Goal: Communication & Community: Answer question/provide support

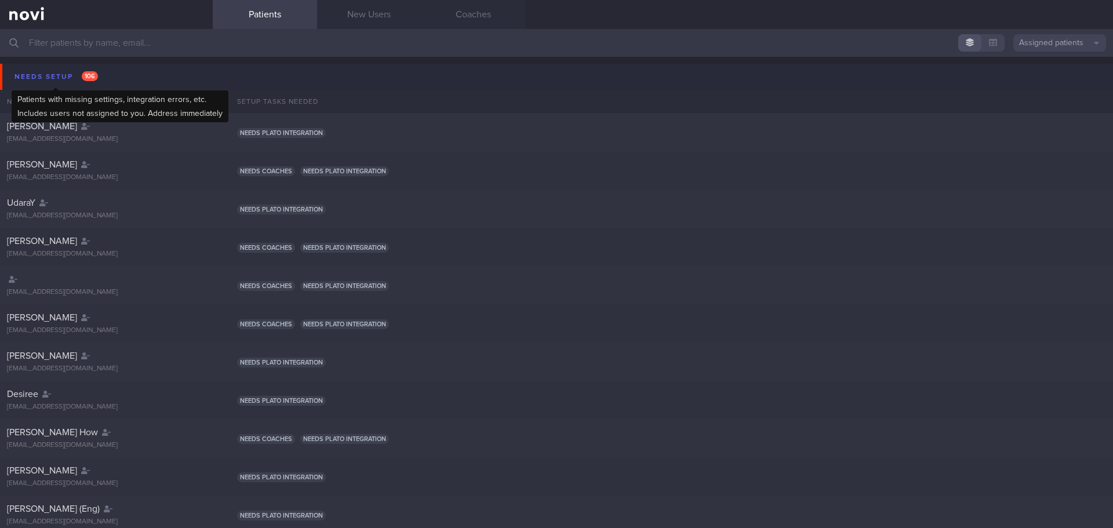
click at [91, 80] on span "106" at bounding box center [90, 76] width 16 height 10
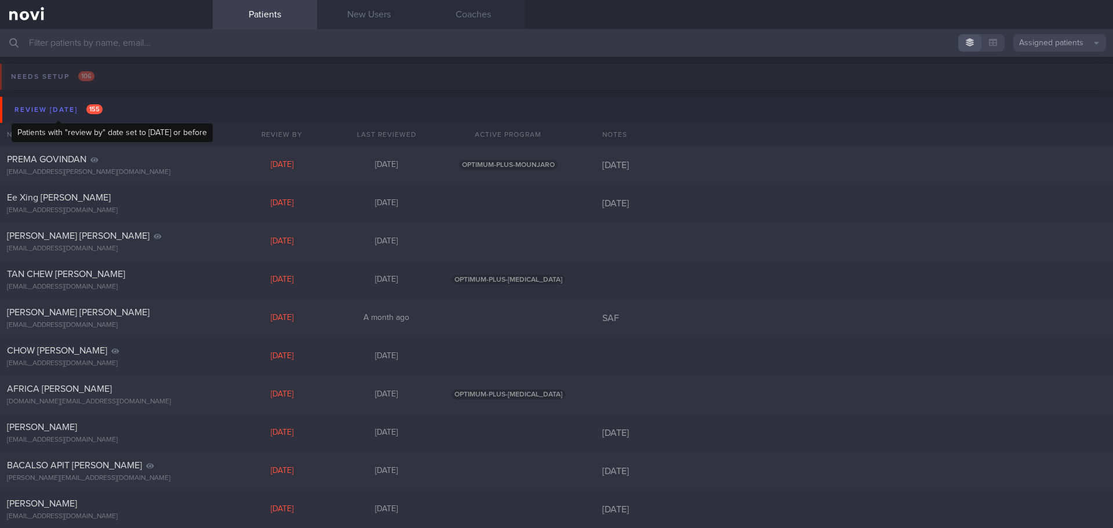
click at [96, 106] on span "155" at bounding box center [94, 109] width 16 height 10
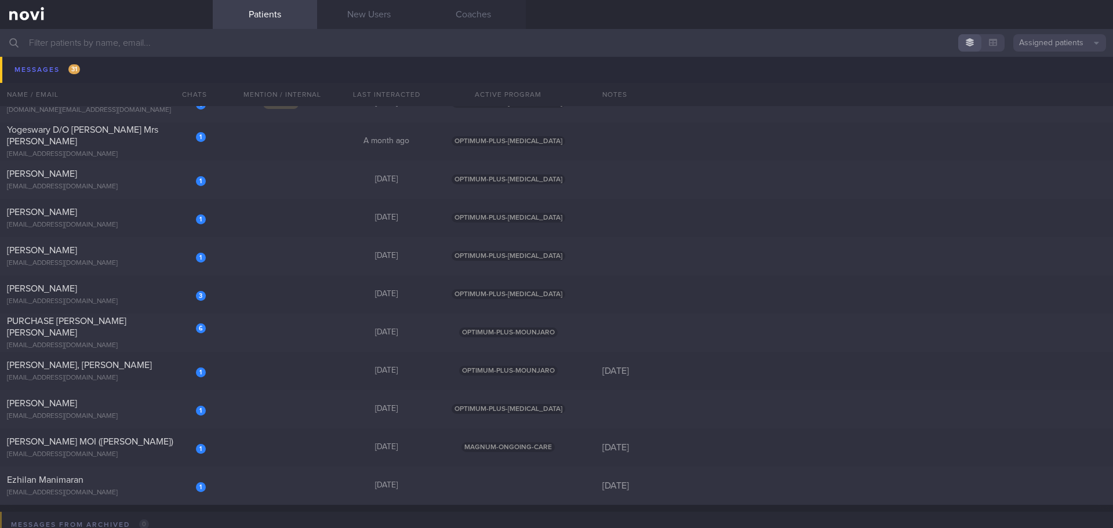
scroll to position [1102, 0]
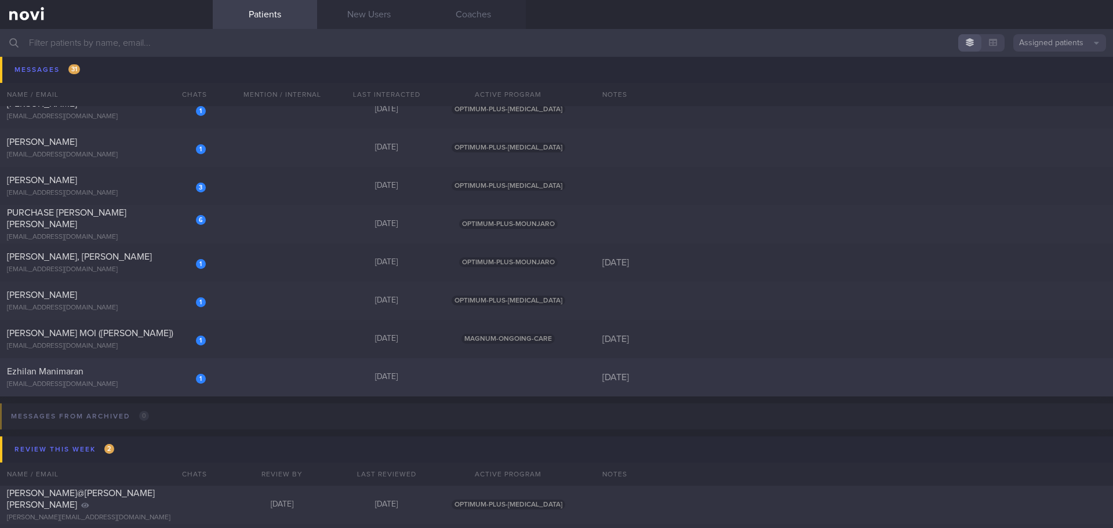
click at [264, 385] on div "1 [PERSON_NAME] [EMAIL_ADDRESS][DOMAIN_NAME] [DATE] [DATE]" at bounding box center [556, 377] width 1113 height 38
select select "9"
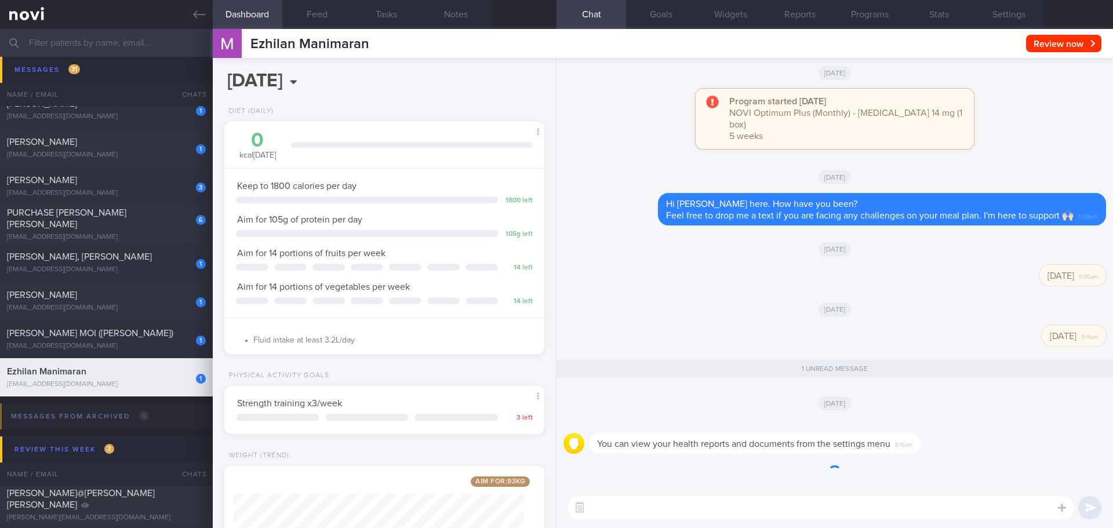
scroll to position [1, 0]
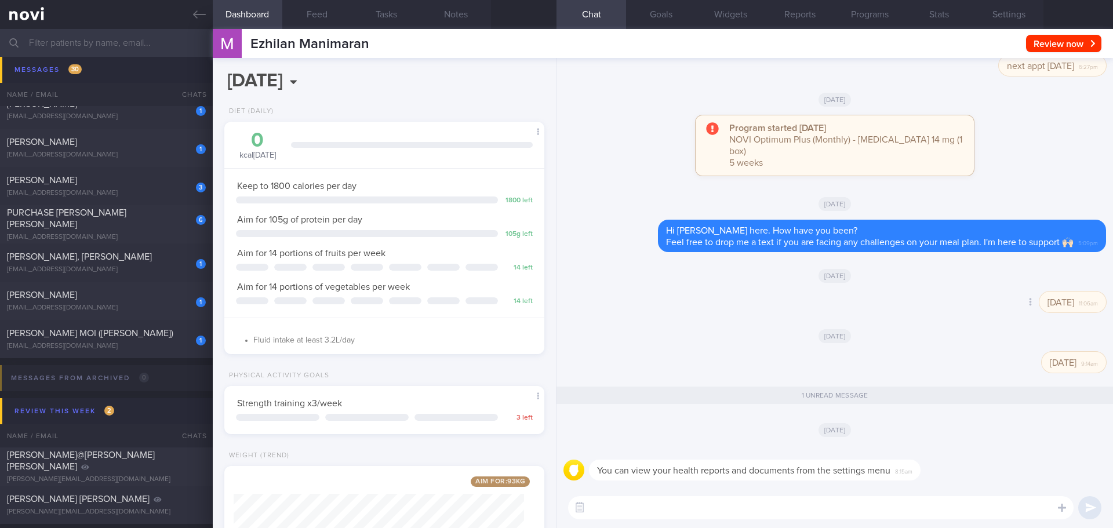
click at [703, 314] on div "Delete [DATE] 11:06am" at bounding box center [835, 306] width 543 height 28
click at [859, 13] on button "Programs" at bounding box center [870, 14] width 70 height 29
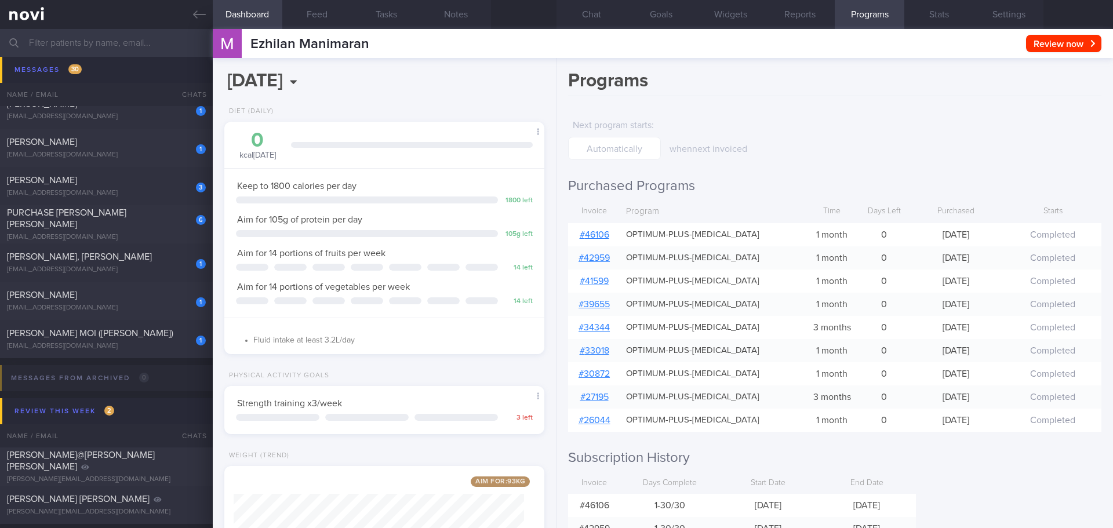
click at [585, 235] on link "# 46106" at bounding box center [595, 234] width 30 height 9
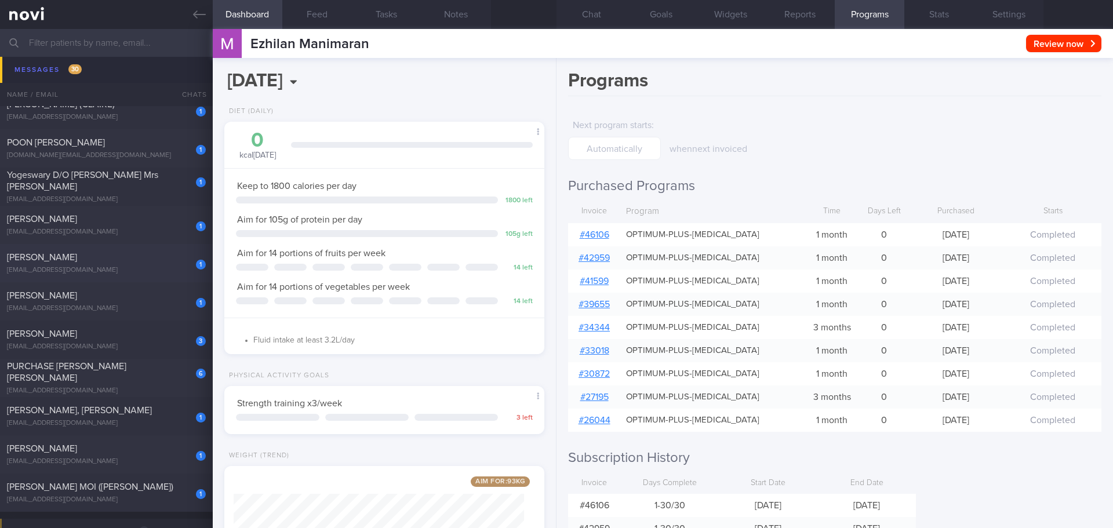
scroll to position [928, 0]
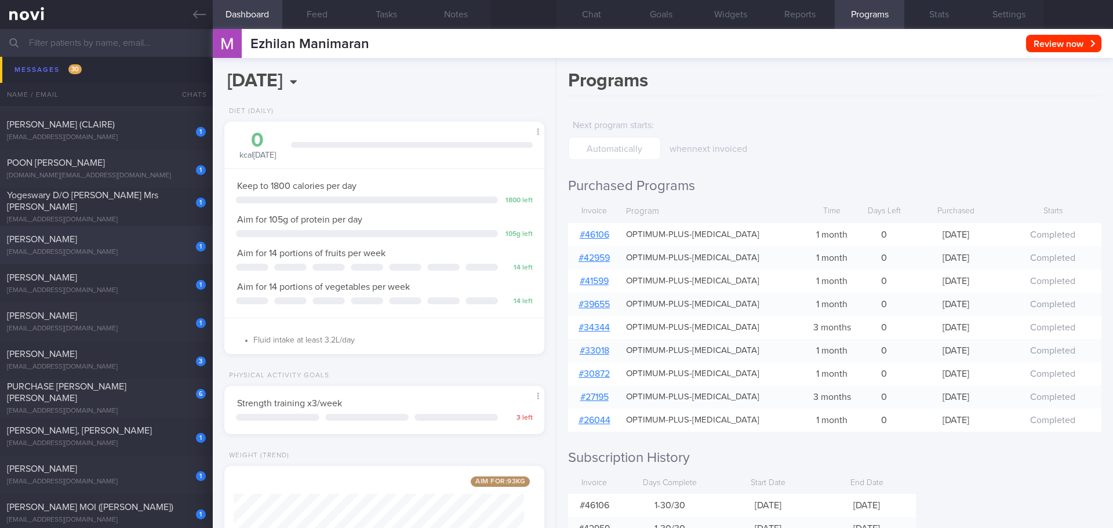
click at [90, 245] on div "1 [PERSON_NAME] [EMAIL_ADDRESS][DOMAIN_NAME]" at bounding box center [106, 245] width 213 height 23
select select "8"
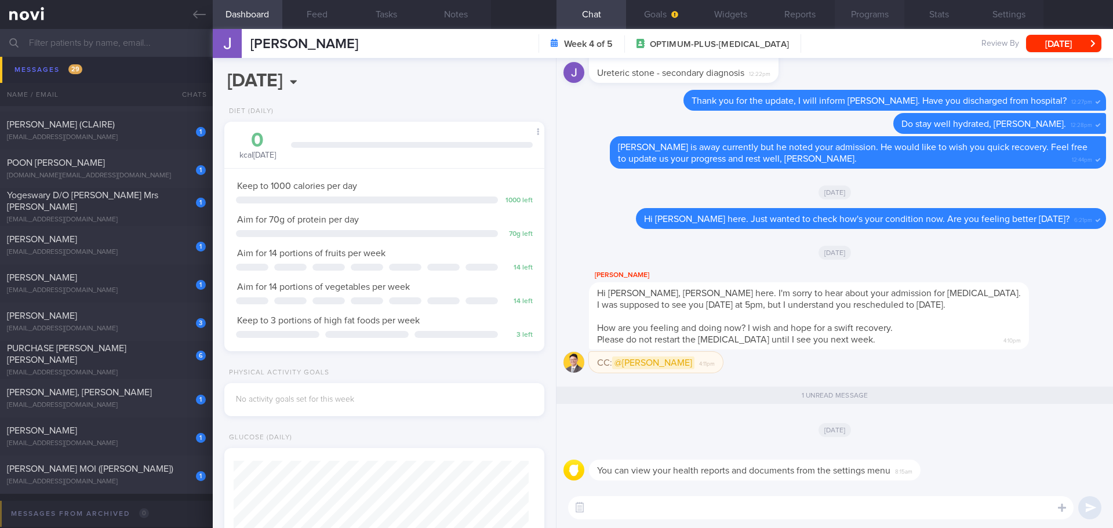
click at [868, 9] on button "Programs" at bounding box center [870, 14] width 70 height 29
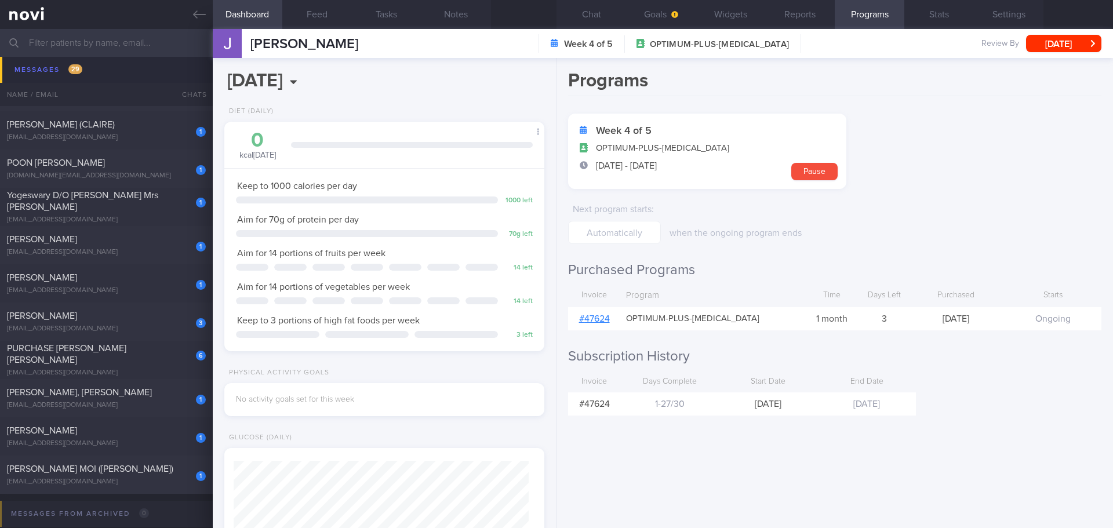
click at [587, 317] on link "# 47624" at bounding box center [594, 318] width 31 height 9
click at [608, 11] on button "Chat" at bounding box center [592, 14] width 70 height 29
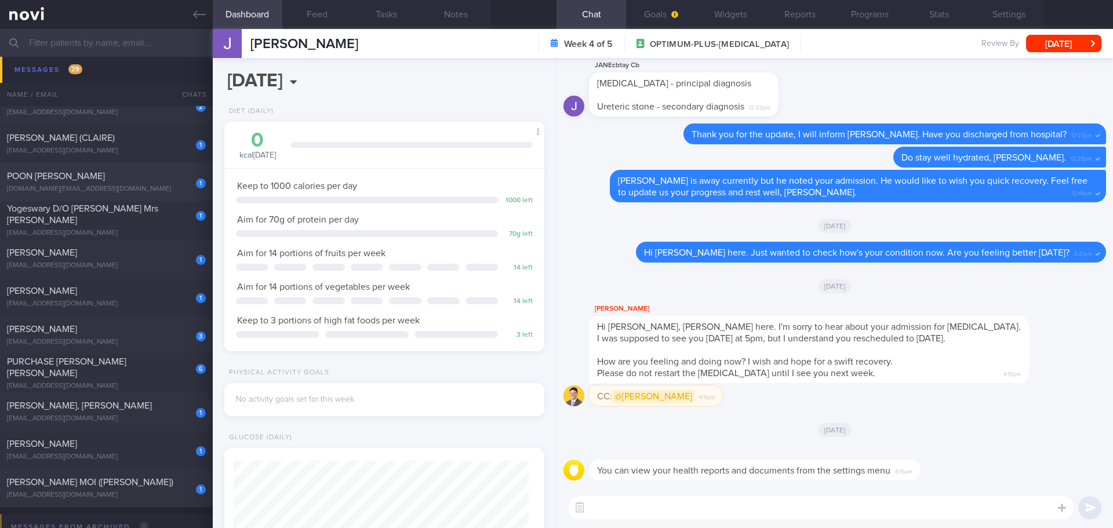
scroll to position [812, 0]
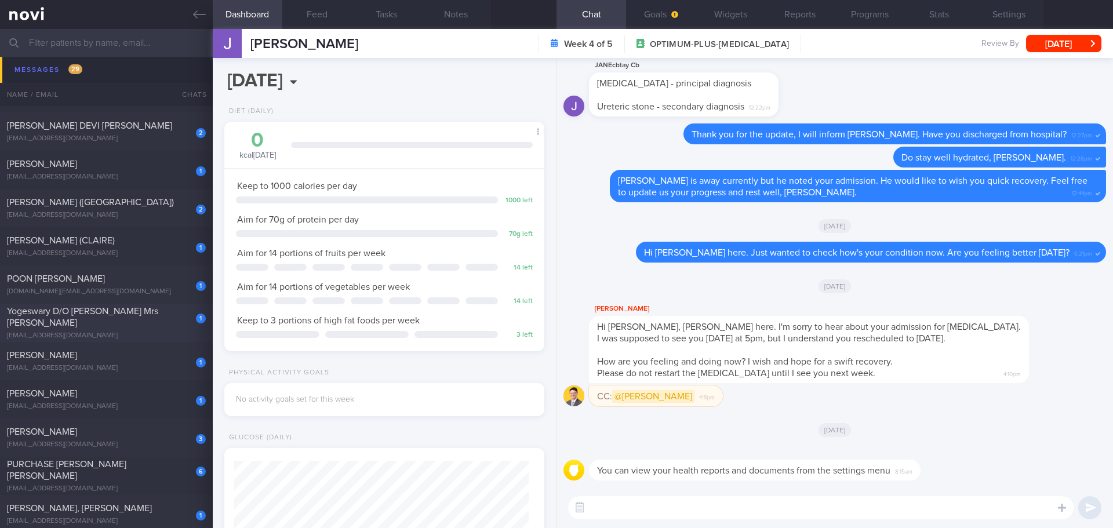
click at [88, 319] on div "Yogeswary D/O [PERSON_NAME] Mrs [PERSON_NAME]" at bounding box center [105, 317] width 196 height 23
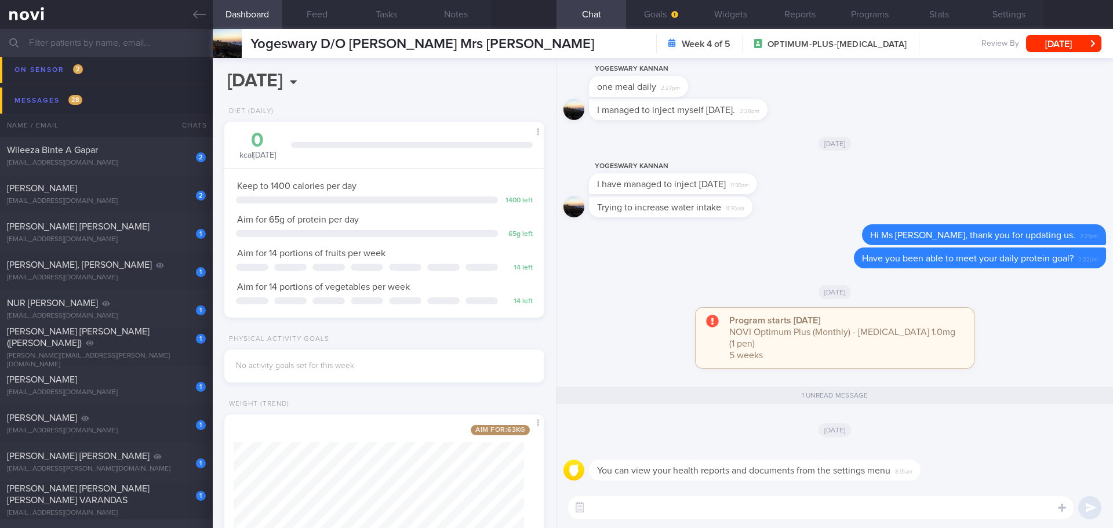
scroll to position [117, 0]
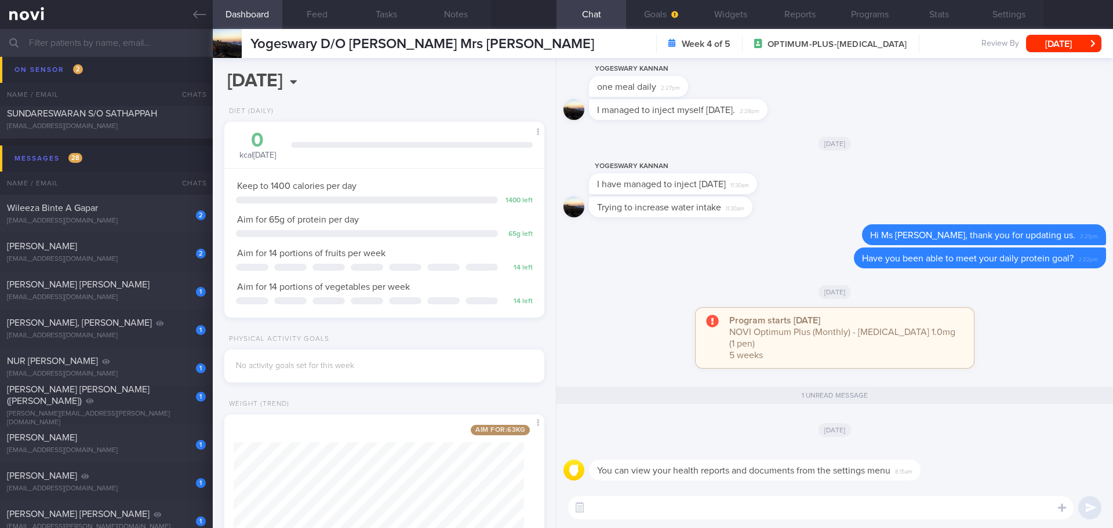
drag, startPoint x: 195, startPoint y: 20, endPoint x: 656, endPoint y: 70, distance: 464.2
click at [195, 20] on icon at bounding box center [199, 14] width 13 height 13
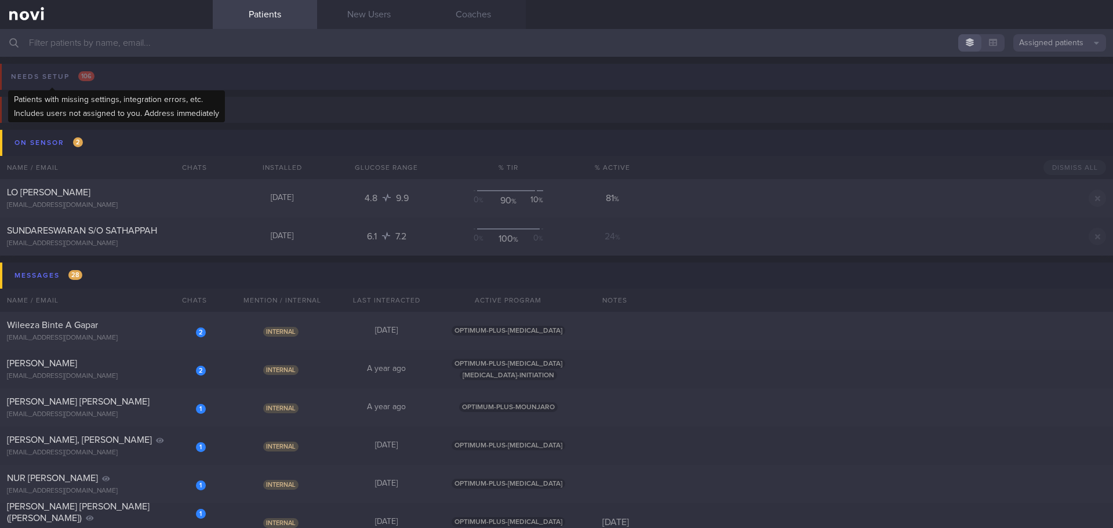
click at [71, 77] on div "Needs setup 106" at bounding box center [52, 77] width 89 height 16
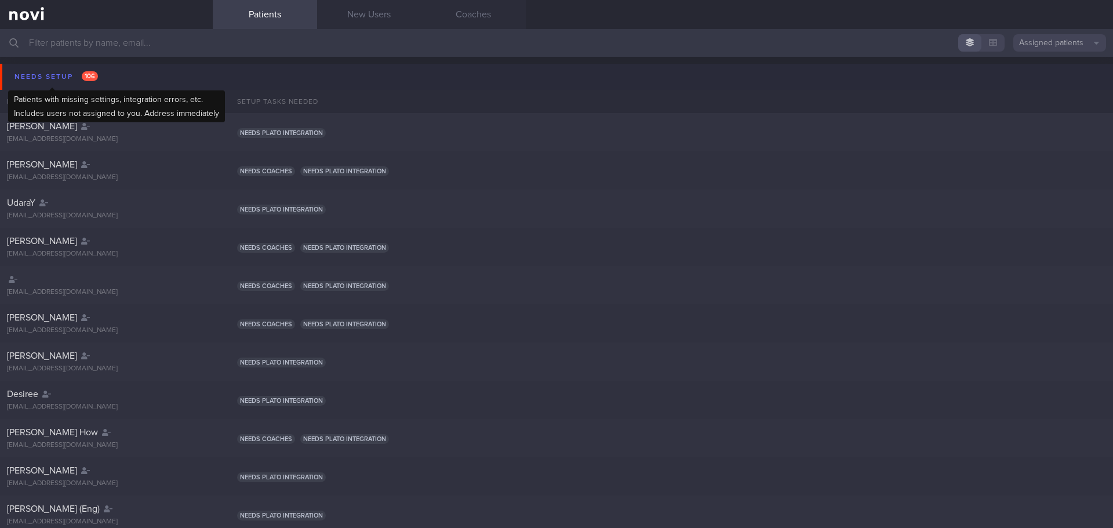
click at [70, 77] on div "Needs setup 106" at bounding box center [56, 77] width 89 height 16
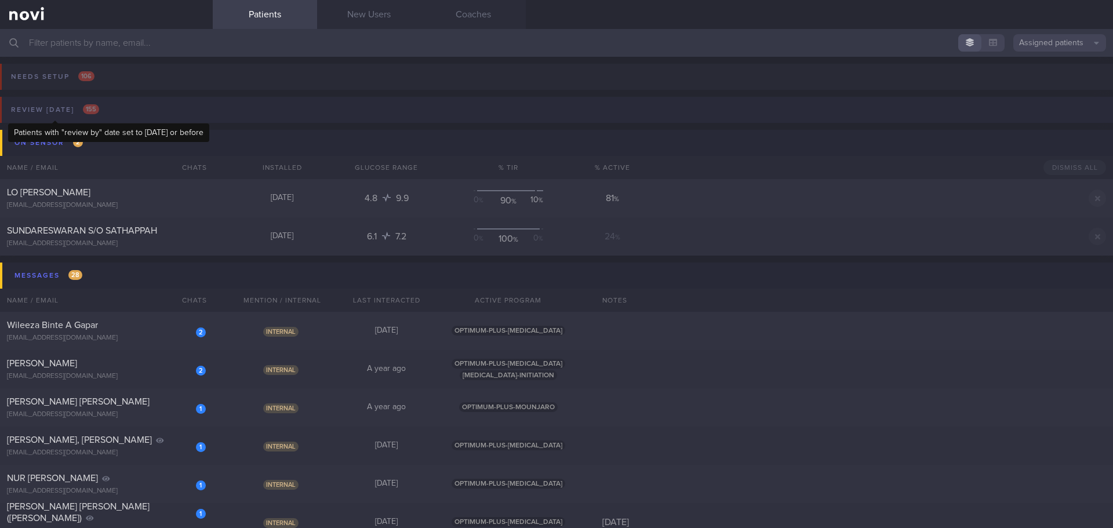
click at [70, 105] on div "Review [DATE] 155" at bounding box center [55, 110] width 94 height 16
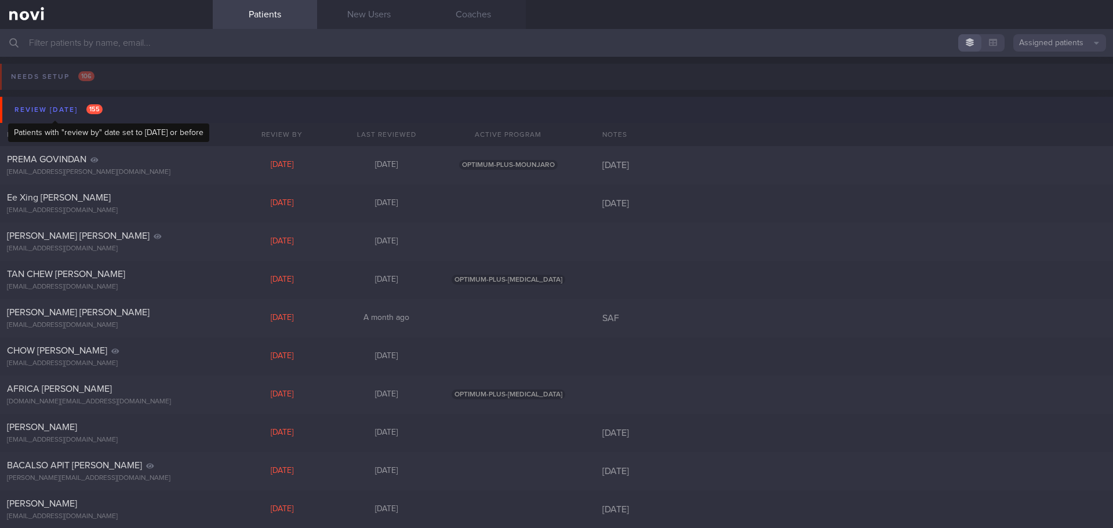
click at [70, 105] on div "Review [DATE] 155" at bounding box center [59, 110] width 94 height 16
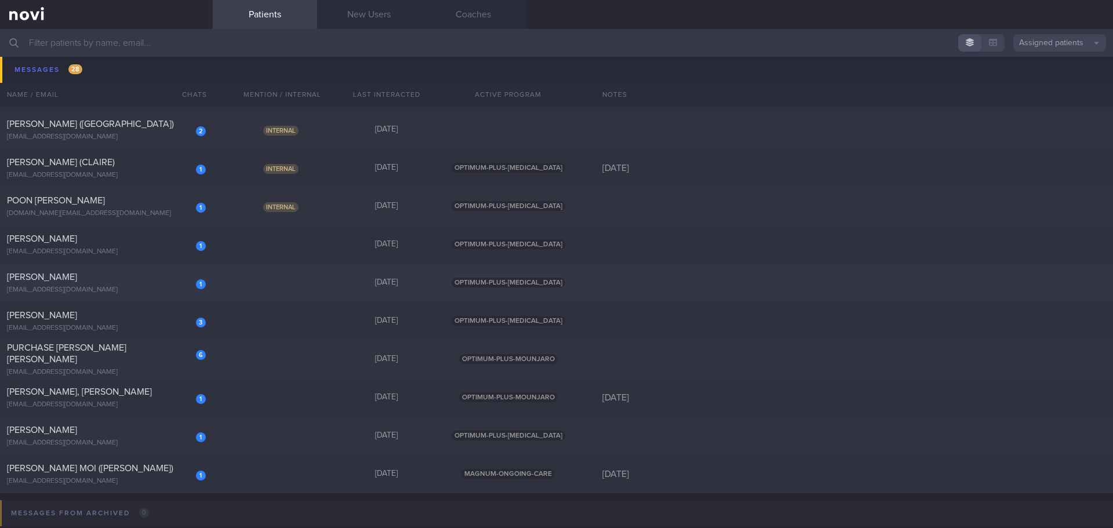
scroll to position [870, 0]
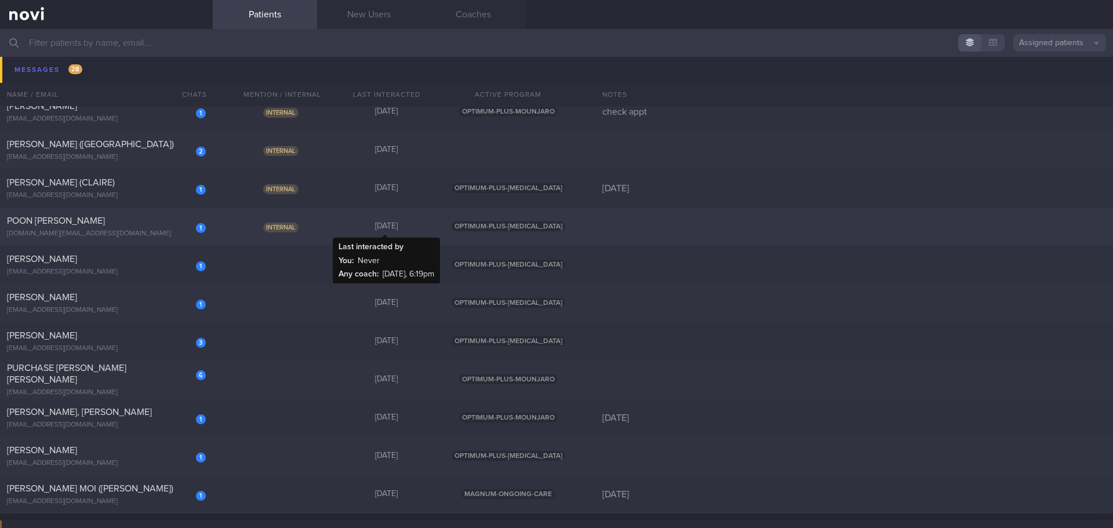
click at [339, 229] on div "[DATE]" at bounding box center [387, 226] width 104 height 10
select select "9"
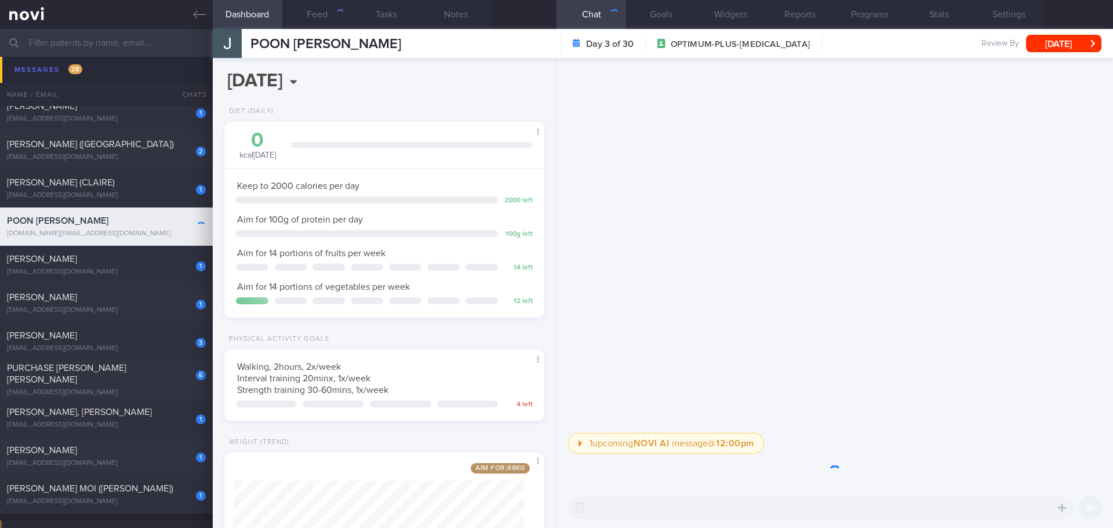
scroll to position [162, 291]
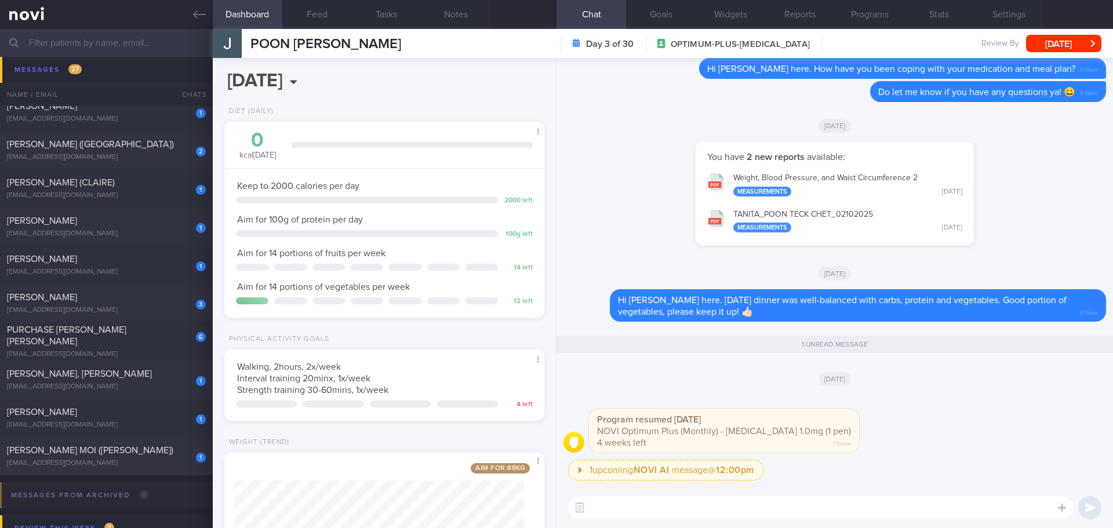
click at [865, 446] on div "Program resumed [DATE] NOVI Optimum Plus (Monthly) - [MEDICAL_DATA] 1.0mg (1 pe…" at bounding box center [835, 427] width 543 height 65
click at [865, 445] on div "Program resumed [DATE] NOVI Optimum Plus (Monthly) - [MEDICAL_DATA] 1.0mg (1 pe…" at bounding box center [835, 427] width 543 height 65
click at [861, 445] on div "Program resumed [DATE] NOVI Optimum Plus (Monthly) - [MEDICAL_DATA] 1.0mg (1 pe…" at bounding box center [835, 427] width 543 height 65
click at [851, 441] on div "Program resumed [DATE] NOVI Optimum Plus (Monthly) - [MEDICAL_DATA] 1.0mg (1 pe…" at bounding box center [741, 424] width 305 height 58
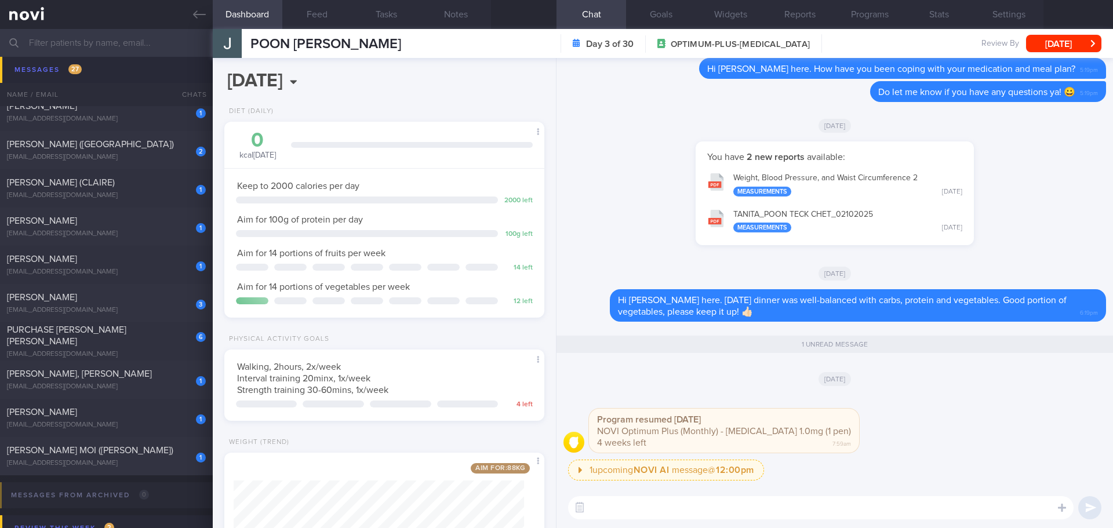
click at [841, 441] on div "Program resumed [DATE] NOVI Optimum Plus (Monthly) - [MEDICAL_DATA] 1.0mg (1 pe…" at bounding box center [741, 424] width 305 height 58
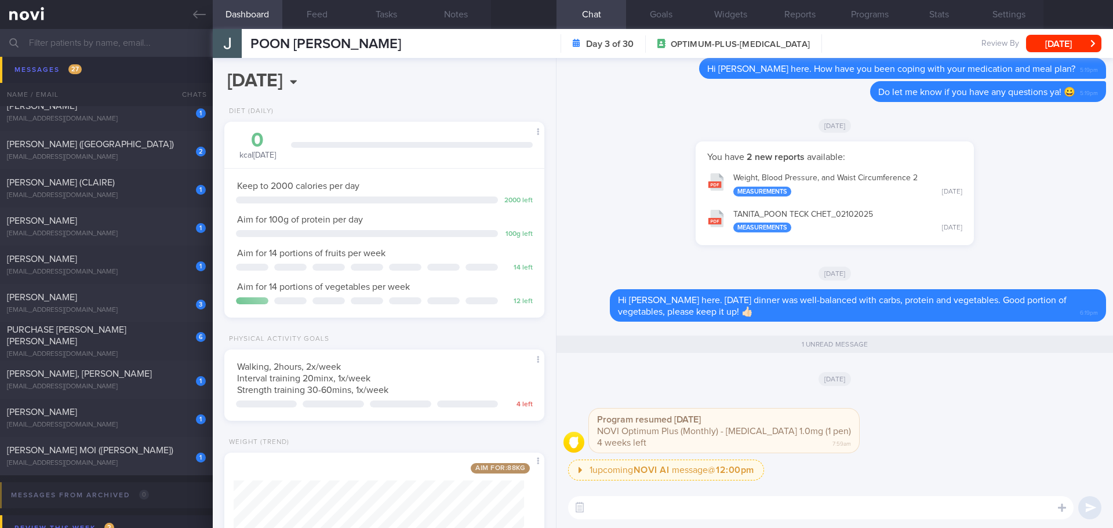
click at [841, 441] on div "Program resumed [DATE] NOVI Optimum Plus (Monthly) - [MEDICAL_DATA] 1.0mg (1 pe…" at bounding box center [741, 424] width 305 height 58
click at [848, 27] on button "Programs" at bounding box center [870, 14] width 70 height 29
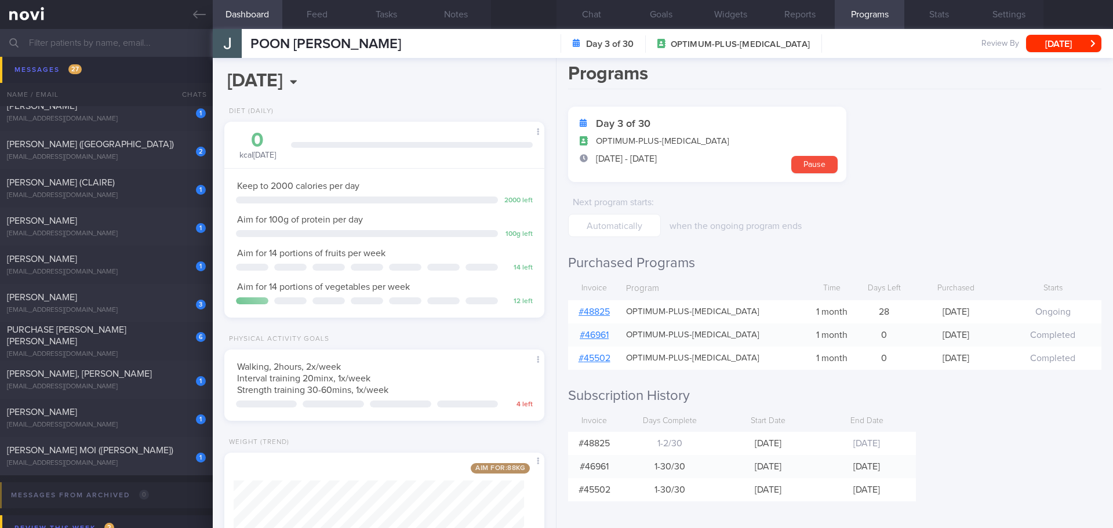
scroll to position [9, 0]
click at [605, 307] on link "# 48825" at bounding box center [594, 309] width 31 height 9
click at [205, 14] on icon at bounding box center [199, 14] width 13 height 13
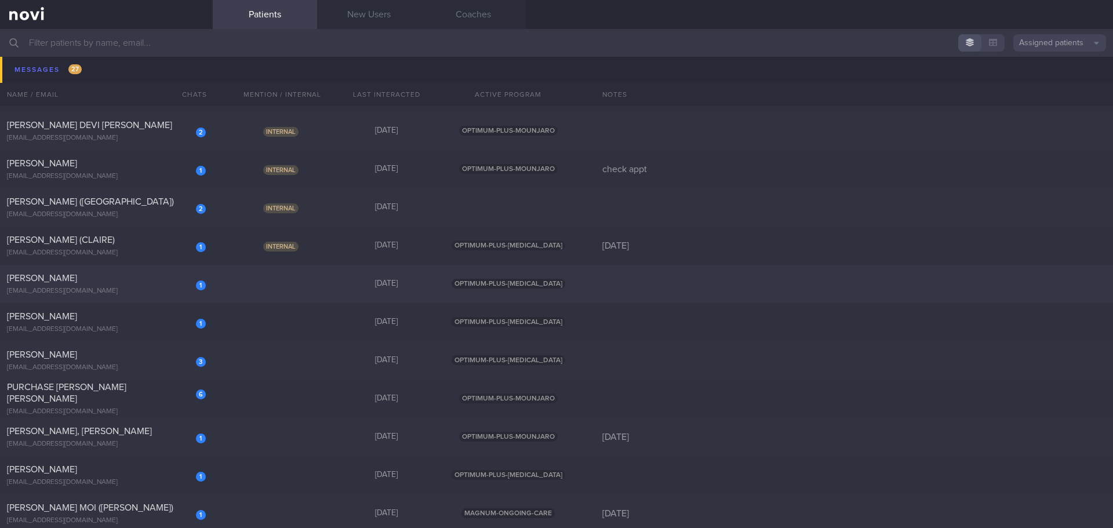
scroll to position [812, 0]
click at [198, 241] on div "1" at bounding box center [193, 244] width 26 height 18
select select "9"
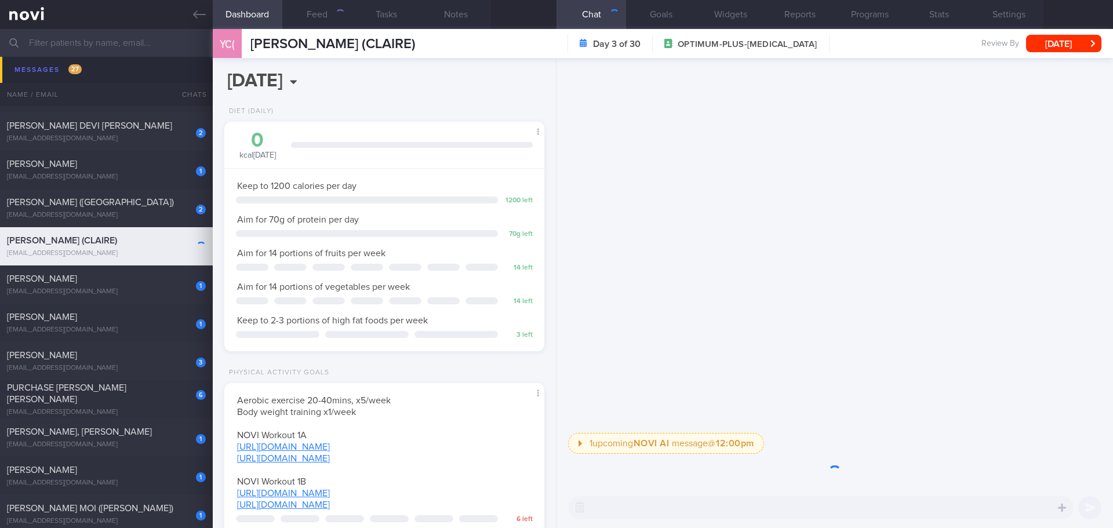
scroll to position [162, 291]
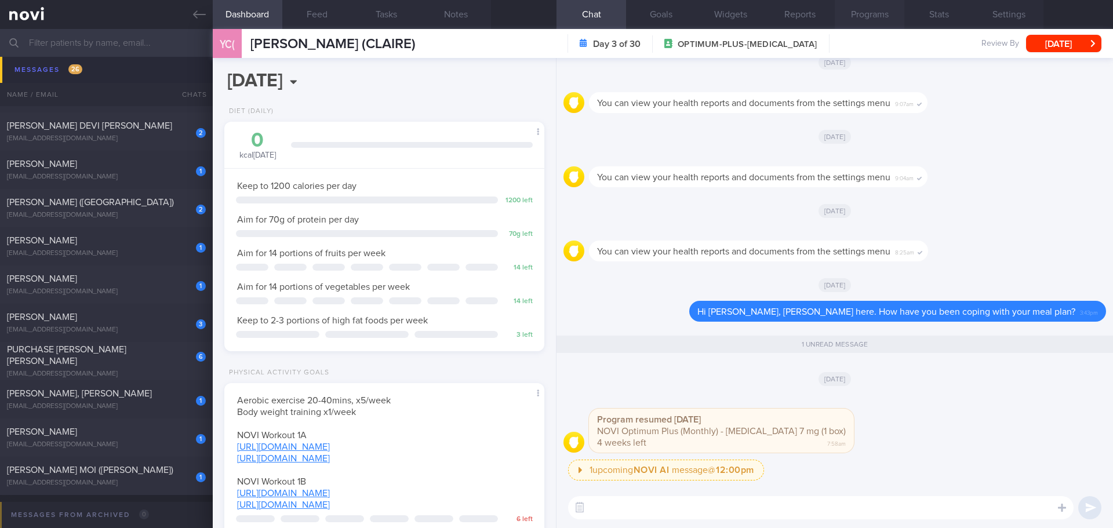
click at [869, 11] on button "Programs" at bounding box center [870, 14] width 70 height 29
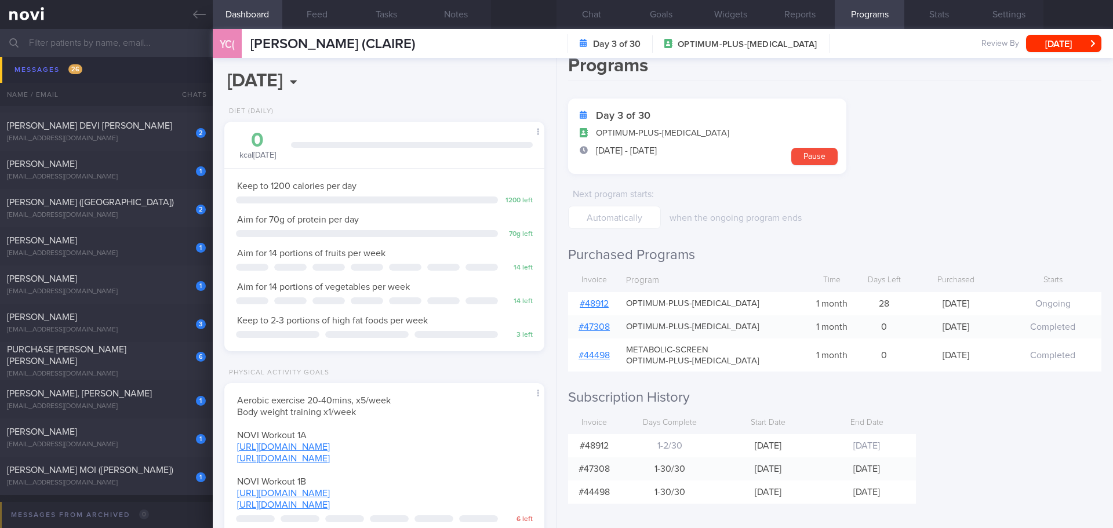
scroll to position [20, 0]
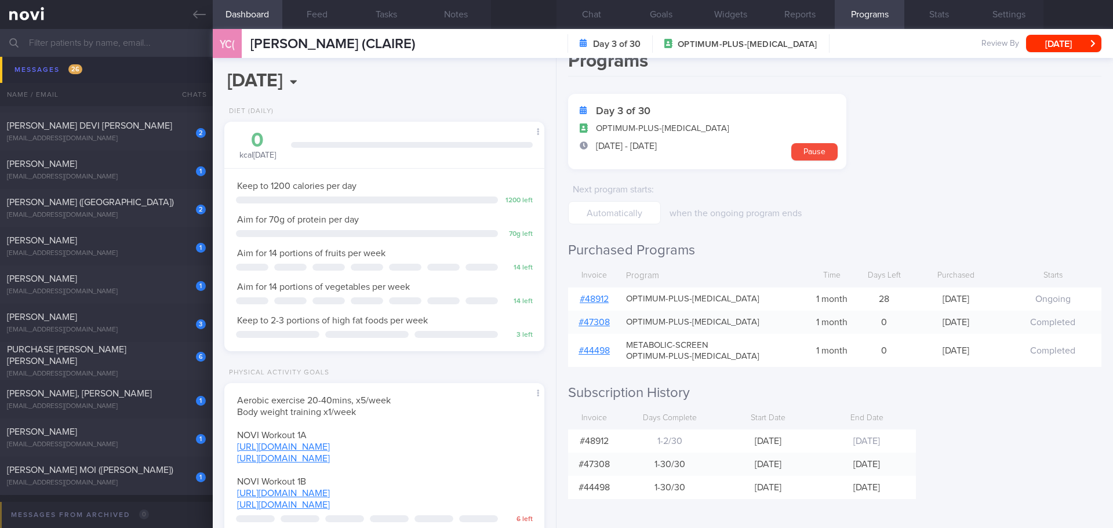
click at [605, 298] on link "# 48912" at bounding box center [594, 299] width 29 height 9
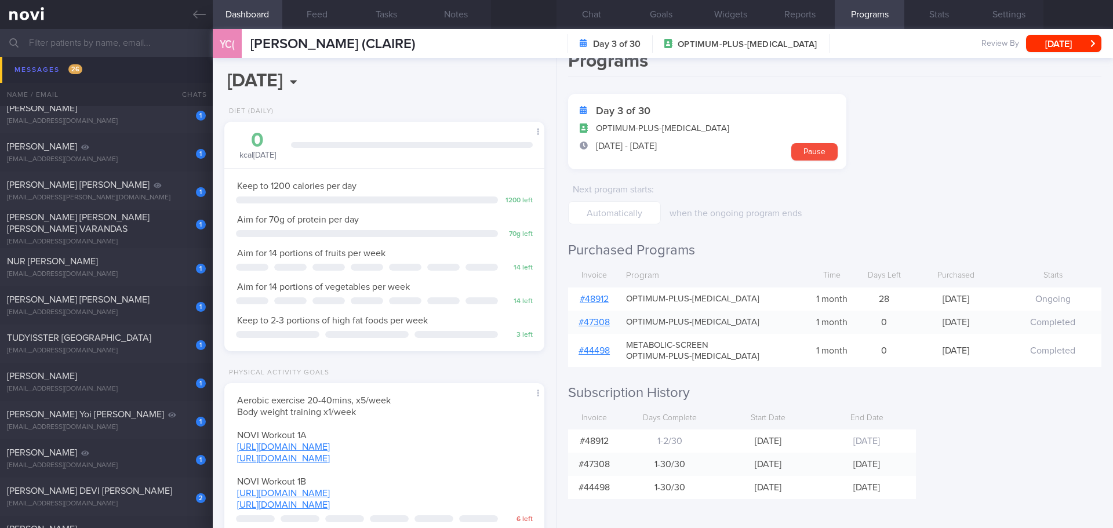
scroll to position [445, 0]
click at [206, 13] on link at bounding box center [106, 14] width 213 height 29
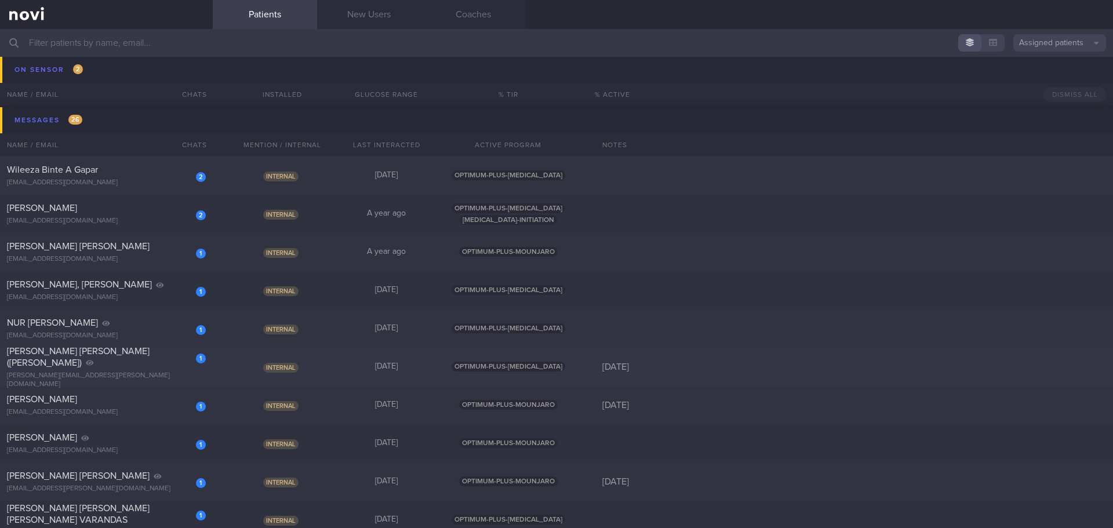
scroll to position [213, 0]
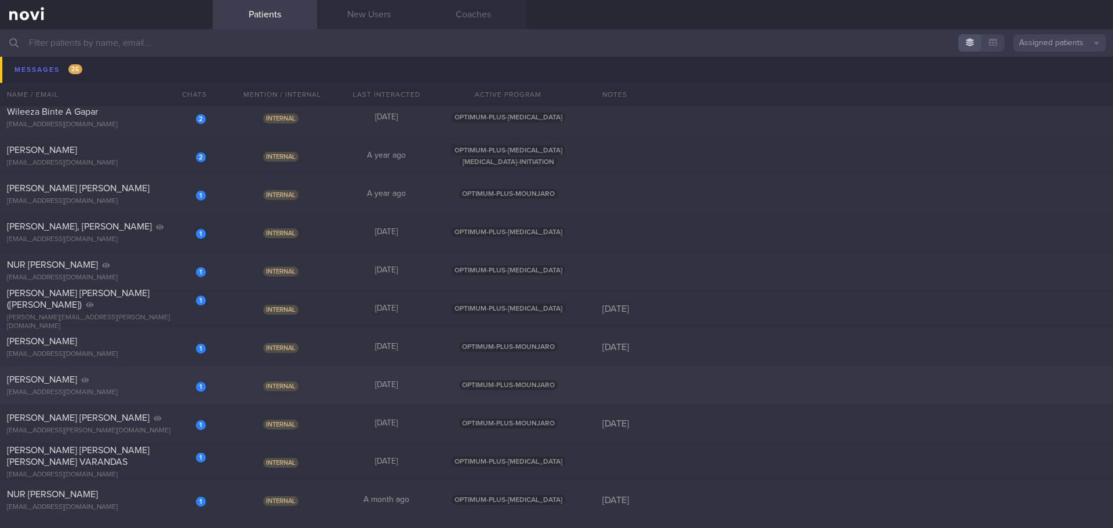
click at [145, 384] on div "[PERSON_NAME]" at bounding box center [105, 380] width 196 height 12
select select "9"
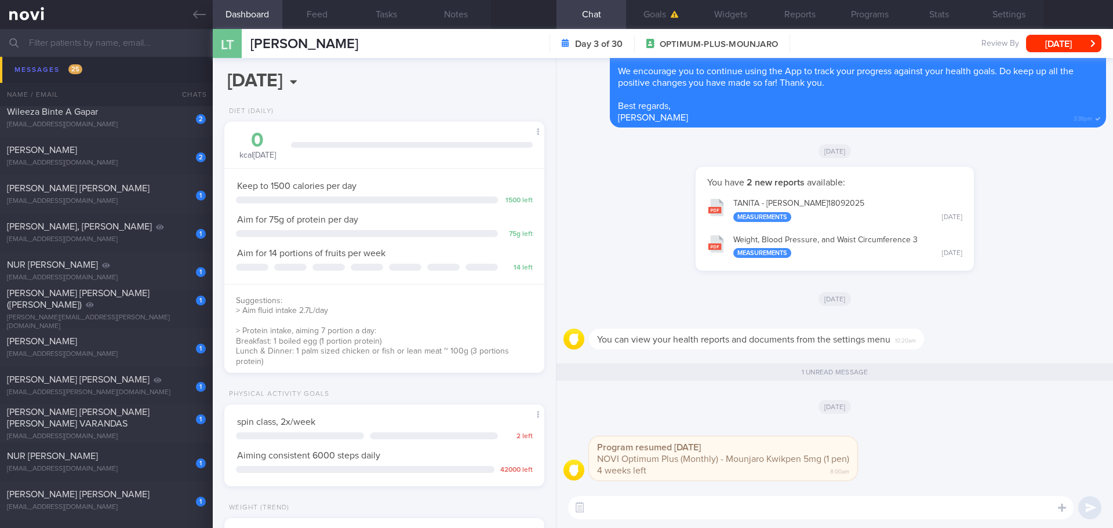
scroll to position [162, 291]
click at [869, 24] on button "Programs" at bounding box center [870, 14] width 70 height 29
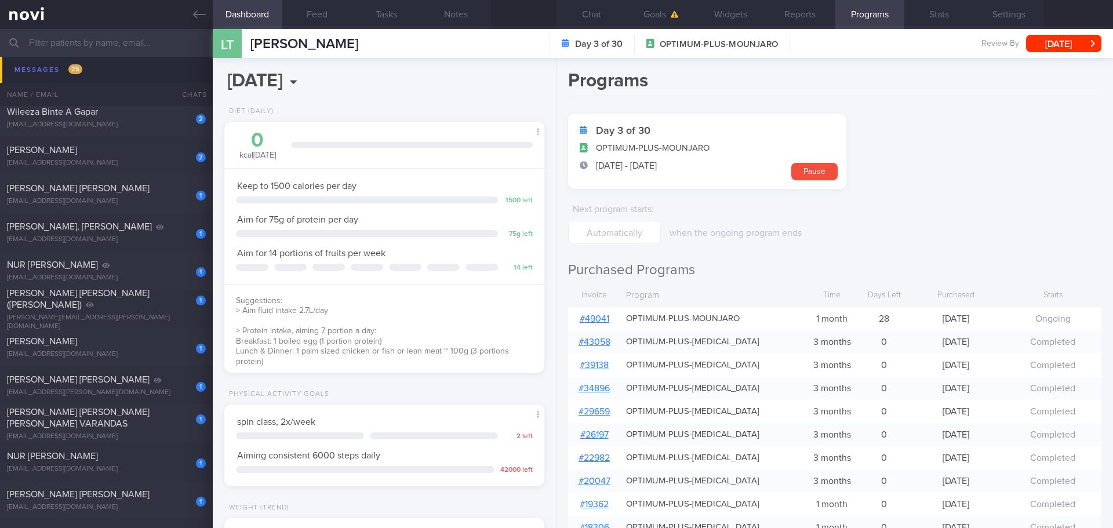
click at [923, 194] on form "Day 3 of 30 OPTIMUM-PLUS-MOUNJARO [DATE] - [DATE] Pause Next program starts : w…" at bounding box center [834, 179] width 533 height 130
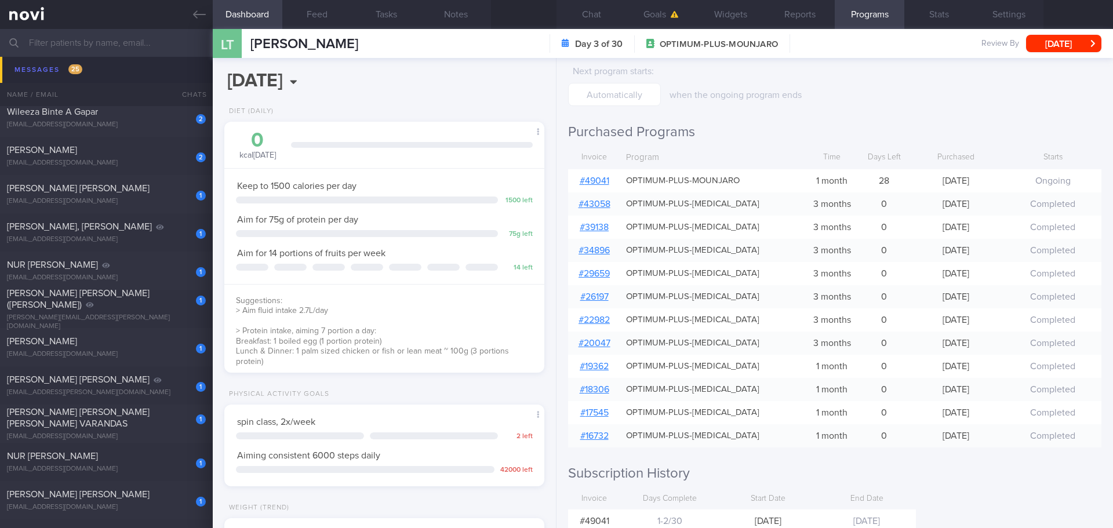
scroll to position [116, 0]
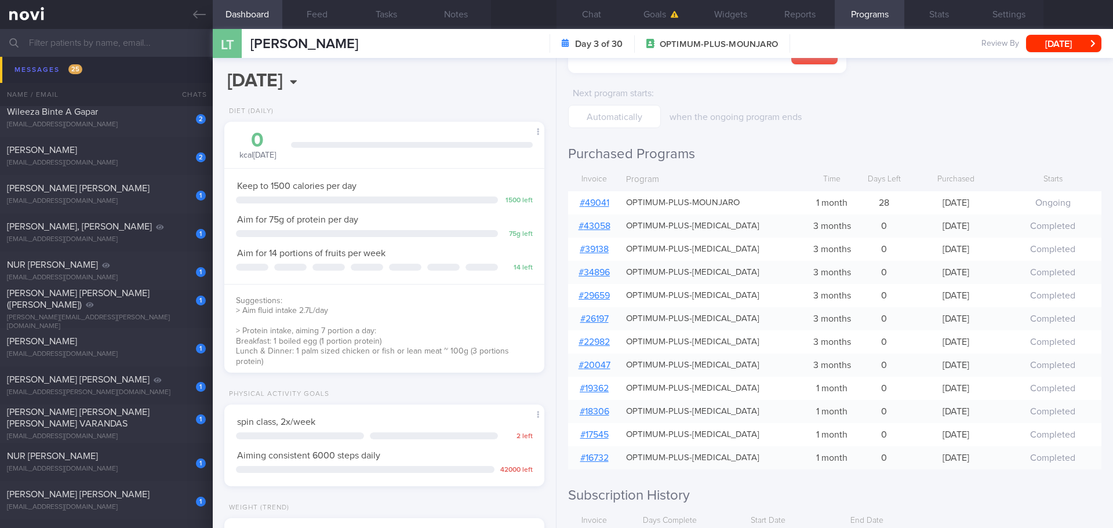
click at [600, 202] on link "# 49041" at bounding box center [595, 202] width 30 height 9
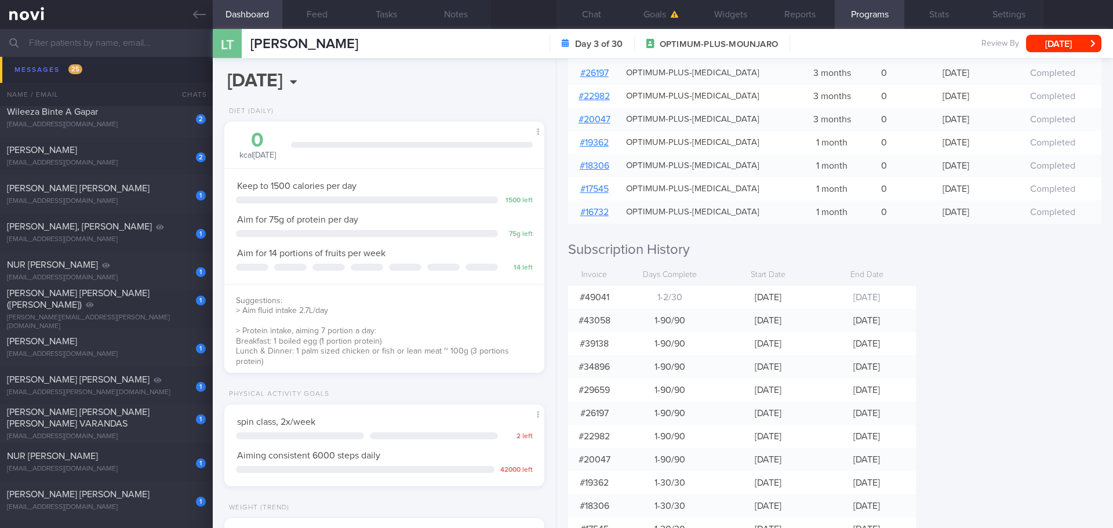
scroll to position [348, 0]
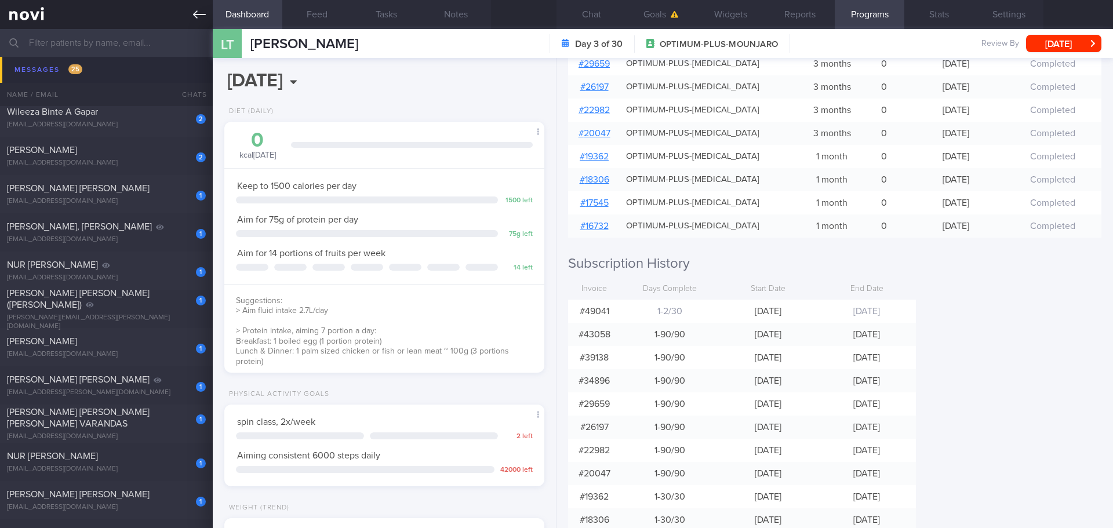
click at [194, 20] on icon at bounding box center [199, 14] width 13 height 13
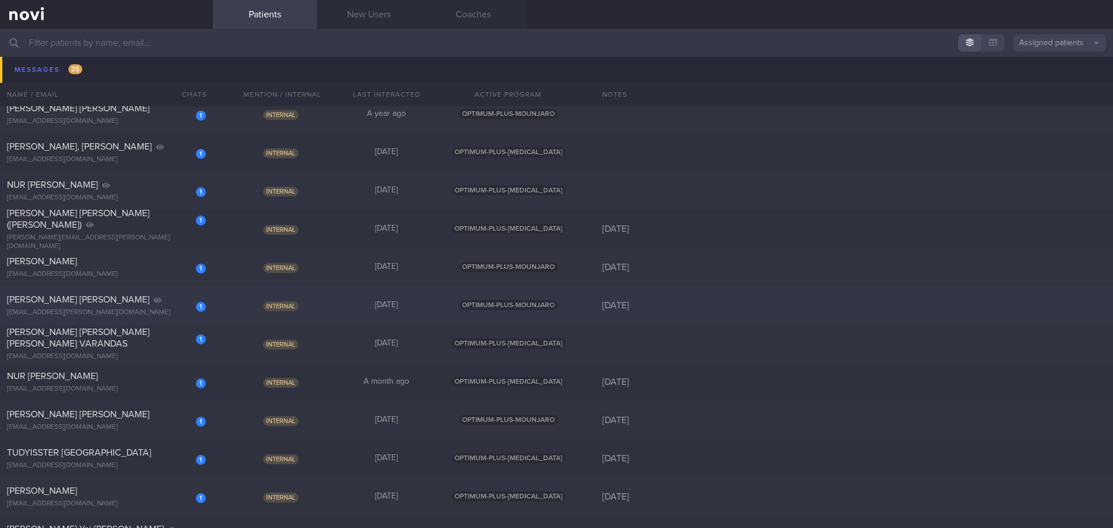
scroll to position [329, 0]
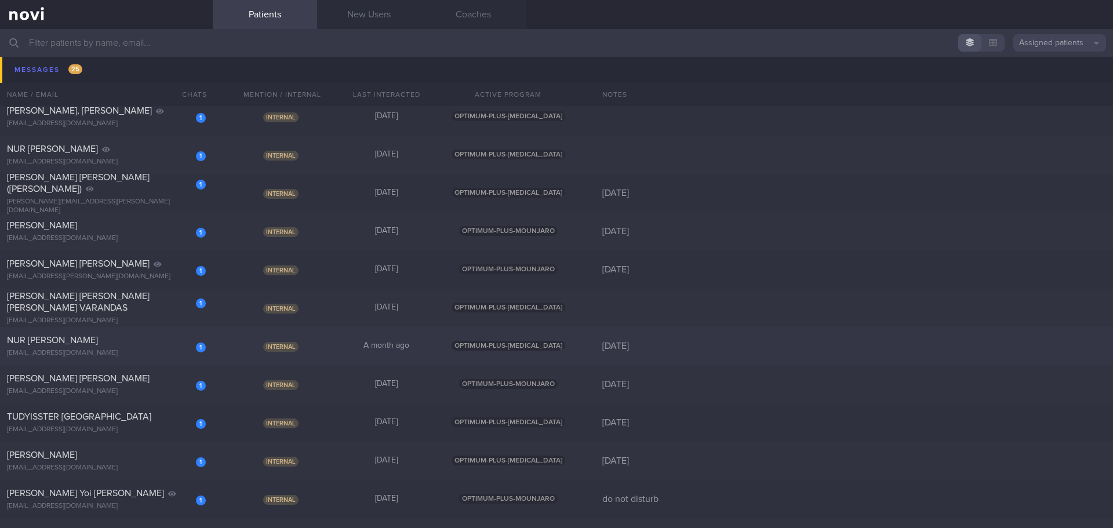
click at [236, 347] on div "Internal" at bounding box center [282, 346] width 104 height 12
select select "9"
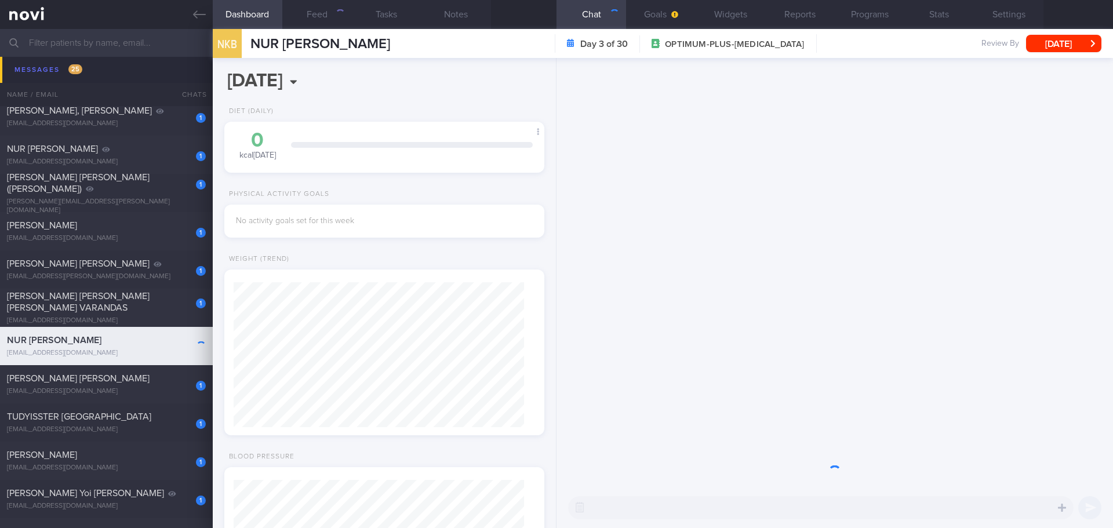
scroll to position [145, 291]
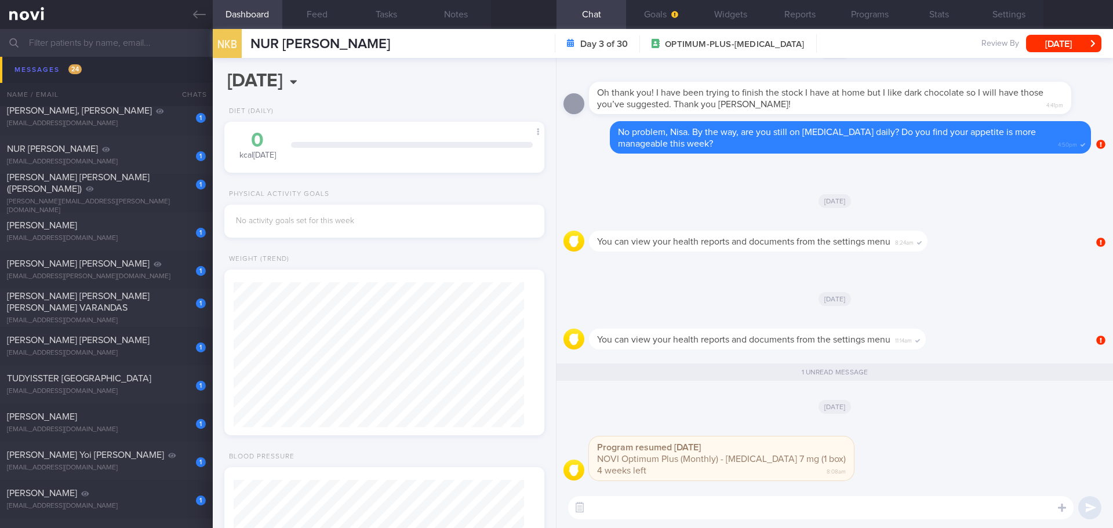
click at [709, 398] on div "[DATE]" at bounding box center [835, 406] width 543 height 32
click at [867, 10] on button "Programs" at bounding box center [870, 14] width 70 height 29
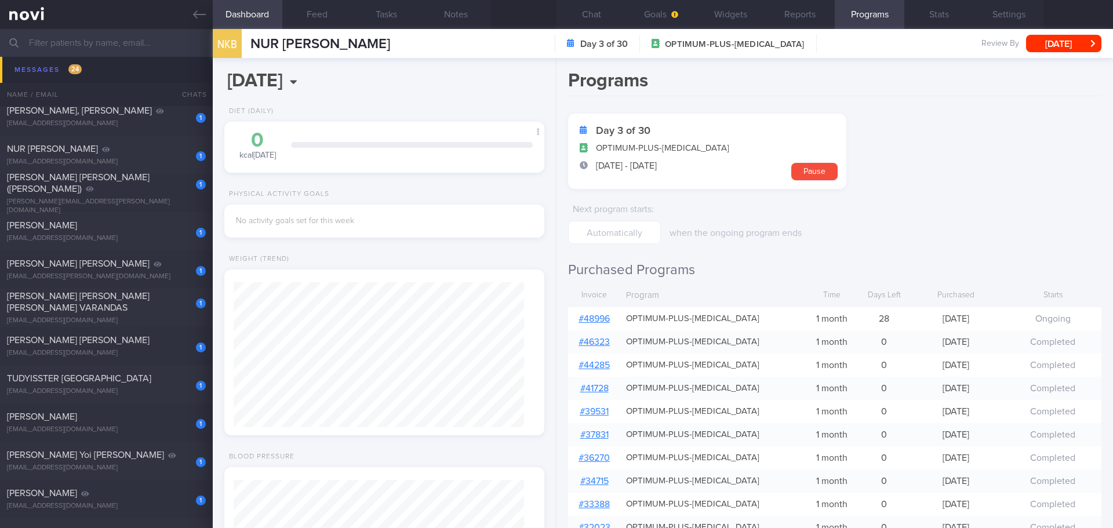
click at [600, 319] on link "# 48996" at bounding box center [594, 318] width 31 height 9
drag, startPoint x: 132, startPoint y: 377, endPoint x: 658, endPoint y: 60, distance: 613.6
click at [132, 377] on div "TUDYISSTER [GEOGRAPHIC_DATA]" at bounding box center [105, 379] width 196 height 12
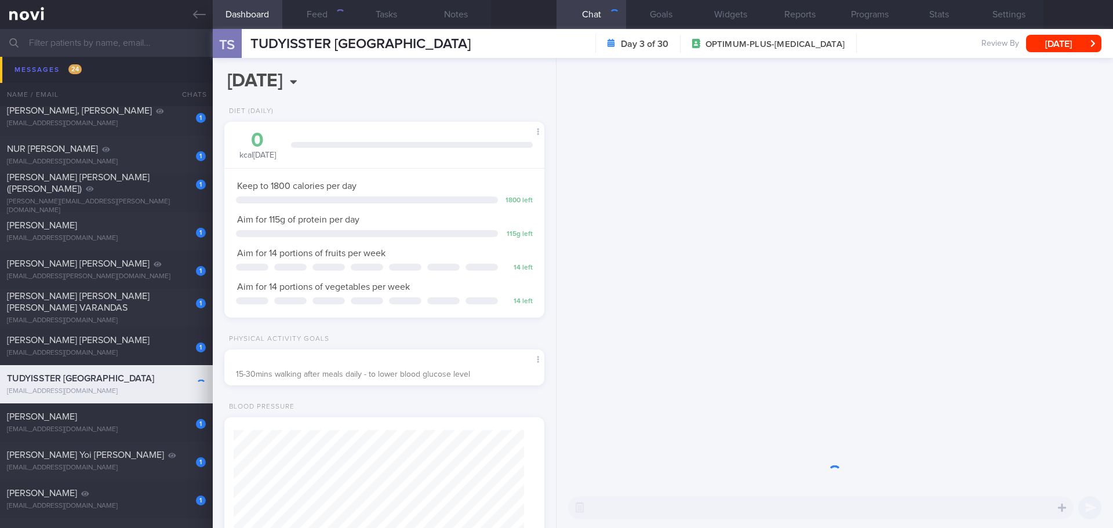
scroll to position [162, 291]
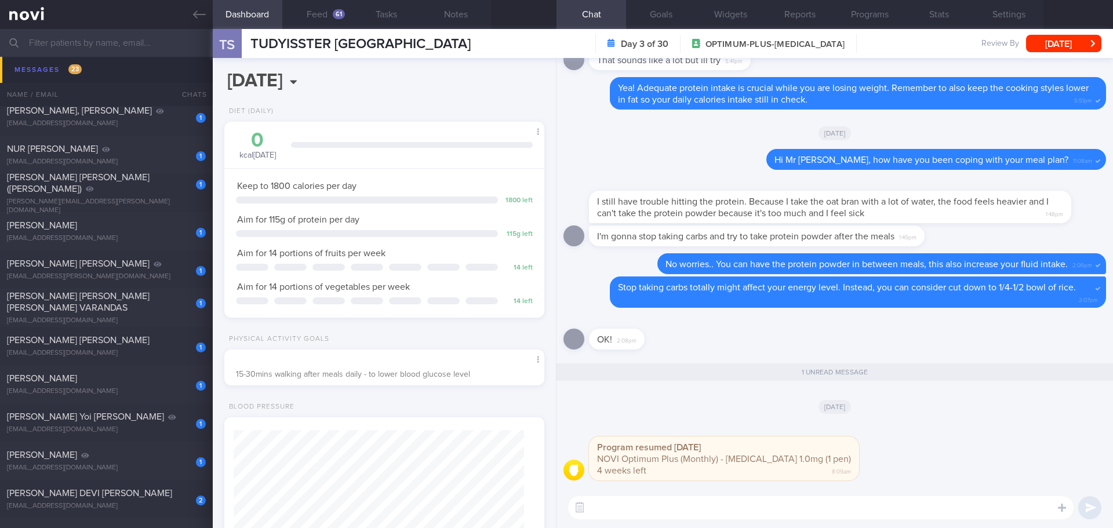
drag, startPoint x: 208, startPoint y: 9, endPoint x: 644, endPoint y: 61, distance: 438.6
click at [208, 9] on link at bounding box center [106, 14] width 213 height 29
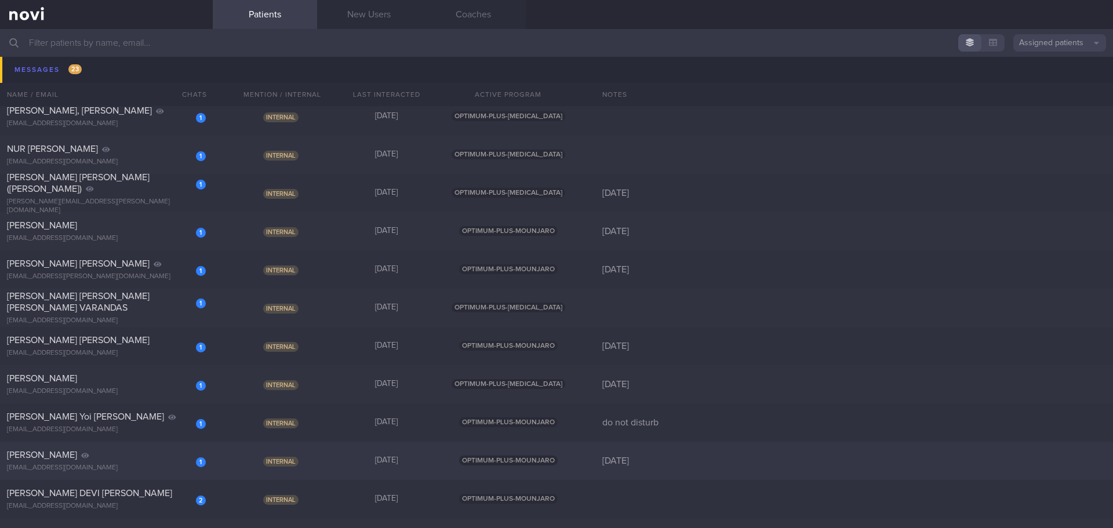
click at [114, 456] on div "[PERSON_NAME]" at bounding box center [105, 455] width 196 height 12
select select "9"
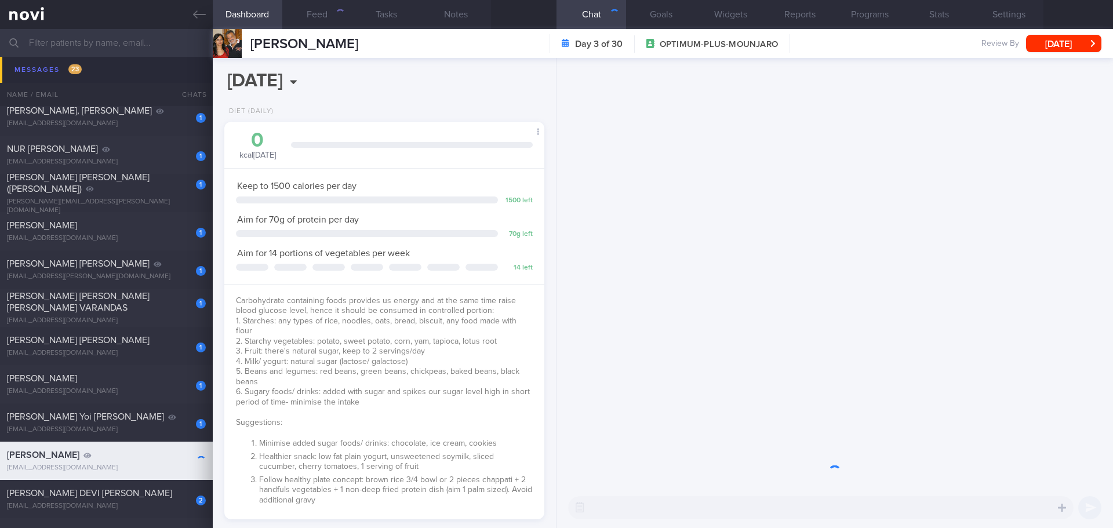
scroll to position [147, 296]
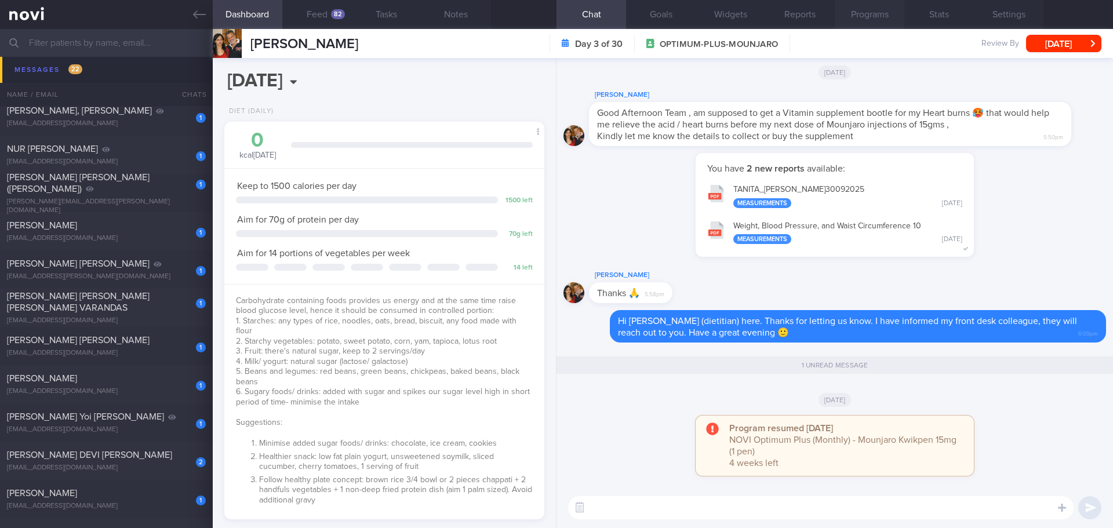
click at [852, 20] on button "Programs" at bounding box center [870, 14] width 70 height 29
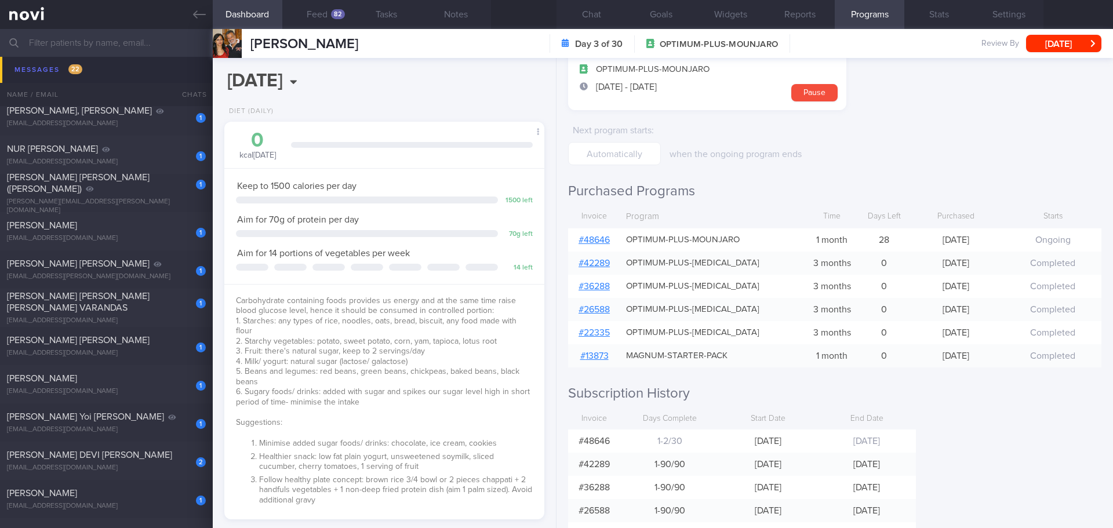
scroll to position [58, 0]
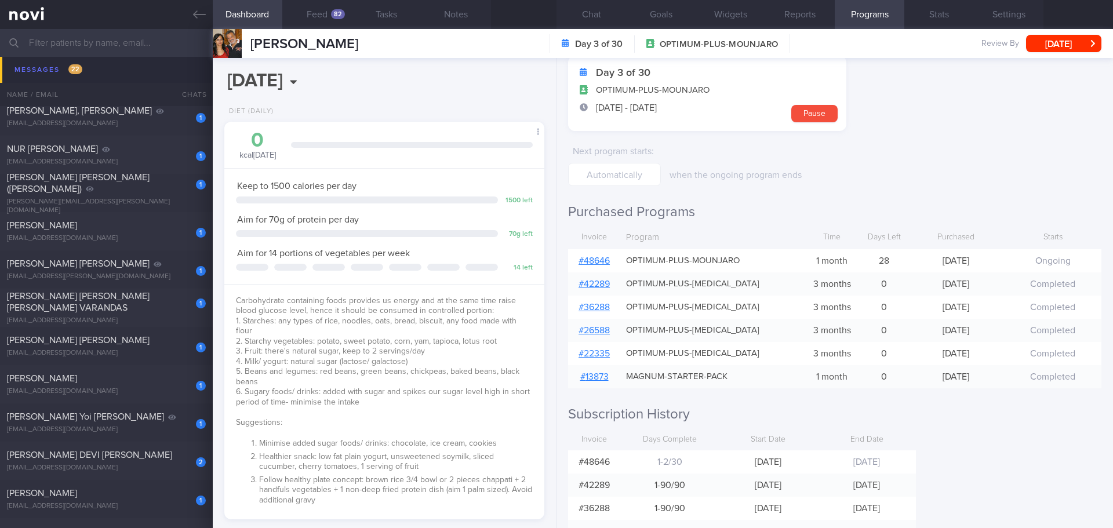
click at [604, 260] on link "# 48646" at bounding box center [594, 260] width 31 height 9
drag, startPoint x: 199, startPoint y: 13, endPoint x: 644, endPoint y: 61, distance: 447.3
click at [199, 13] on icon at bounding box center [199, 14] width 13 height 13
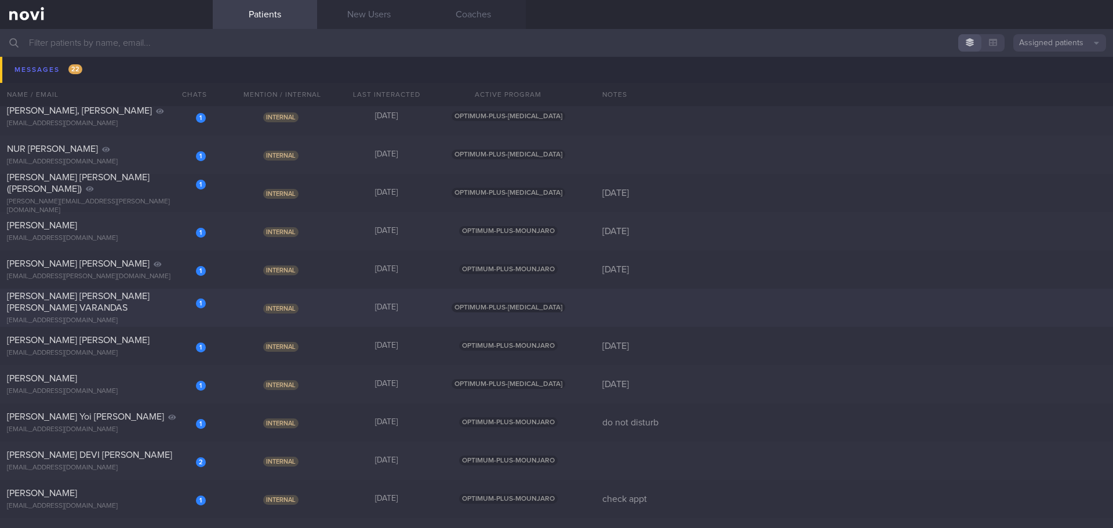
click at [114, 296] on span "[PERSON_NAME] [PERSON_NAME] [PERSON_NAME] VARANDAS" at bounding box center [78, 302] width 143 height 21
select select "9"
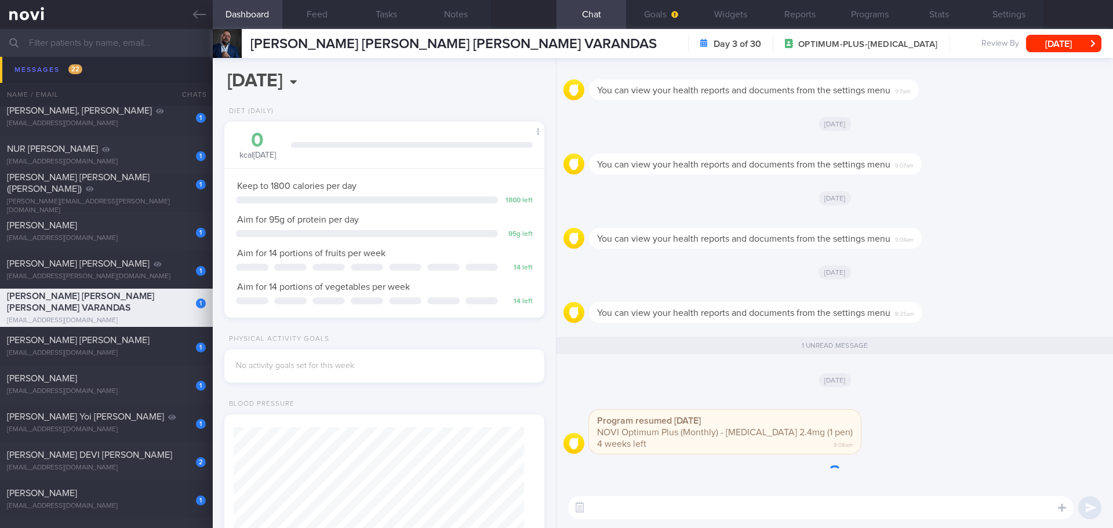
scroll to position [1, 0]
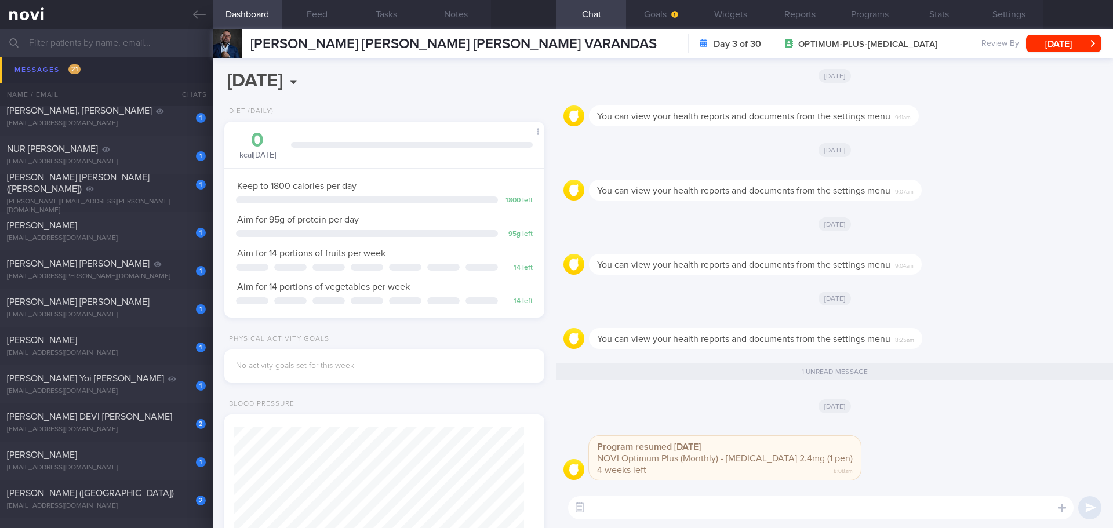
drag, startPoint x: 209, startPoint y: 12, endPoint x: 647, endPoint y: 56, distance: 439.5
click at [209, 12] on link at bounding box center [106, 14] width 213 height 29
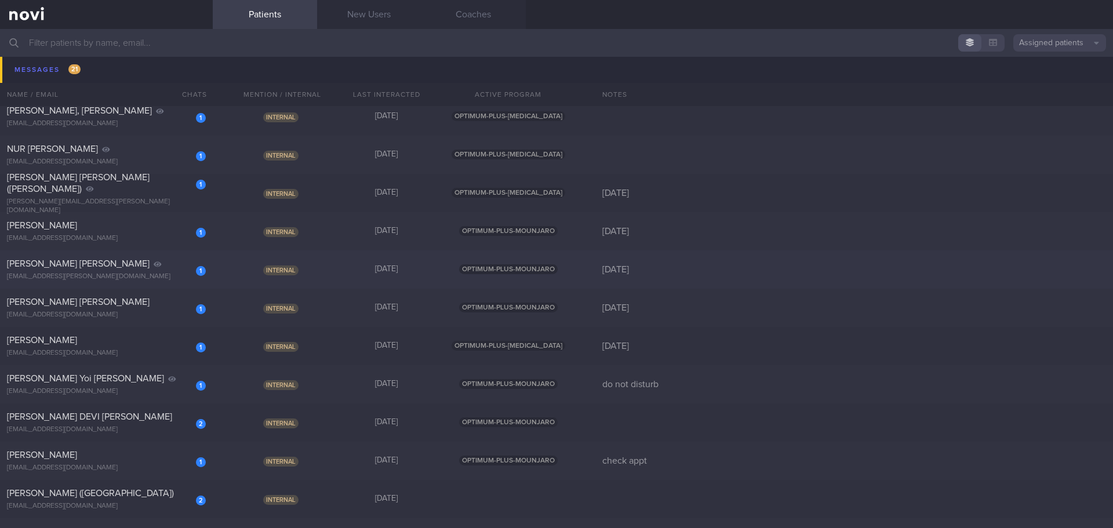
scroll to position [271, 0]
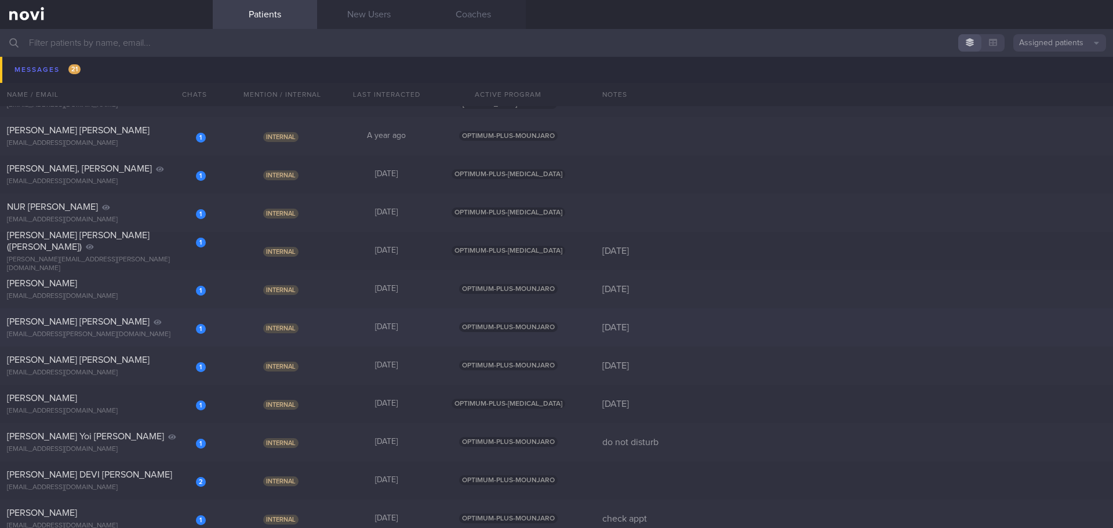
click at [138, 332] on div "[EMAIL_ADDRESS][PERSON_NAME][DOMAIN_NAME]" at bounding box center [106, 334] width 199 height 9
select select "9"
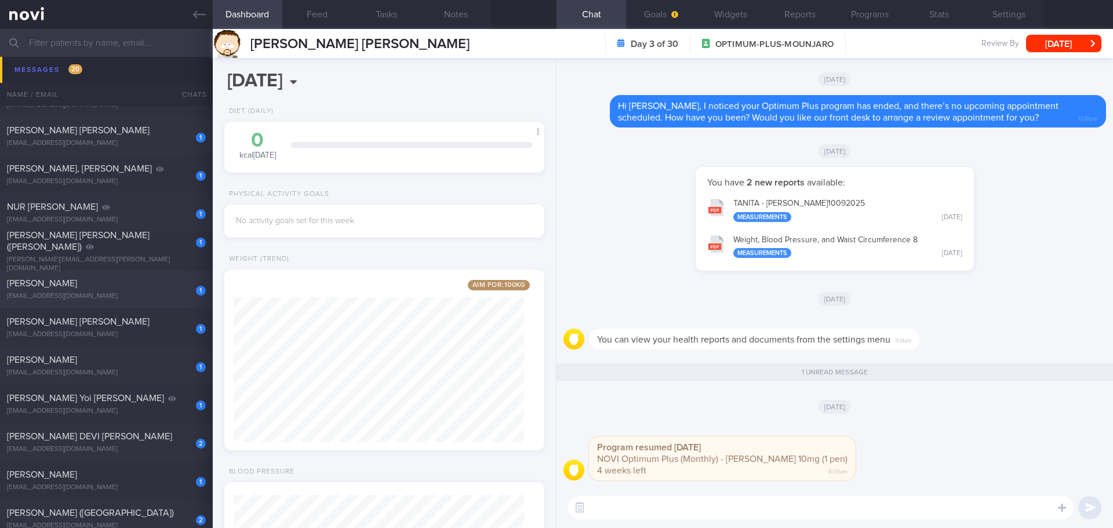
scroll to position [162, 291]
click at [858, 9] on button "Programs" at bounding box center [870, 14] width 70 height 29
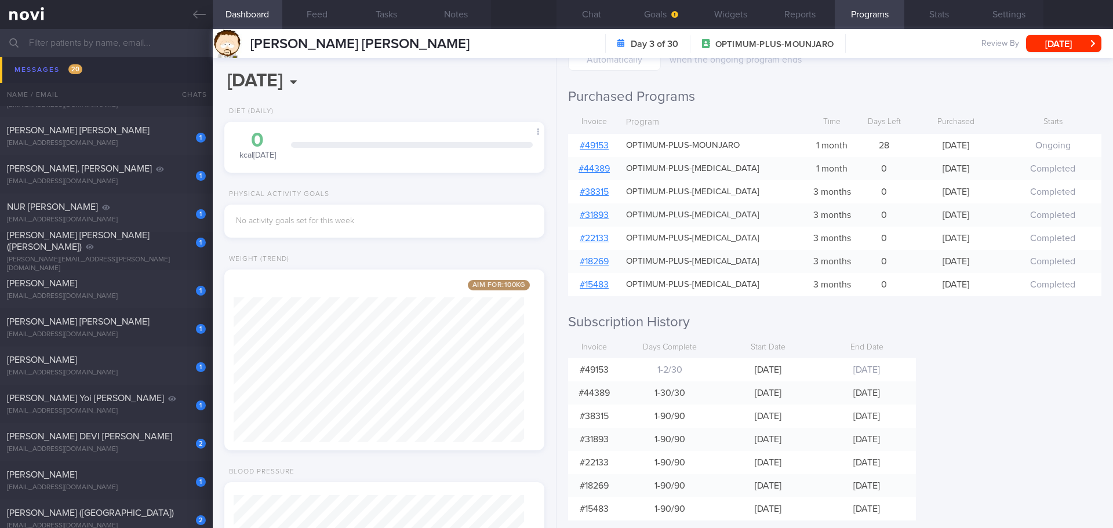
scroll to position [137, 0]
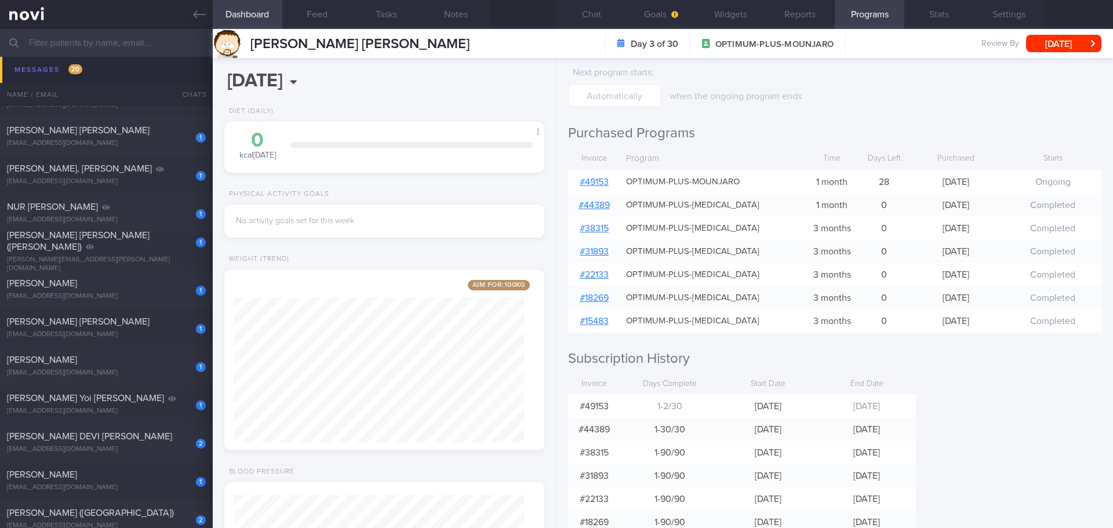
click at [606, 183] on link "# 49153" at bounding box center [594, 181] width 29 height 9
click at [594, 16] on button "Chat" at bounding box center [592, 14] width 70 height 29
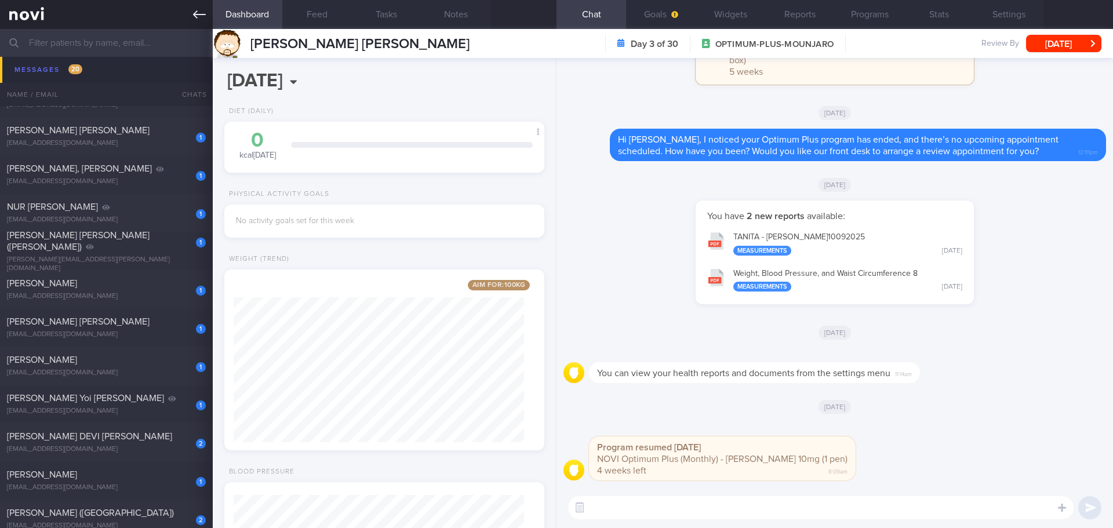
click at [193, 12] on icon at bounding box center [199, 14] width 13 height 13
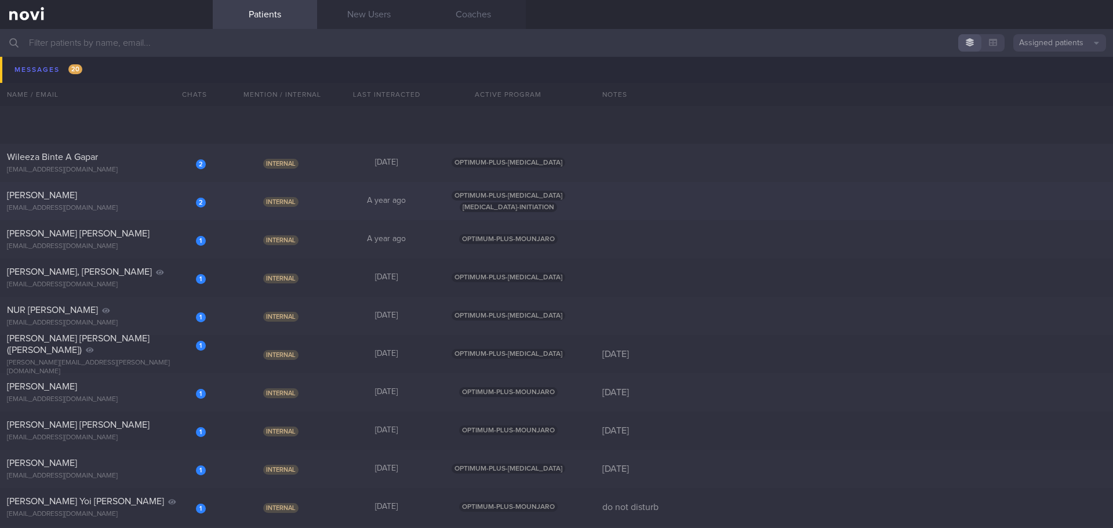
scroll to position [213, 0]
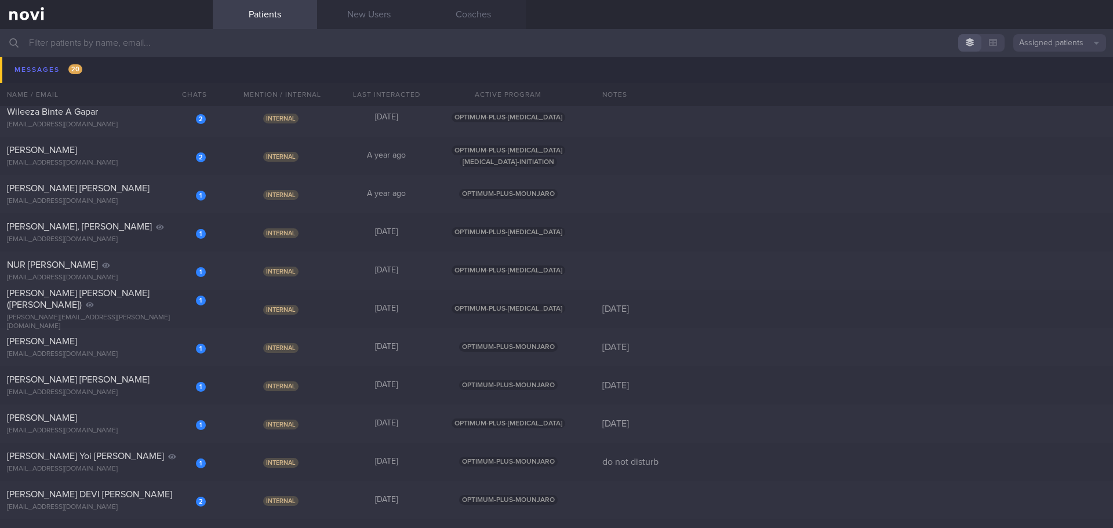
click at [134, 40] on input "text" at bounding box center [556, 43] width 1113 height 28
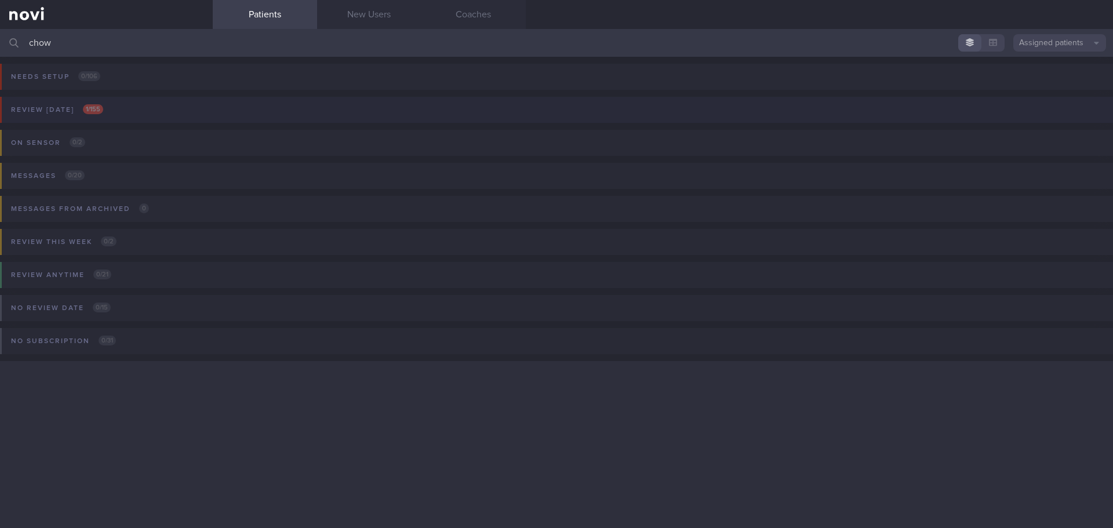
type input "chow"
click at [115, 115] on button "Review [DATE] 1 / 155" at bounding box center [555, 113] width 1117 height 33
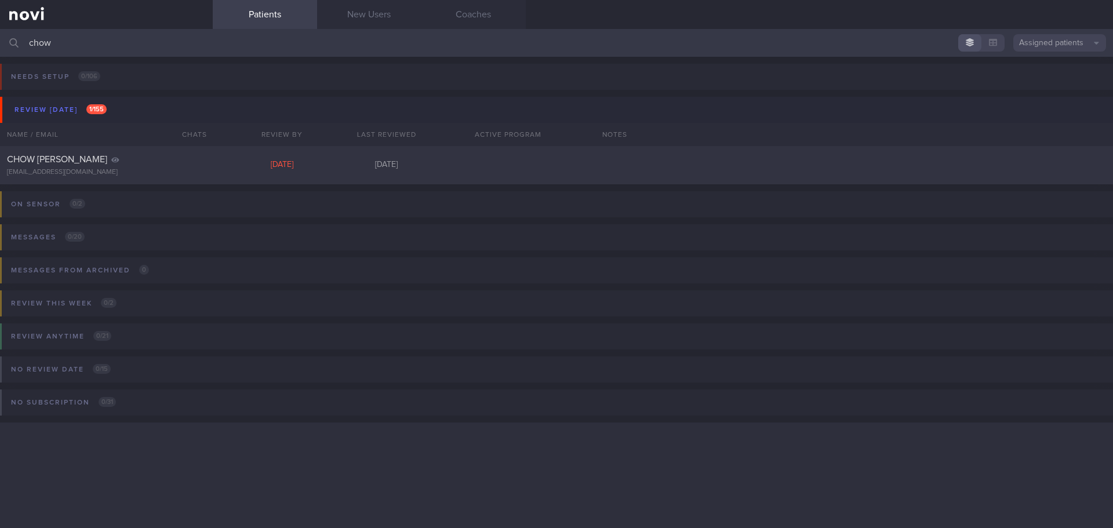
drag, startPoint x: 90, startPoint y: 43, endPoint x: -38, endPoint y: 35, distance: 128.4
click at [0, 35] on html "You are offline! Some functionality will be unavailable Patients New Users Coac…" at bounding box center [556, 264] width 1113 height 528
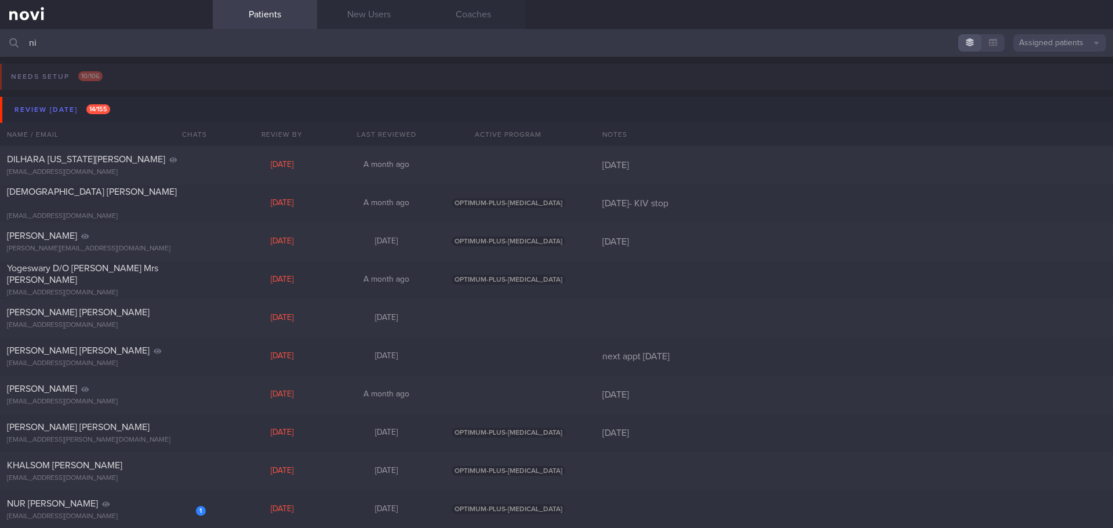
type input "n"
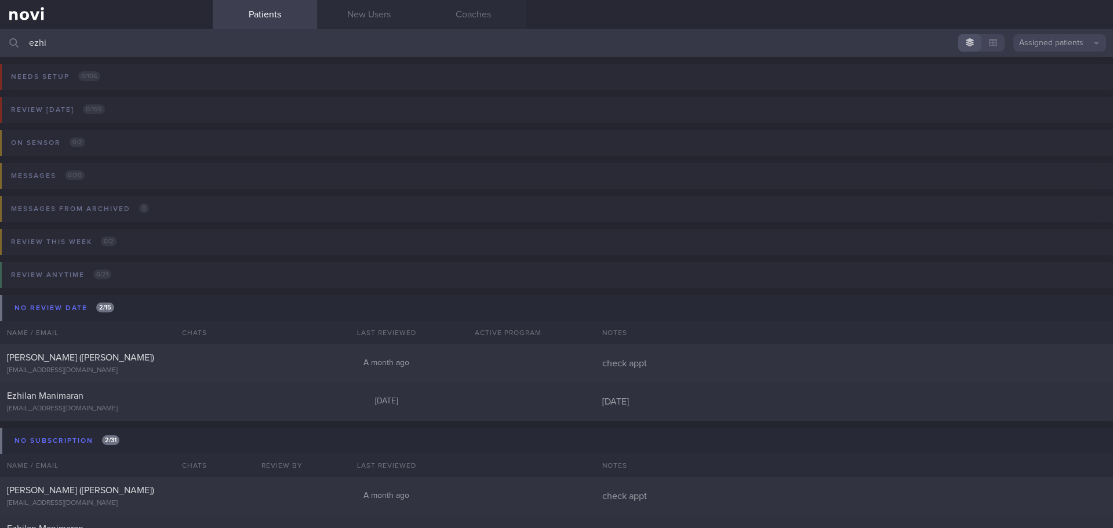
type input "ezhi"
drag, startPoint x: 72, startPoint y: 52, endPoint x: 20, endPoint y: 50, distance: 52.8
click at [20, 50] on div "ezhi Assigned patients Assigned patients All active patients Archived patients" at bounding box center [556, 43] width 1113 height 28
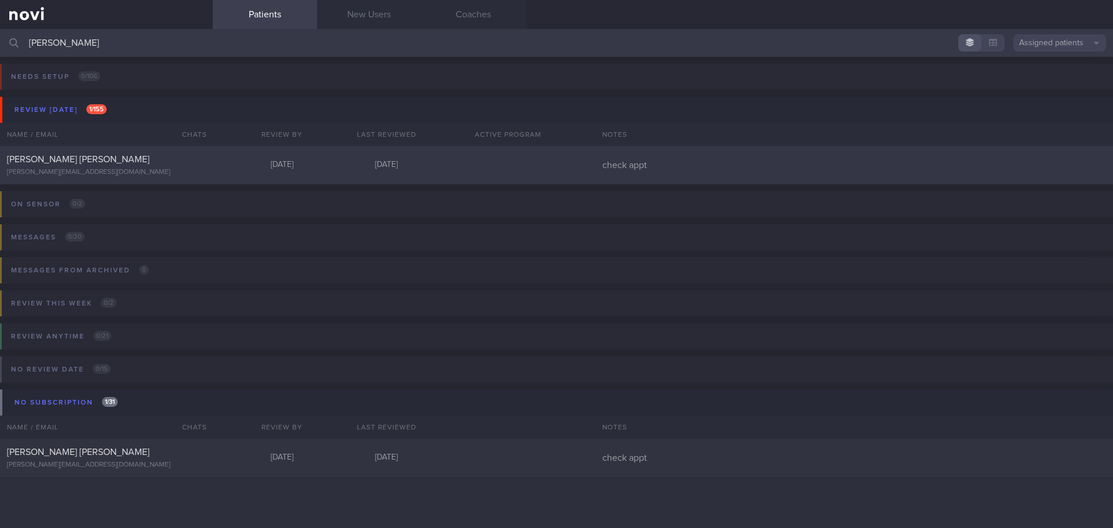
type input "[PERSON_NAME]"
click at [172, 153] on div "[PERSON_NAME] SHEN [EMAIL_ADDRESS][DOMAIN_NAME] [DATE] [DATE] check appt" at bounding box center [556, 165] width 1113 height 38
select select "9"
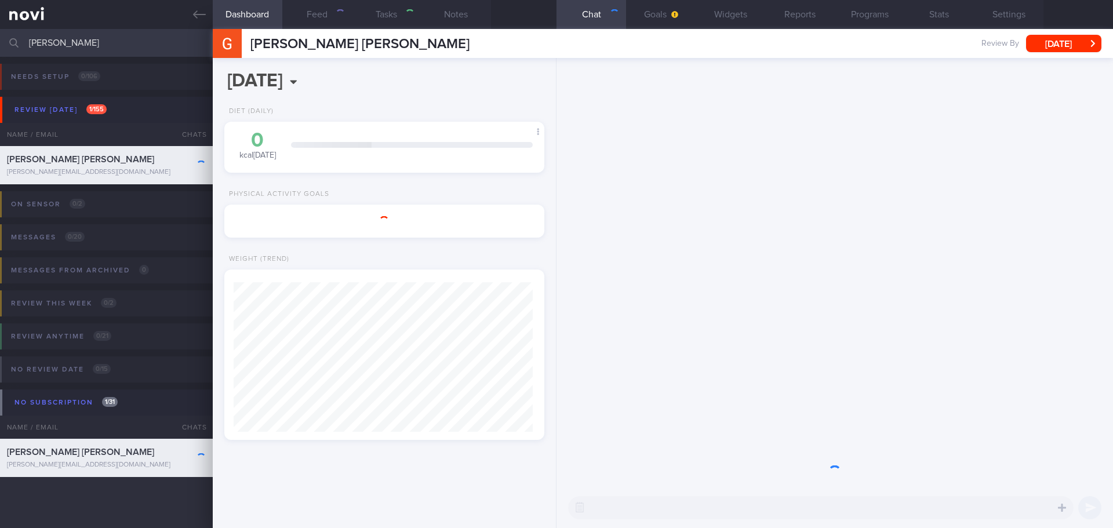
scroll to position [162, 291]
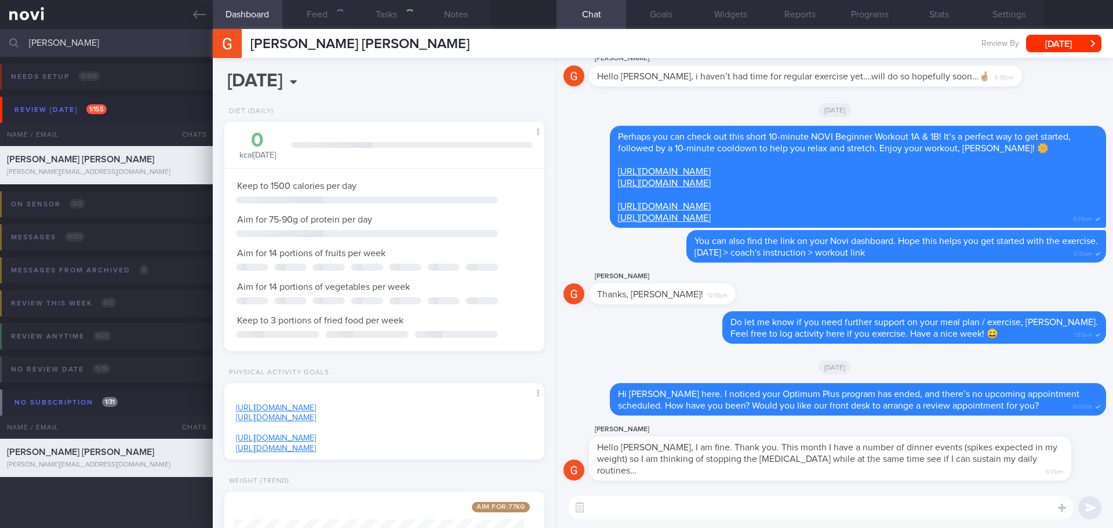
click at [658, 516] on textarea at bounding box center [821, 507] width 506 height 23
click at [655, 509] on textarea at bounding box center [821, 507] width 506 height 23
type textarea "H"
click at [881, 20] on button "Programs" at bounding box center [870, 14] width 70 height 29
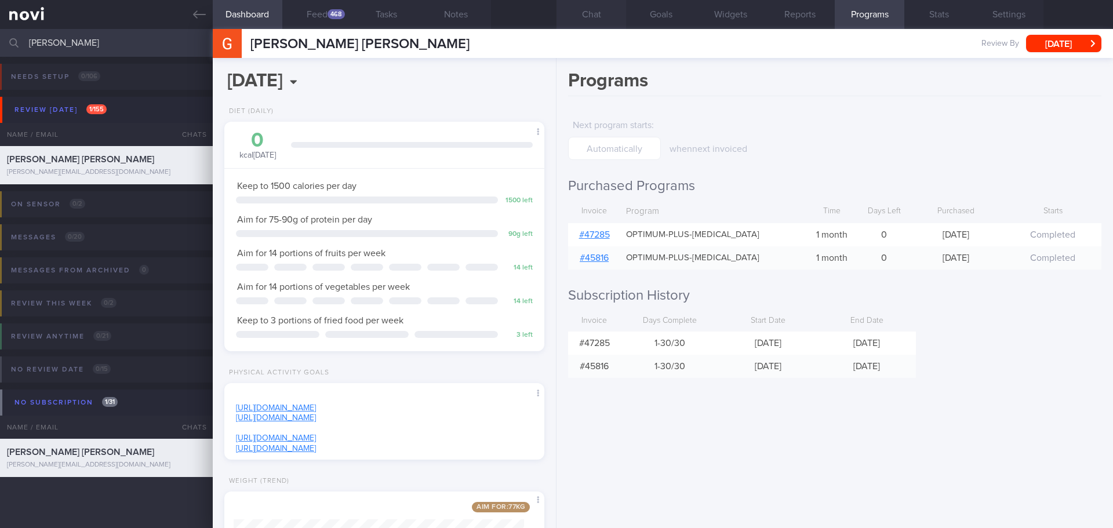
click at [612, 15] on button "Chat" at bounding box center [592, 14] width 70 height 29
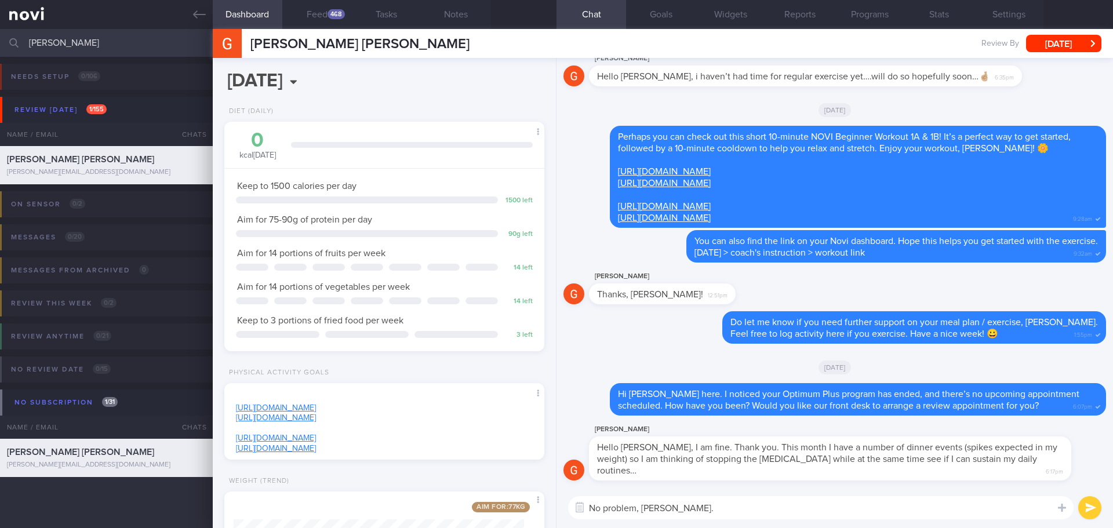
click at [716, 510] on textarea "No problem, [PERSON_NAME]." at bounding box center [821, 507] width 506 height 23
click at [715, 510] on textarea "No problem, [PERSON_NAME]." at bounding box center [821, 507] width 506 height 23
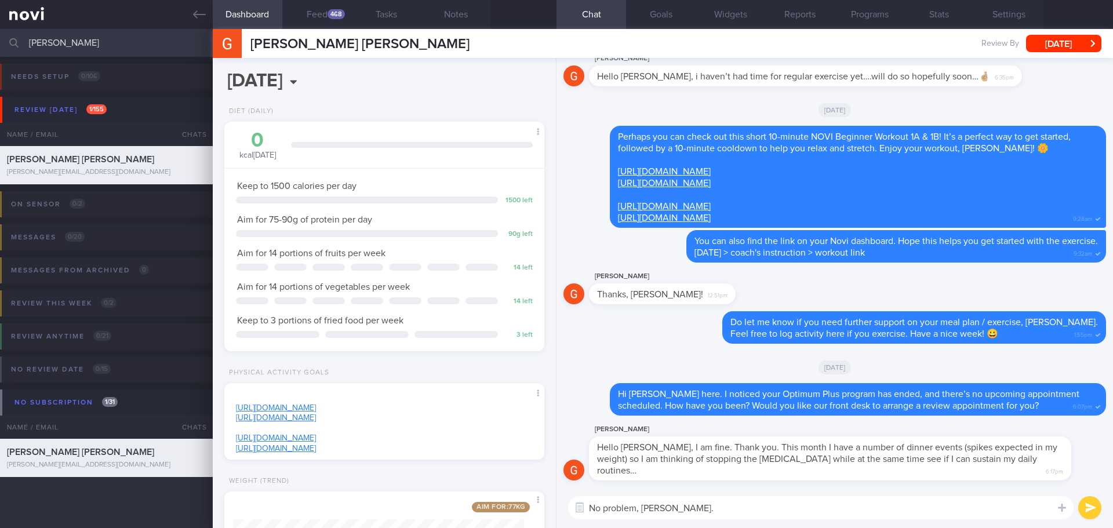
click at [715, 510] on textarea "No problem, [PERSON_NAME]." at bounding box center [821, 507] width 506 height 23
click at [794, 518] on textarea "No problem, [PERSON_NAME]. I'll downgrade your NoviHealth account to" at bounding box center [821, 507] width 506 height 23
click at [877, 514] on textarea "No problem, [PERSON_NAME]. I'll downgrade your NoviHealth account to" at bounding box center [821, 507] width 506 height 23
drag, startPoint x: 878, startPoint y: 512, endPoint x: 683, endPoint y: 505, distance: 194.9
click at [683, 505] on textarea "No problem, [PERSON_NAME]. I'll downgrade your NoviHealth account to" at bounding box center [821, 507] width 506 height 23
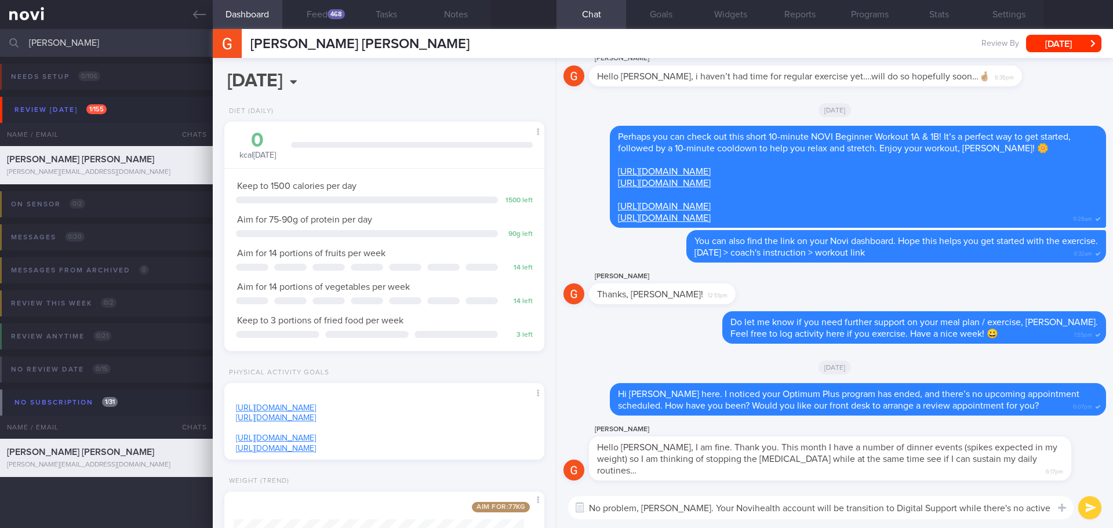
click at [849, 510] on textarea "No problem, [PERSON_NAME]. Your Novihealth account will be transition to Digita…" at bounding box center [821, 507] width 506 height 23
click at [1014, 507] on textarea "No problem, [PERSON_NAME]. Your Novihealth account will be transitioned to Digi…" at bounding box center [821, 507] width 506 height 23
drag, startPoint x: 936, startPoint y: 509, endPoint x: 1055, endPoint y: 509, distance: 118.3
click at [1055, 509] on div "Chat Templates Admin [MEDICAL_DATA] Weight Nutrition Physical Activity Infograp…" at bounding box center [835, 508] width 557 height 41
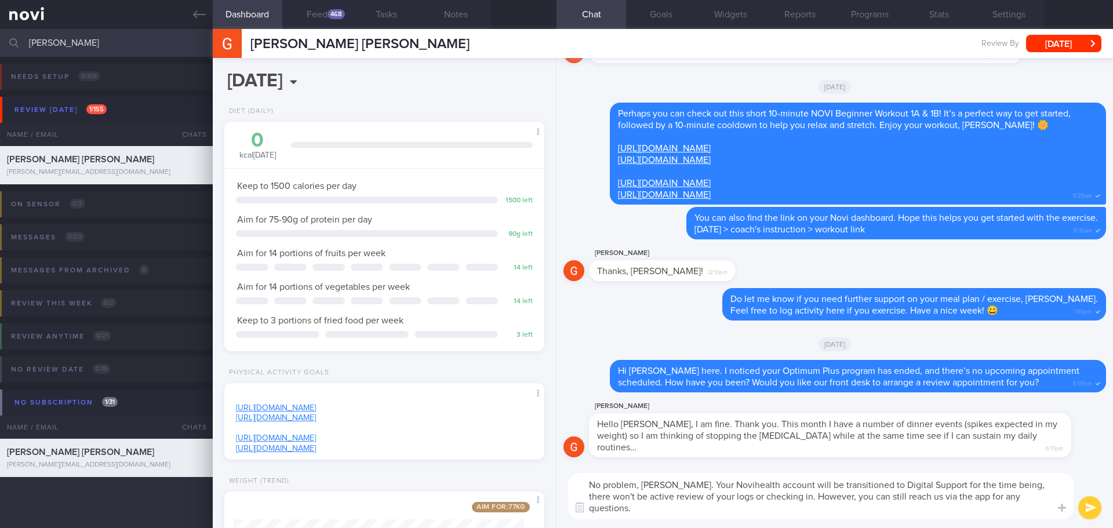
click at [688, 514] on textarea "No problem, [PERSON_NAME]. Your Novihealth account will be transitioned to Digi…" at bounding box center [821, 496] width 506 height 46
paste textarea "Do keep up all the positive changes you have made so far!"
click at [684, 480] on textarea "No problem, [PERSON_NAME]. Your Novihealth account will be transitioned to Digi…" at bounding box center [821, 496] width 506 height 46
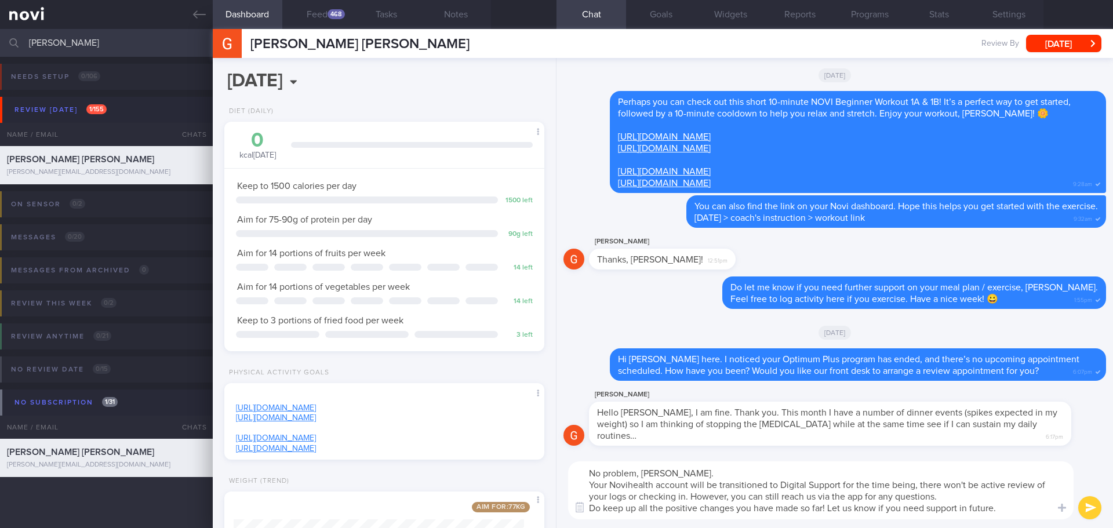
click at [1017, 505] on textarea "No problem, [PERSON_NAME]. Your Novihealth account will be transitioned to Digi…" at bounding box center [821, 491] width 506 height 58
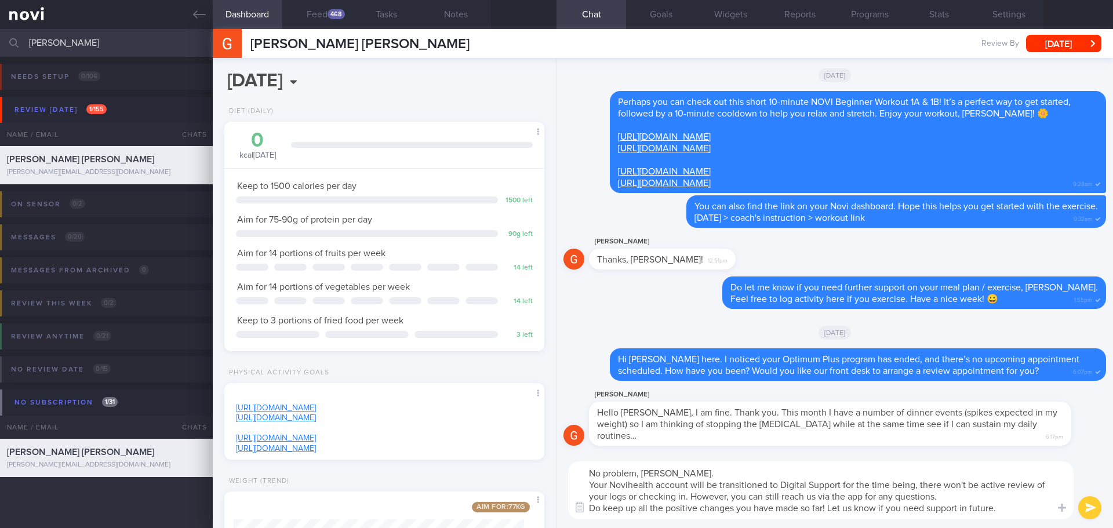
click at [1007, 508] on textarea "No problem, [PERSON_NAME]. Your Novihealth account will be transitioned to Digi…" at bounding box center [821, 491] width 506 height 58
click at [656, 472] on textarea "No problem, [PERSON_NAME]. Your Novihealth account will be transitioned to Digi…" at bounding box center [821, 491] width 506 height 58
click at [1012, 507] on textarea "No problem, [PERSON_NAME]. Your Novihealth account will be transitioned to Digi…" at bounding box center [821, 491] width 506 height 58
click at [1028, 510] on textarea "No problem, [PERSON_NAME]. Your Novihealth account will be transitioned to Digi…" at bounding box center [821, 491] width 506 height 58
type textarea "No problem, [PERSON_NAME]. Your Novihealth account will be transitioned to Digi…"
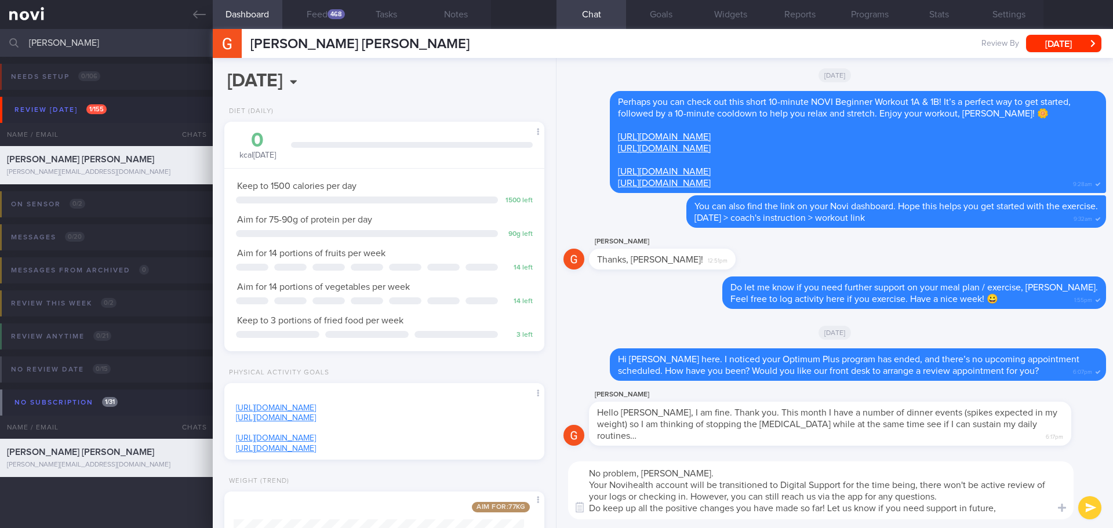
click at [1088, 513] on button "submit" at bounding box center [1089, 507] width 23 height 23
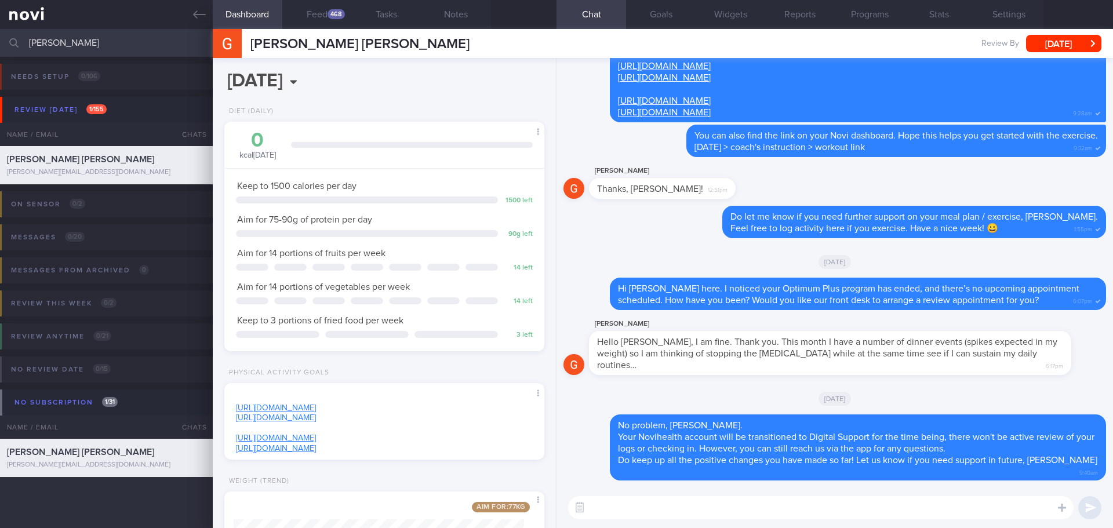
click at [1037, 393] on div "[DATE]" at bounding box center [835, 398] width 543 height 32
drag, startPoint x: 76, startPoint y: 43, endPoint x: 18, endPoint y: 48, distance: 58.2
click at [18, 48] on div "[PERSON_NAME] Assigned patients Assigned patients All active patients Archived …" at bounding box center [556, 43] width 1113 height 28
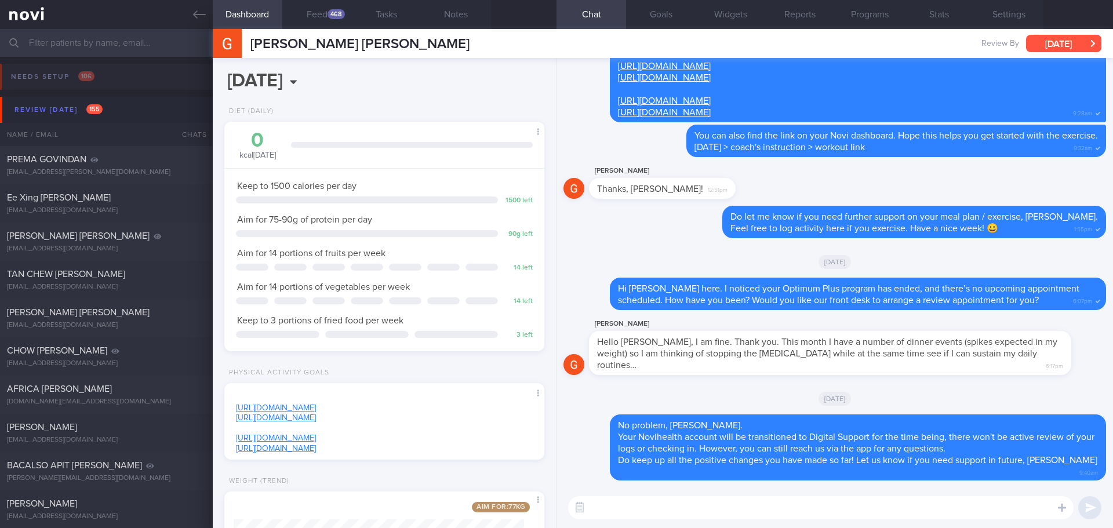
click at [1091, 42] on button "[DATE]" at bounding box center [1063, 43] width 75 height 17
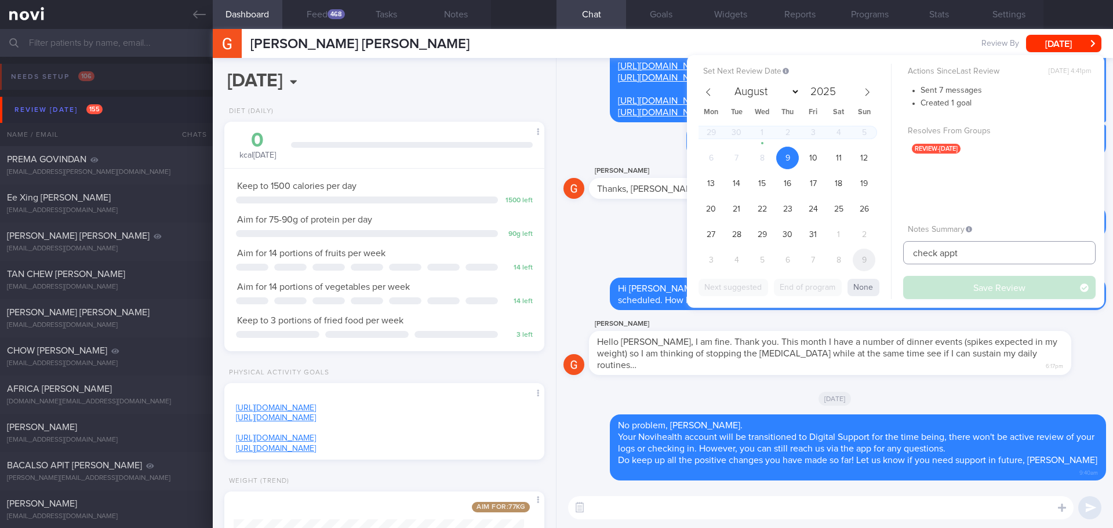
drag, startPoint x: 967, startPoint y: 250, endPoint x: 859, endPoint y: 255, distance: 108.0
click at [859, 255] on div "Set Next Review Date [DATE] August September October November [DATE] Mon Tue We…" at bounding box center [895, 181] width 417 height 253
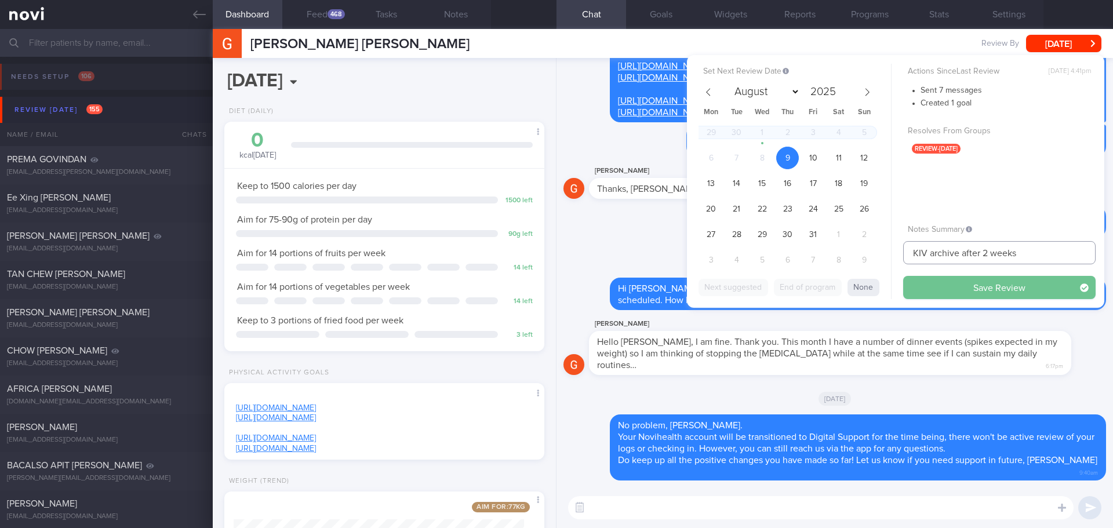
type input "KIV archive after 2 weeks"
click at [957, 284] on button "Save Review" at bounding box center [999, 287] width 193 height 23
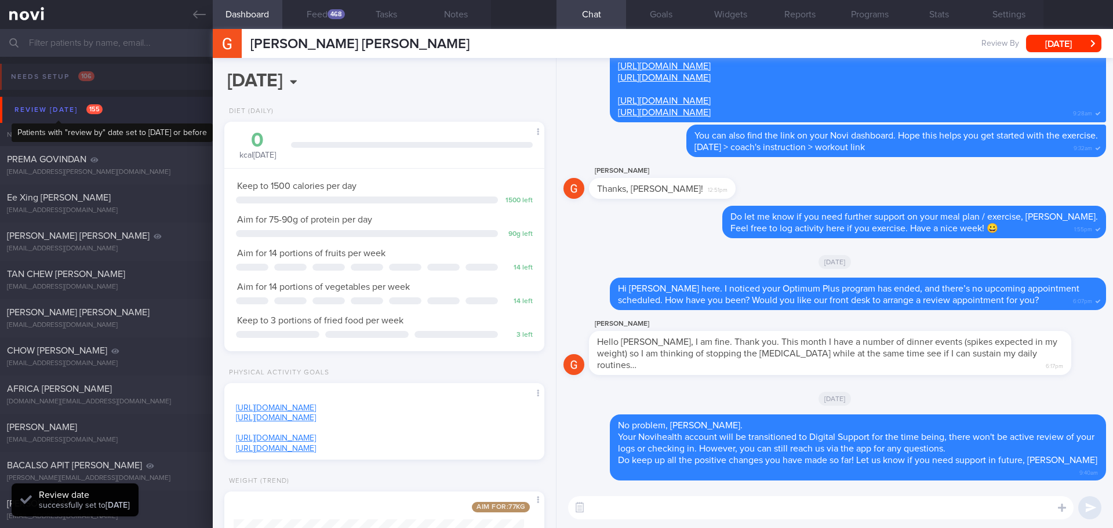
click at [70, 112] on div "Review [DATE] 155" at bounding box center [59, 110] width 94 height 16
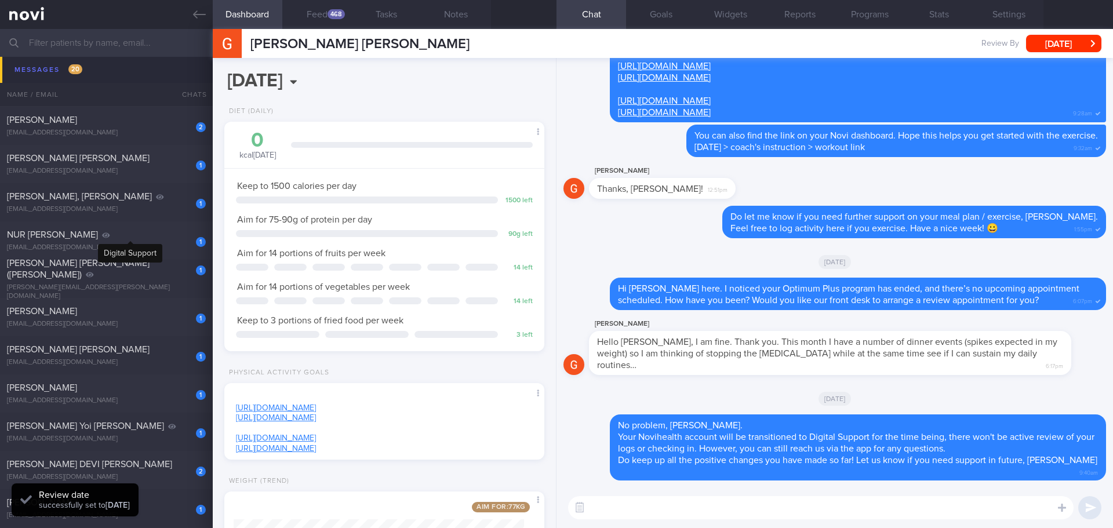
scroll to position [290, 0]
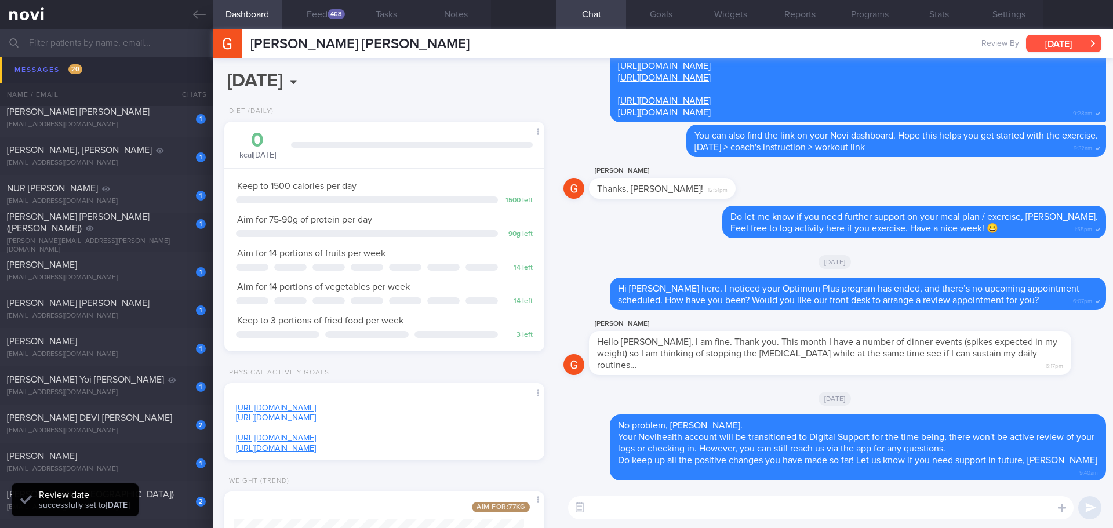
click at [1037, 50] on button "[DATE]" at bounding box center [1063, 43] width 75 height 17
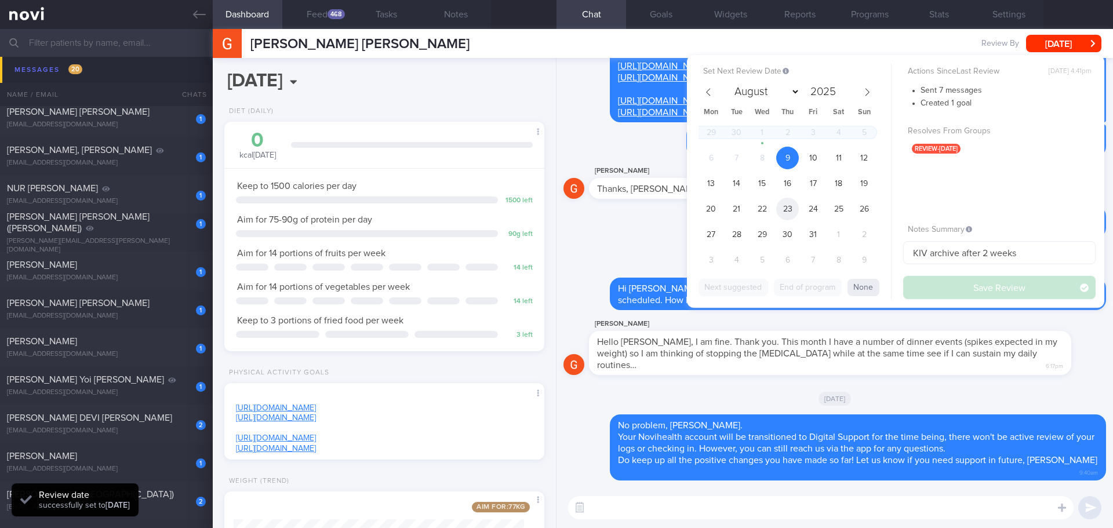
click at [786, 209] on span "23" at bounding box center [787, 209] width 23 height 23
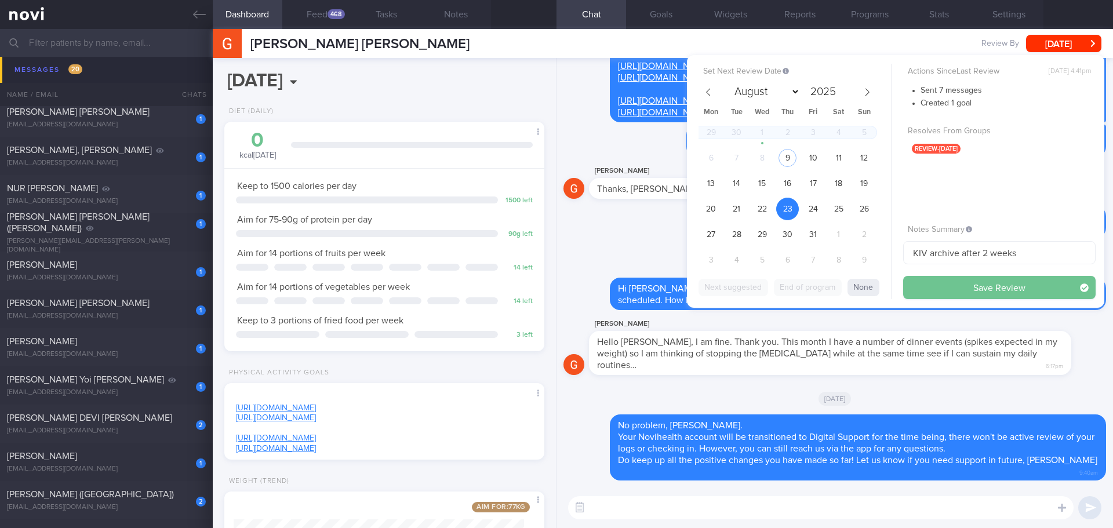
click at [969, 284] on button "Save Review" at bounding box center [999, 287] width 193 height 23
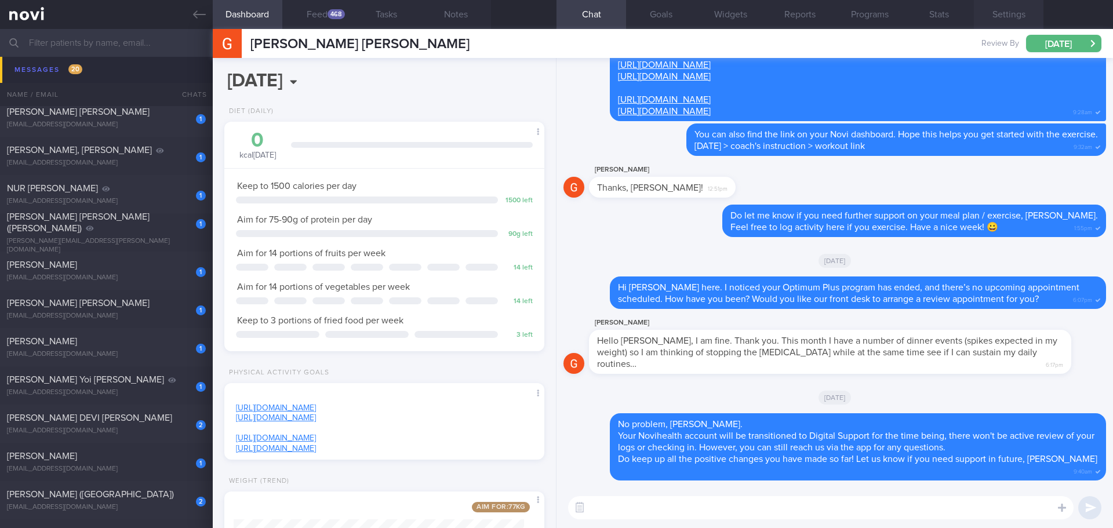
click at [1009, 10] on button "Settings" at bounding box center [1009, 14] width 70 height 29
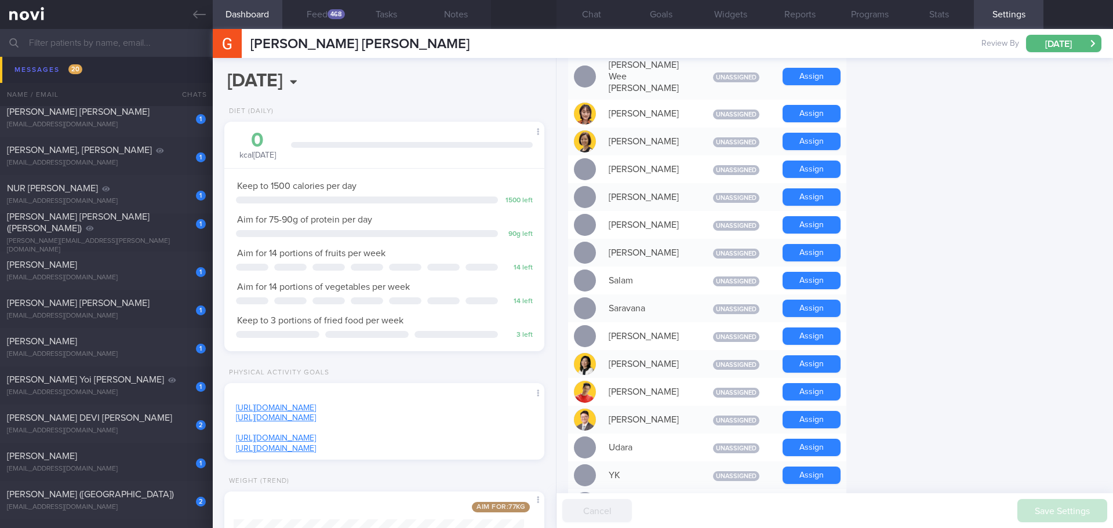
scroll to position [997, 0]
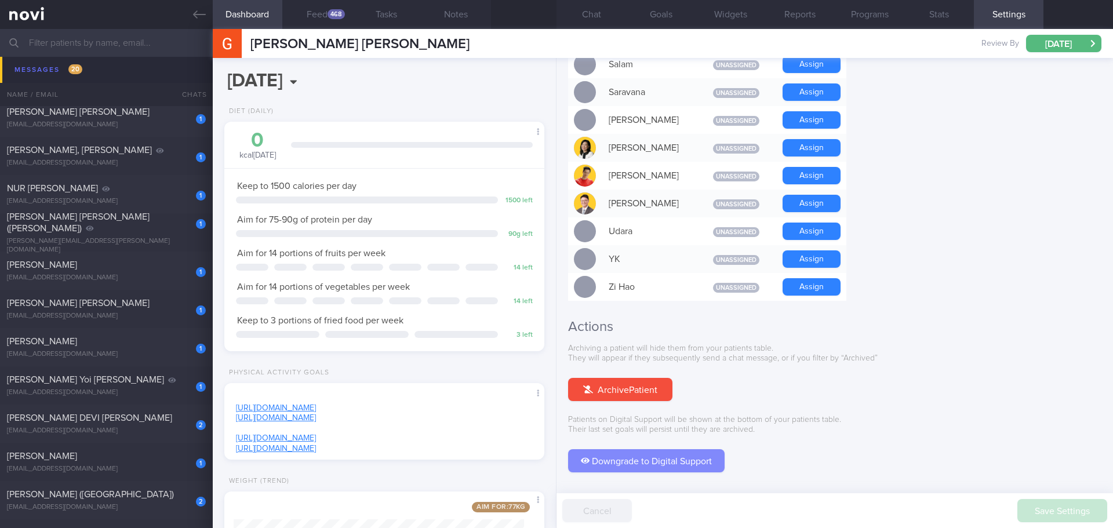
click at [651, 449] on button "Downgrade to Digital Support" at bounding box center [646, 460] width 157 height 23
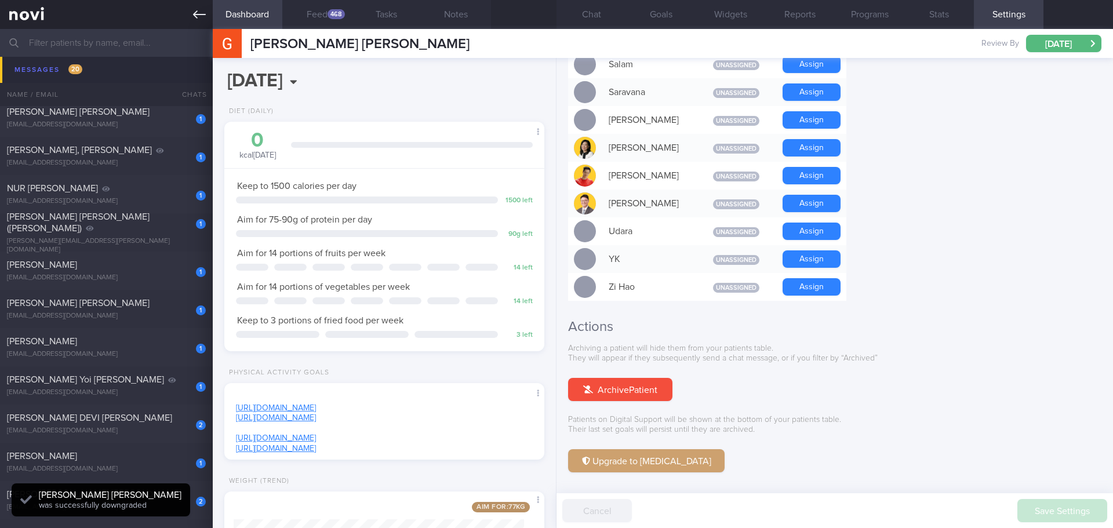
click at [187, 17] on link at bounding box center [106, 14] width 213 height 29
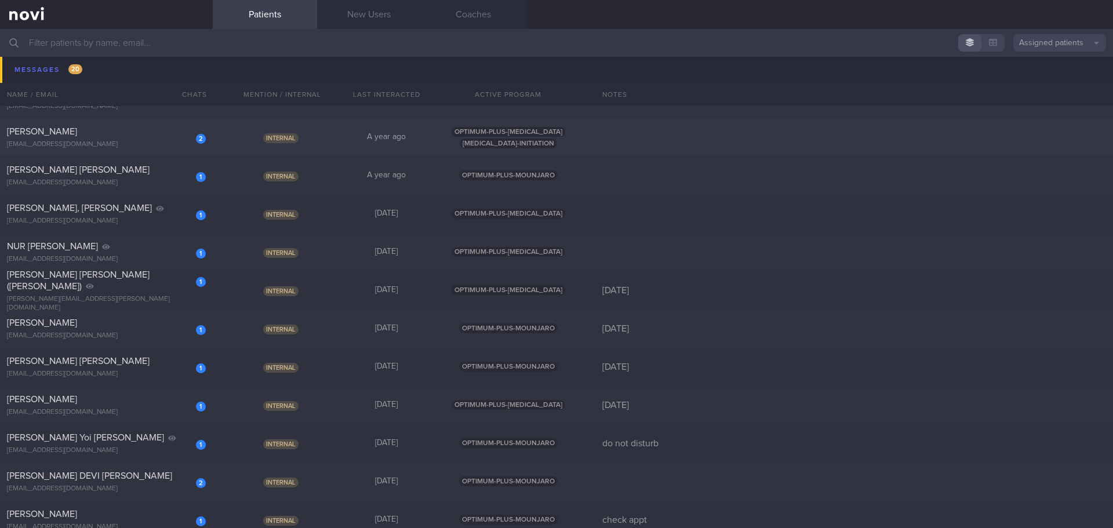
scroll to position [174, 0]
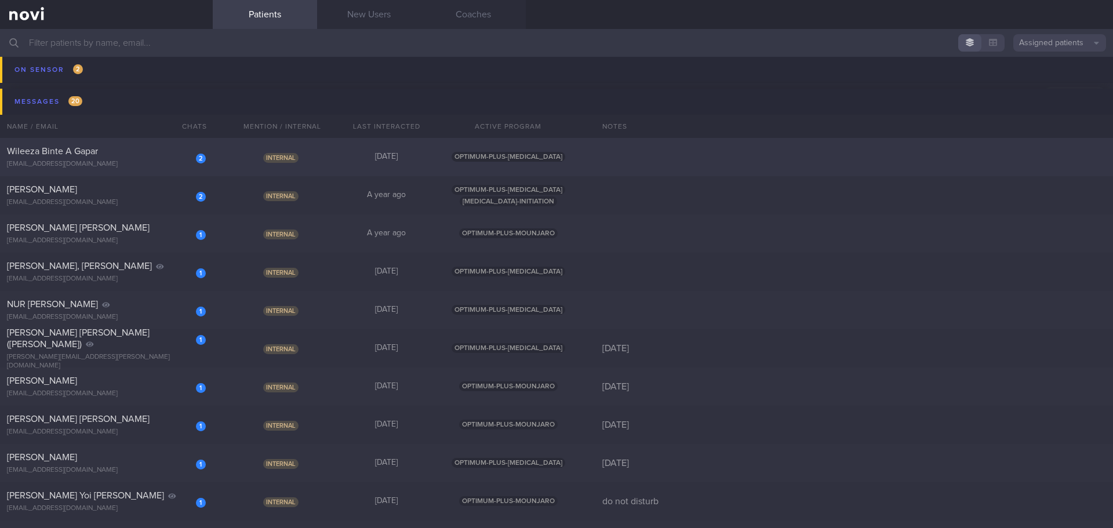
click at [125, 148] on div "Wileeza Binte A Gapar" at bounding box center [105, 152] width 196 height 12
select select "9"
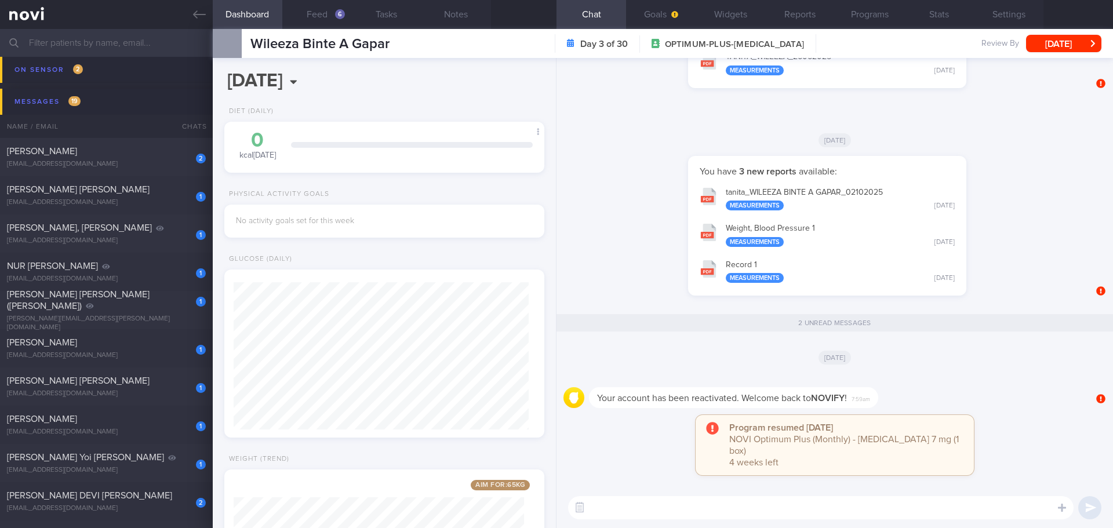
scroll to position [162, 291]
click at [960, 362] on div "[DATE]" at bounding box center [835, 357] width 543 height 32
click at [960, 361] on div "[DATE]" at bounding box center [835, 357] width 543 height 32
drag, startPoint x: 993, startPoint y: 13, endPoint x: 965, endPoint y: 31, distance: 33.1
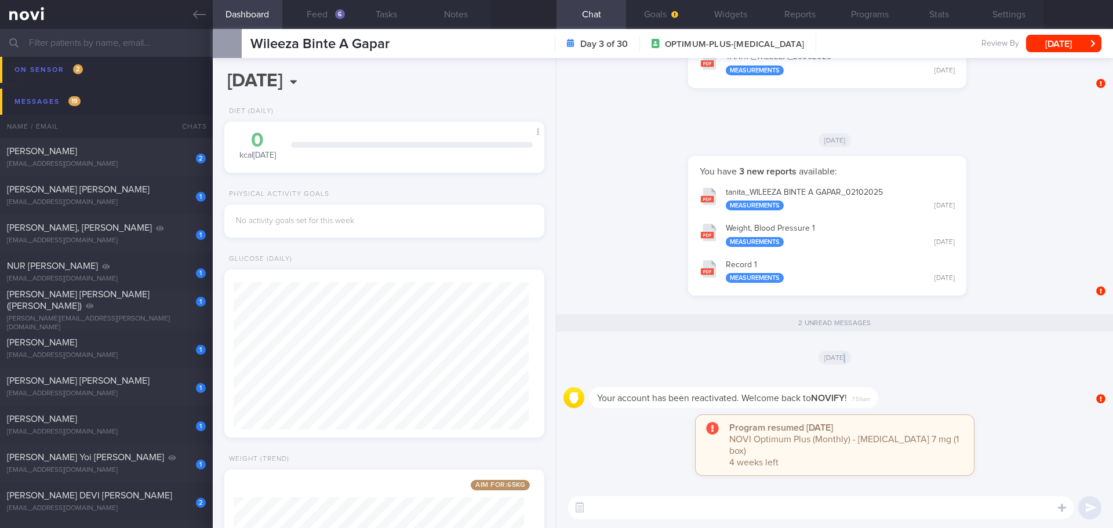
click at [993, 13] on button "Settings" at bounding box center [1009, 14] width 70 height 29
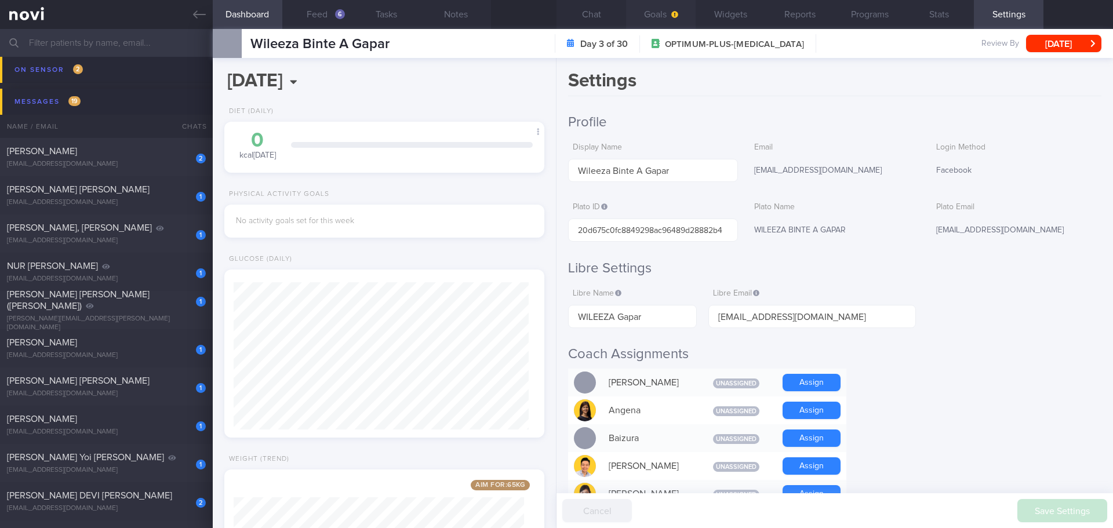
click at [669, 12] on span "button" at bounding box center [673, 14] width 9 height 9
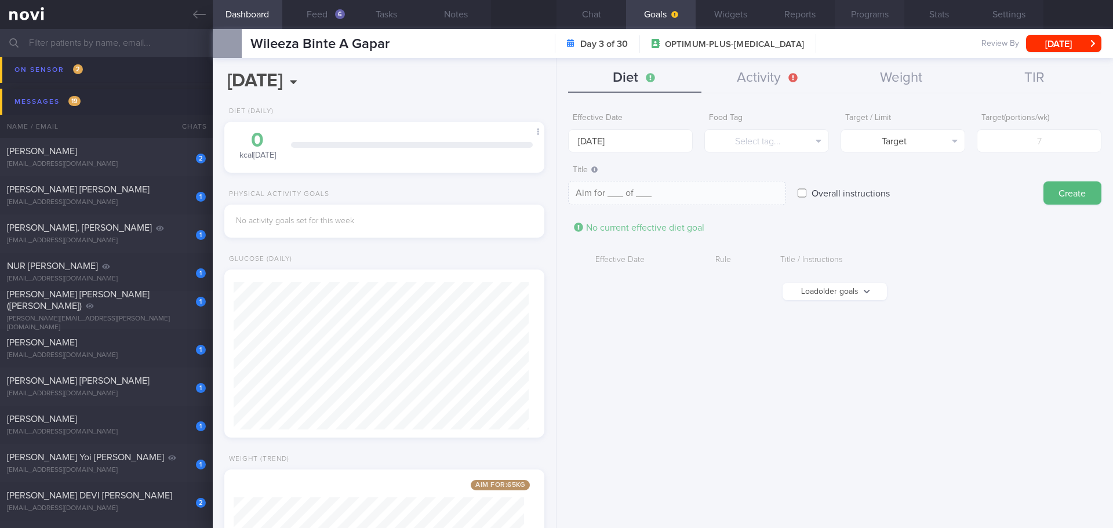
click at [845, 16] on button "Programs" at bounding box center [870, 14] width 70 height 29
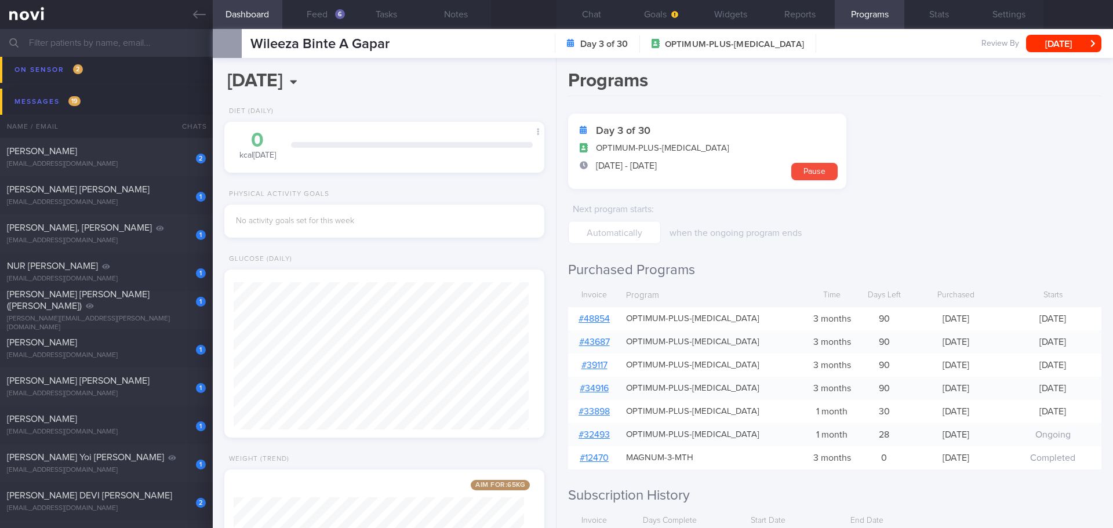
click at [602, 318] on link "# 48854" at bounding box center [594, 318] width 31 height 9
click at [605, 15] on button "Chat" at bounding box center [592, 14] width 70 height 29
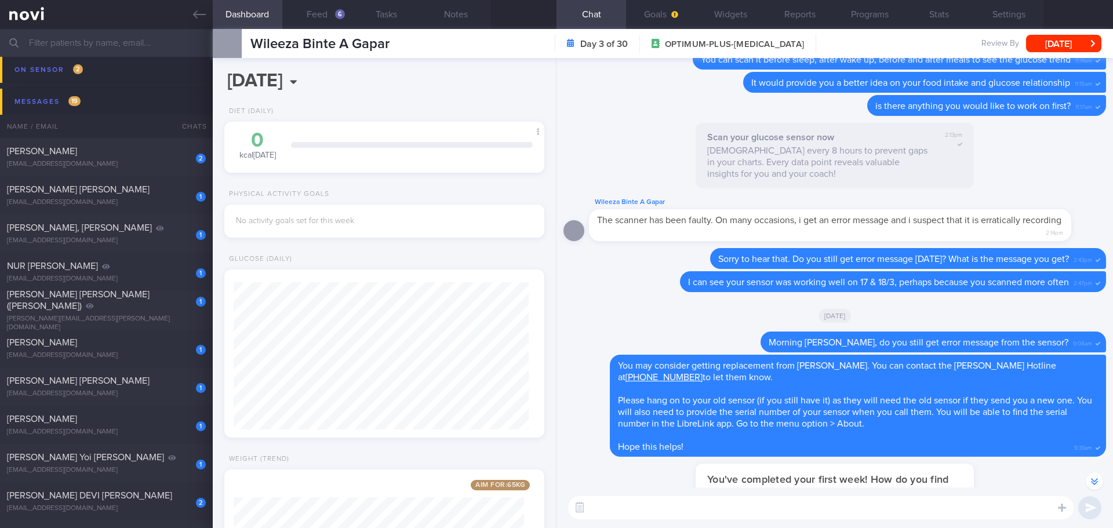
scroll to position [-3558, 0]
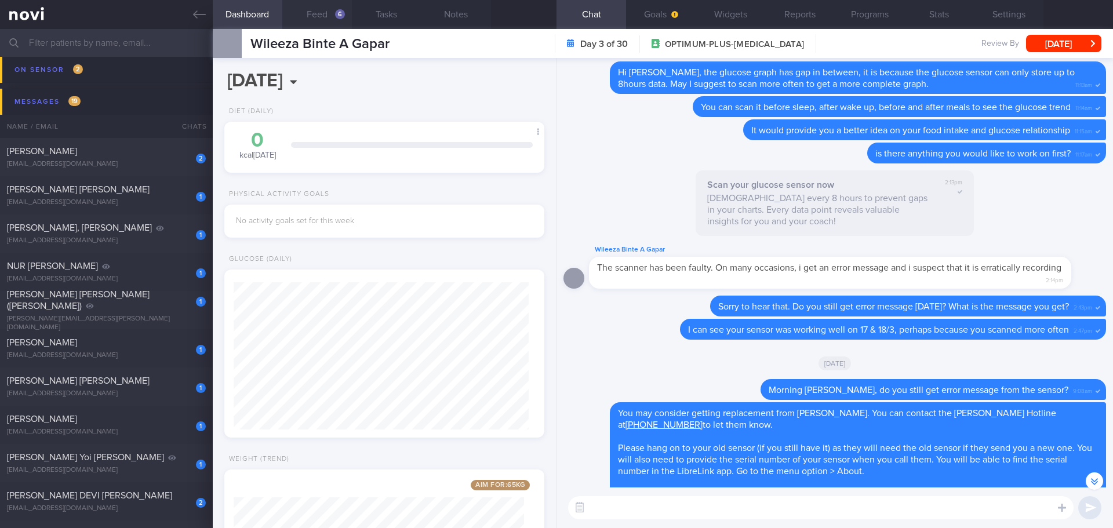
click at [341, 19] on button "Feed 6" at bounding box center [317, 14] width 70 height 29
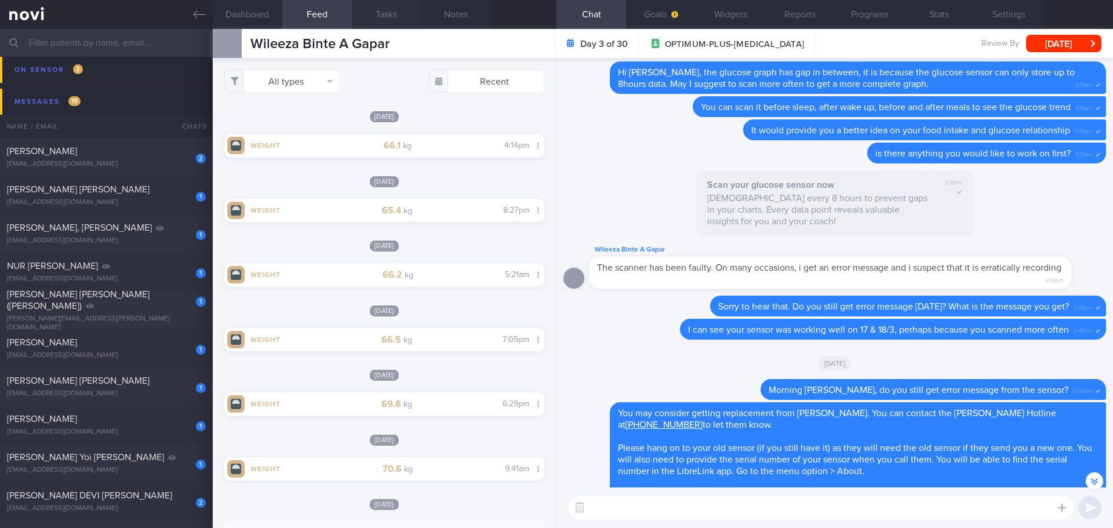
scroll to position [190, 302]
click at [637, 336] on div at bounding box center [642, 330] width 10 height 13
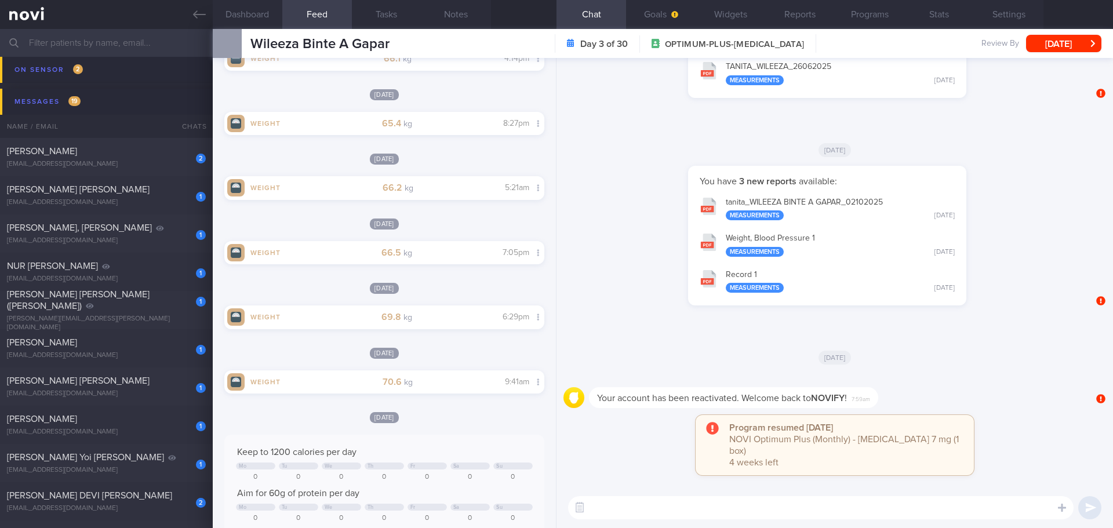
scroll to position [174, 0]
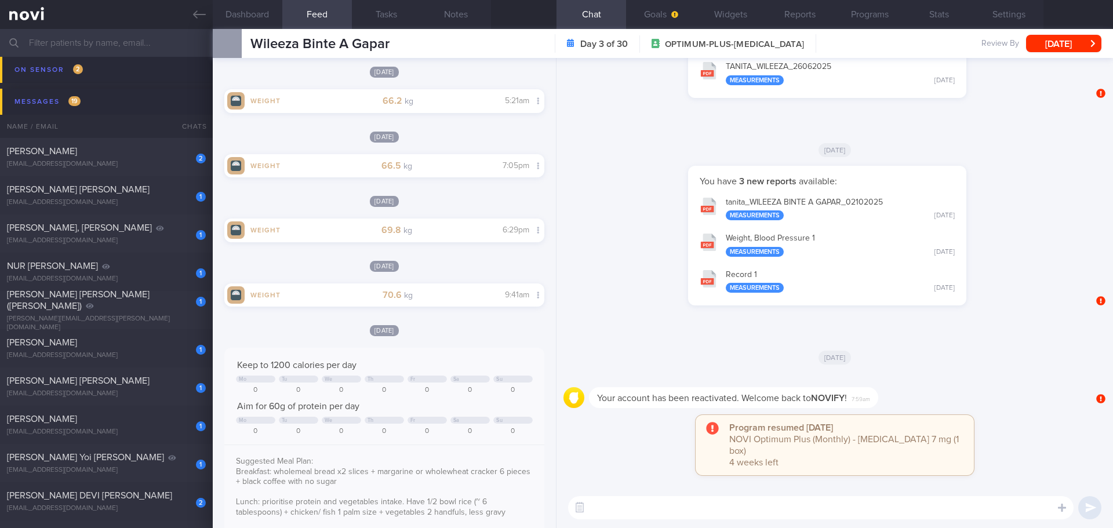
click at [621, 514] on textarea at bounding box center [821, 507] width 506 height 23
paste textarea "Hi XXX, [PERSON_NAME] (dietitian) here. Welcome back to [GEOGRAPHIC_DATA] app. …"
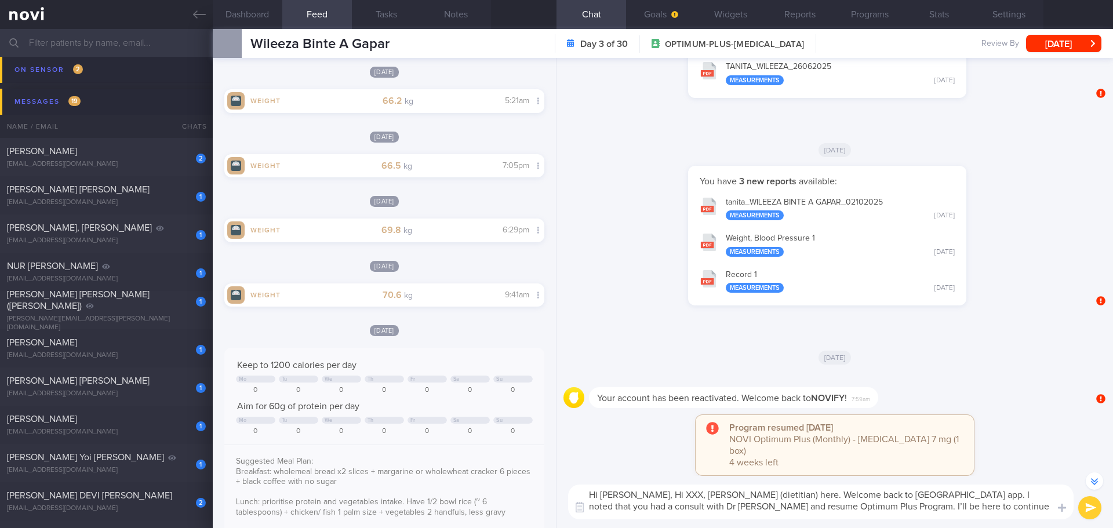
scroll to position [0, 0]
drag, startPoint x: 637, startPoint y: 495, endPoint x: 667, endPoint y: 493, distance: 29.6
click at [667, 493] on textarea "Hi [PERSON_NAME], Hi XXX, [PERSON_NAME] (dietitian) here. Welcome back to [GEOG…" at bounding box center [821, 502] width 506 height 35
drag, startPoint x: 874, startPoint y: 495, endPoint x: 740, endPoint y: 501, distance: 134.7
click at [740, 501] on textarea "Hi [PERSON_NAME] (dietitian) here. Welcome back to [GEOGRAPHIC_DATA] app. I not…" at bounding box center [821, 502] width 506 height 35
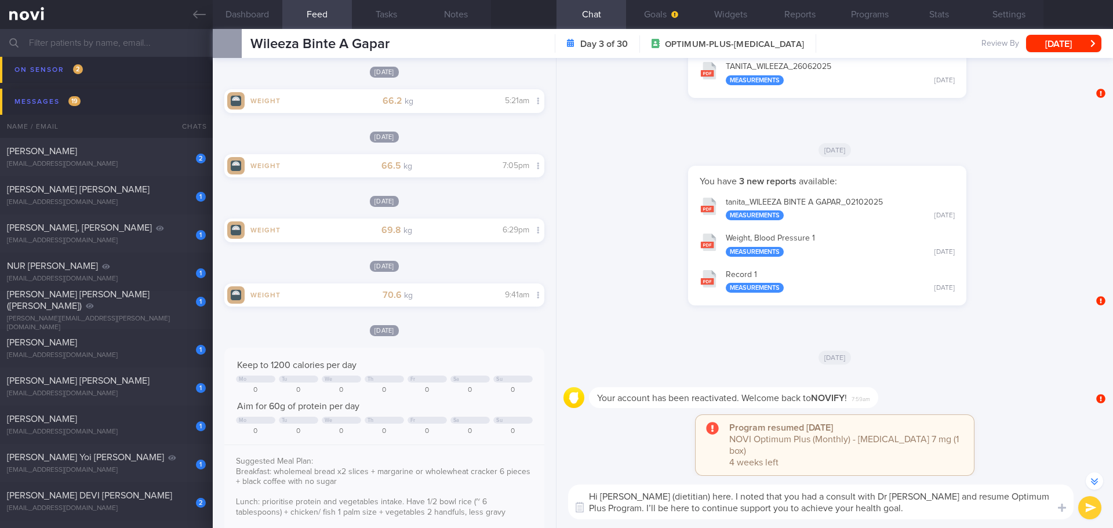
click at [964, 315] on div "You have 3 new reports available: [PERSON_NAME] BINTE A GAPAR_ 02102025 Measure…" at bounding box center [828, 242] width 528 height 152
drag, startPoint x: 911, startPoint y: 496, endPoint x: 881, endPoint y: 497, distance: 29.6
click at [881, 497] on textarea "Hi [PERSON_NAME] (dietitian) here. I noted that you had a consult with Dr [PERS…" at bounding box center [821, 502] width 506 height 35
click at [1018, 17] on button "Settings" at bounding box center [1009, 14] width 70 height 29
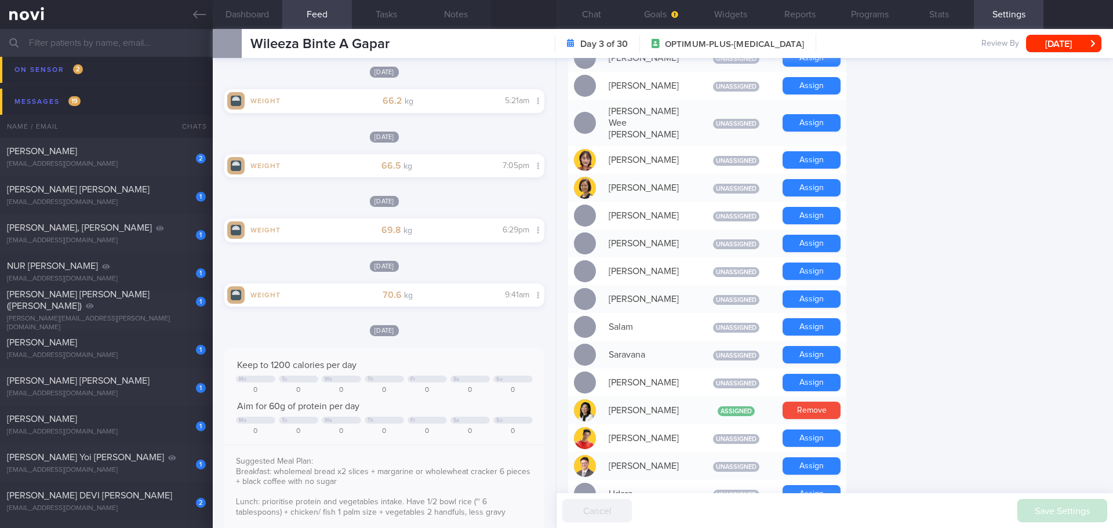
scroll to position [928, 0]
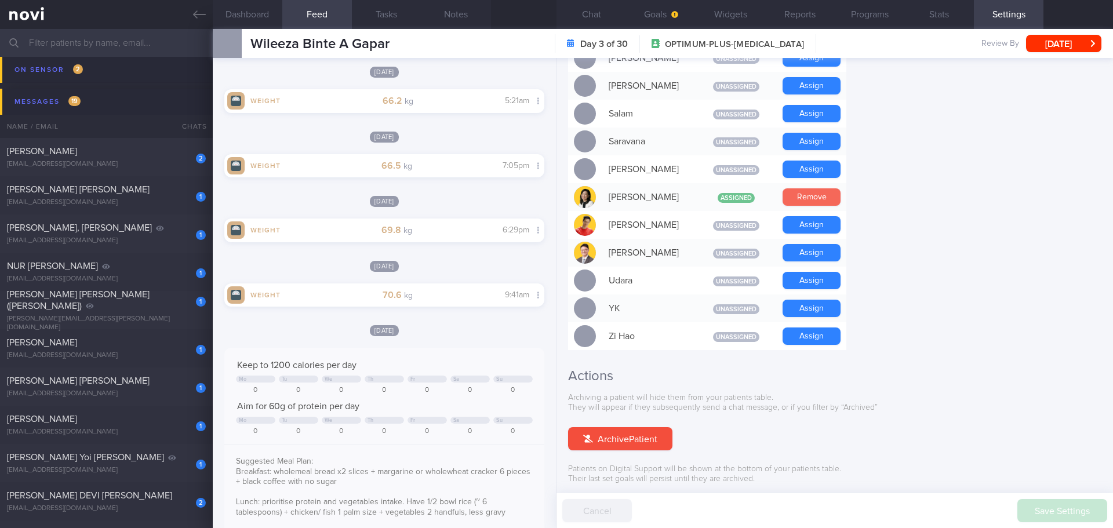
click at [807, 188] on button "Remove" at bounding box center [812, 196] width 58 height 17
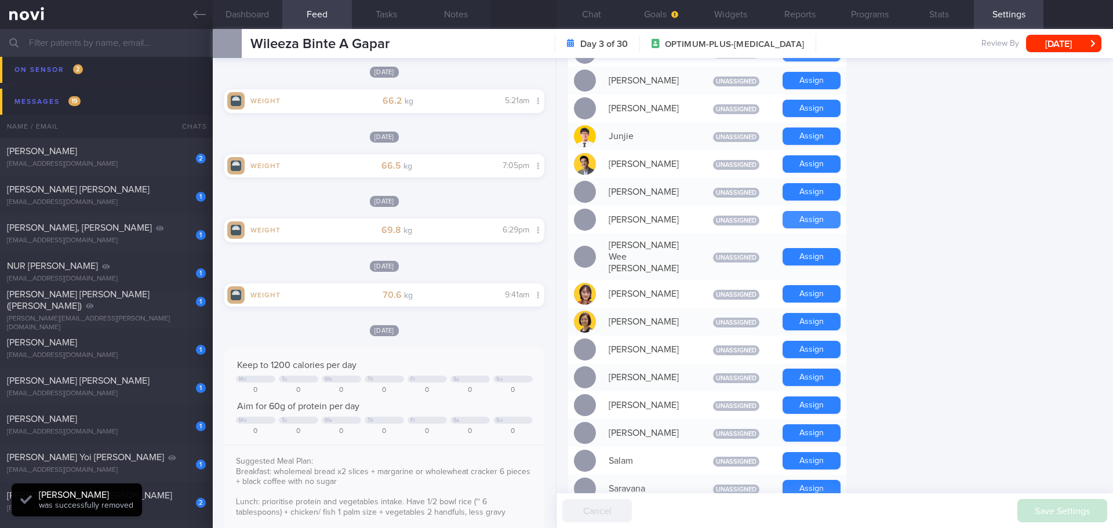
scroll to position [580, 0]
click at [818, 165] on button "Assign" at bounding box center [812, 164] width 58 height 17
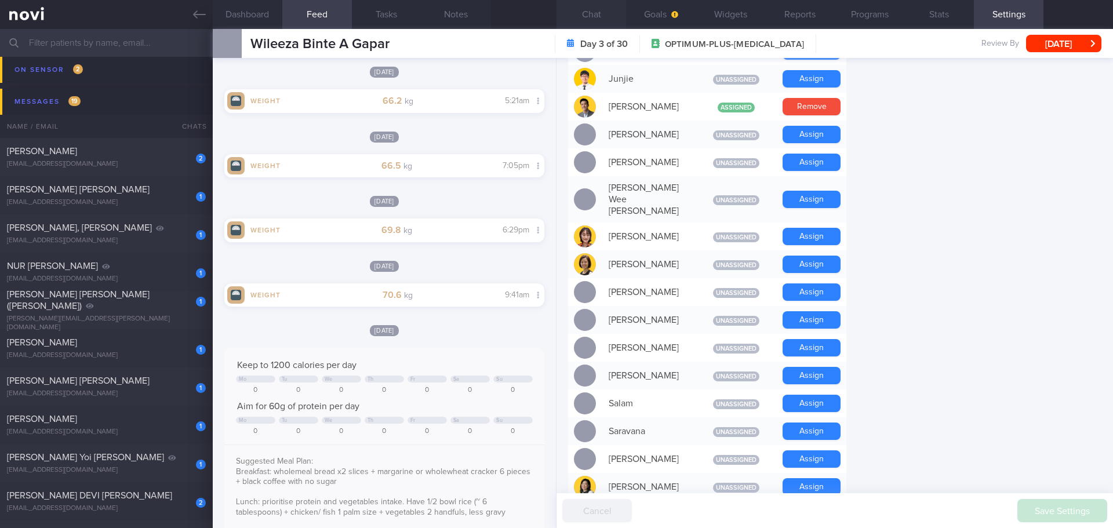
click at [594, 19] on button "Chat" at bounding box center [592, 14] width 70 height 29
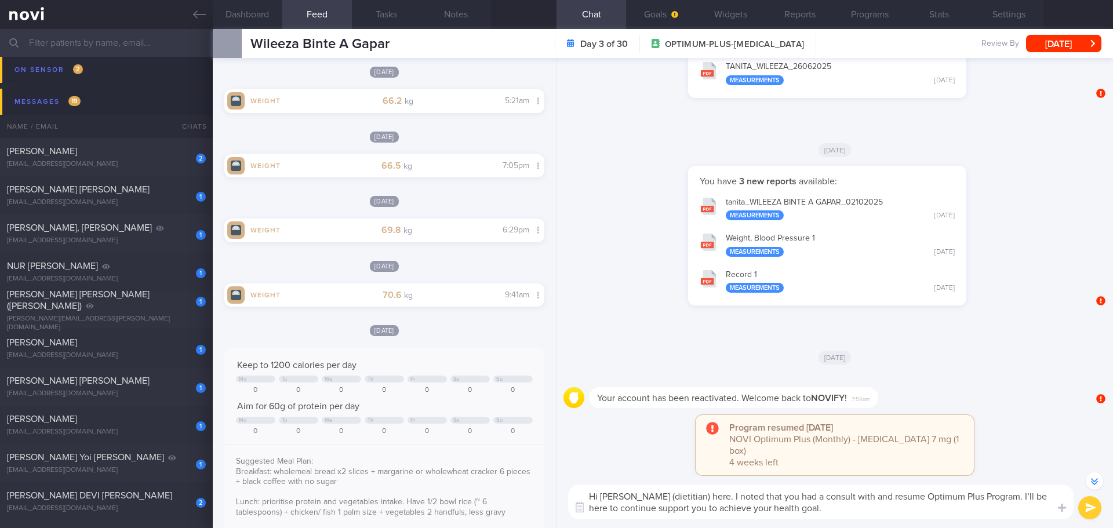
click at [854, 511] on textarea "Hi [PERSON_NAME] (dietitian) here. I noted that you had a consult with and resu…" at bounding box center [821, 502] width 506 height 35
click at [854, 513] on textarea "Hi [PERSON_NAME] (dietitian) here. I noted that you had a consult with and resu…" at bounding box center [821, 502] width 506 height 35
drag, startPoint x: 738, startPoint y: 495, endPoint x: 1028, endPoint y: 497, distance: 289.9
click at [1028, 497] on textarea "Hi [PERSON_NAME] (dietitian) here. I noted that you had a consult with and resu…" at bounding box center [821, 502] width 506 height 35
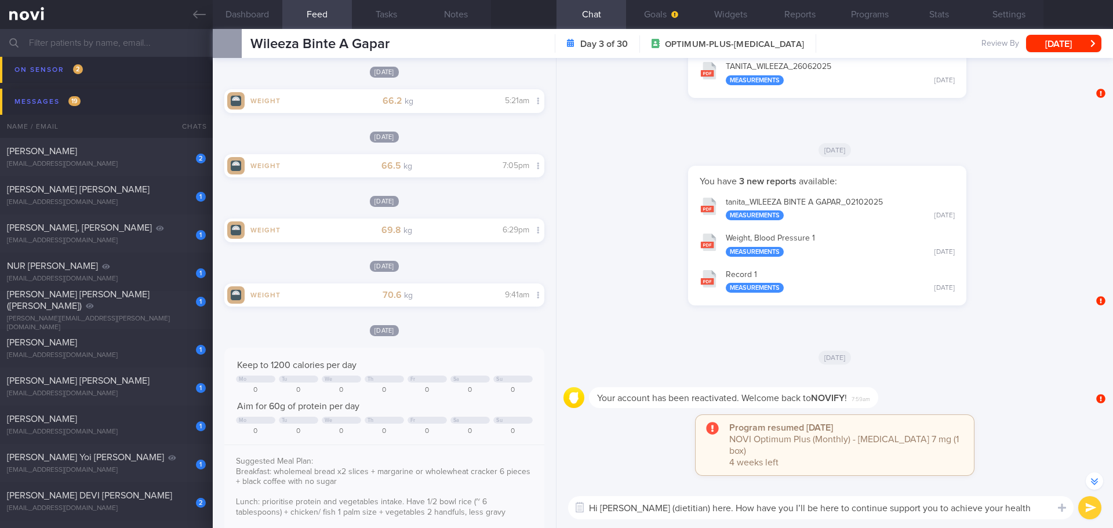
scroll to position [-67, 0]
click at [976, 515] on textarea "Hi [PERSON_NAME] (dietitian) here. How have you been doing? Are you facing any …" at bounding box center [821, 502] width 506 height 35
paste textarea "Feel free to drop us a text if you have any questions 😊"
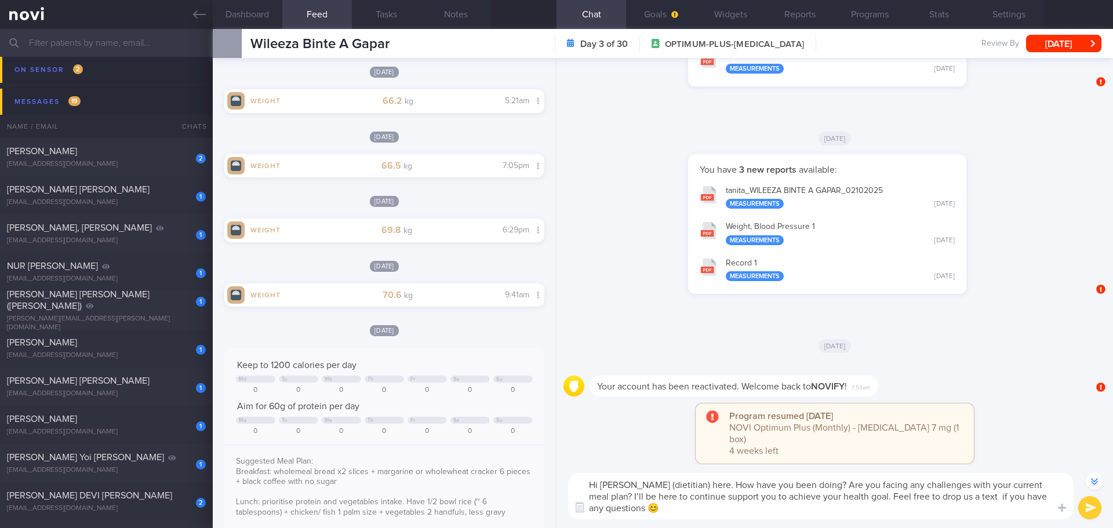
scroll to position [-79, 0]
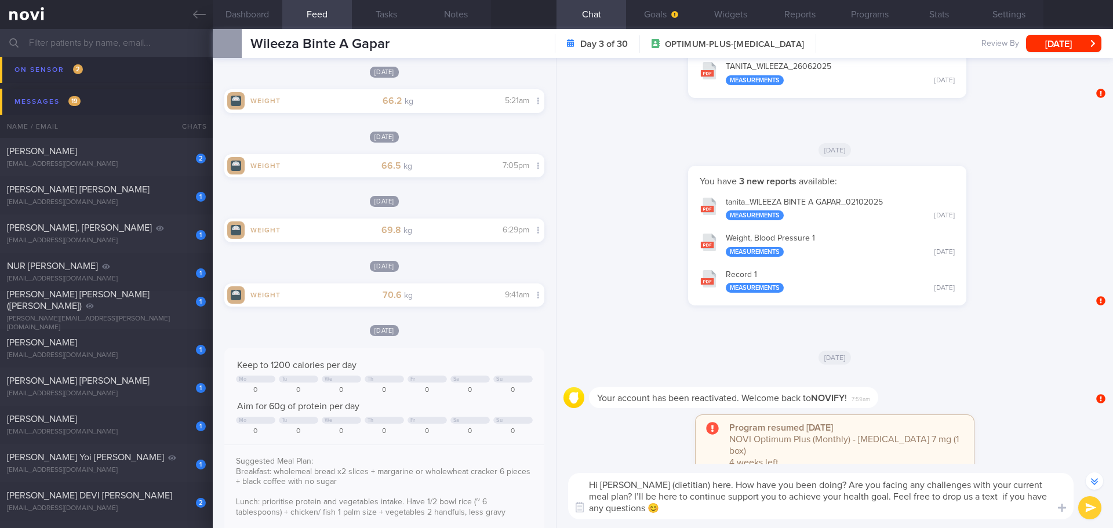
click at [972, 500] on textarea "Hi [PERSON_NAME] (dietitian) here. How have you been doing? Are you facing any …" at bounding box center [821, 496] width 506 height 46
type textarea "Hi [PERSON_NAME] (dietitian) here. How have you been doing? Are you facing any …"
click at [1089, 507] on button "submit" at bounding box center [1089, 507] width 23 height 23
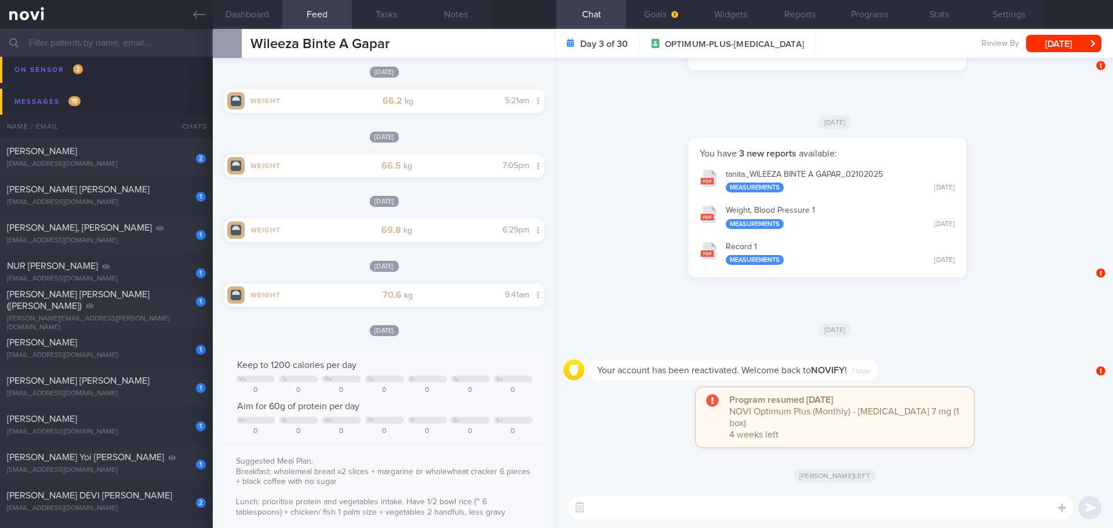
scroll to position [0, 0]
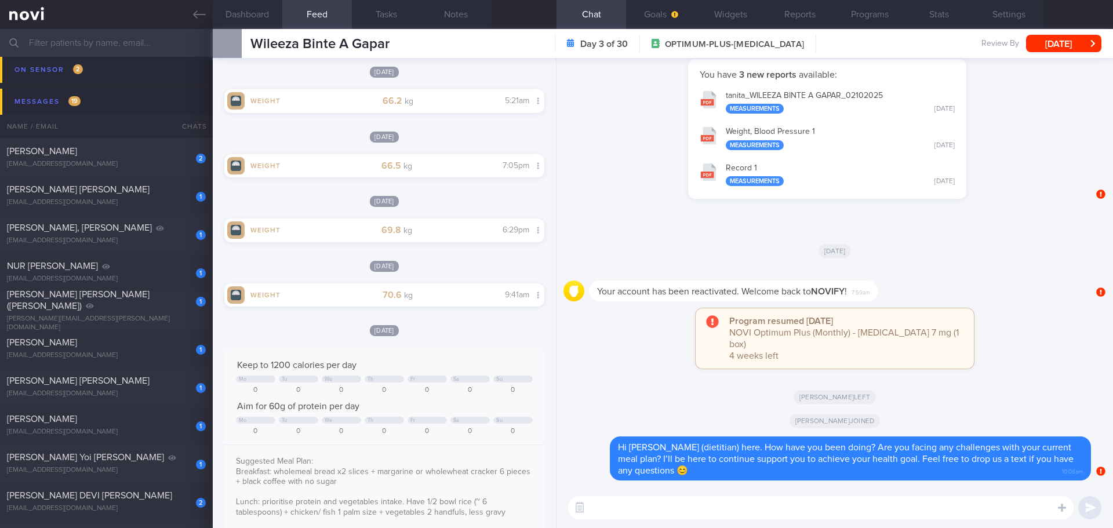
click at [991, 373] on div "Program resumed [DATE] NOVI Optimum Plus (Monthly) - [MEDICAL_DATA] 7 mg (1 box…" at bounding box center [835, 344] width 543 height 72
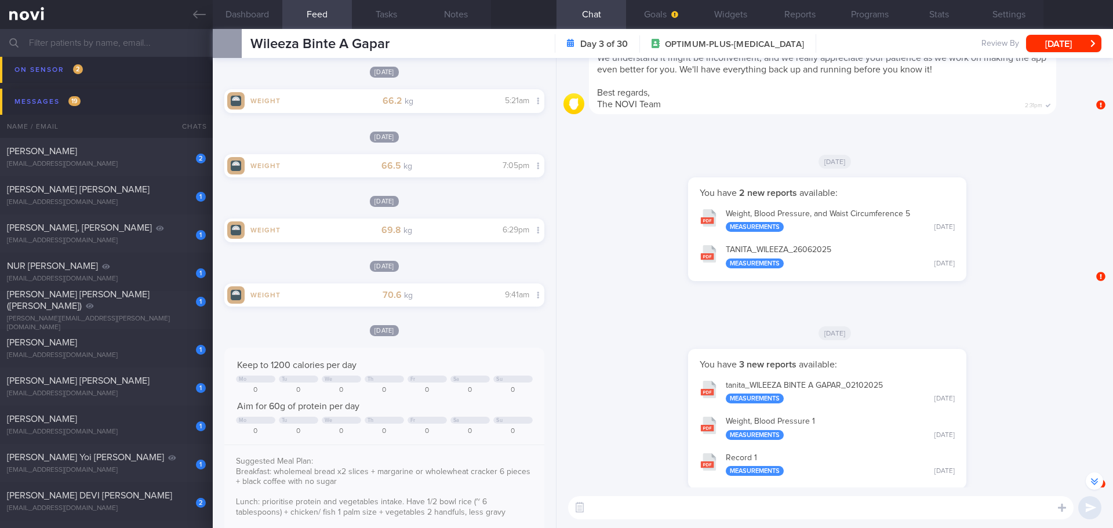
scroll to position [1, 0]
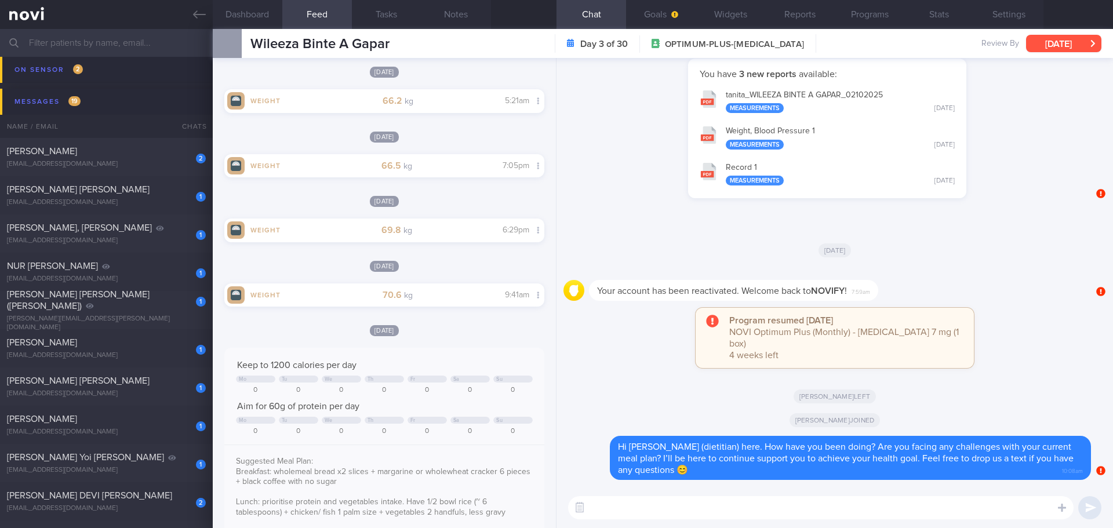
click at [1054, 37] on button "[DATE]" at bounding box center [1063, 43] width 75 height 17
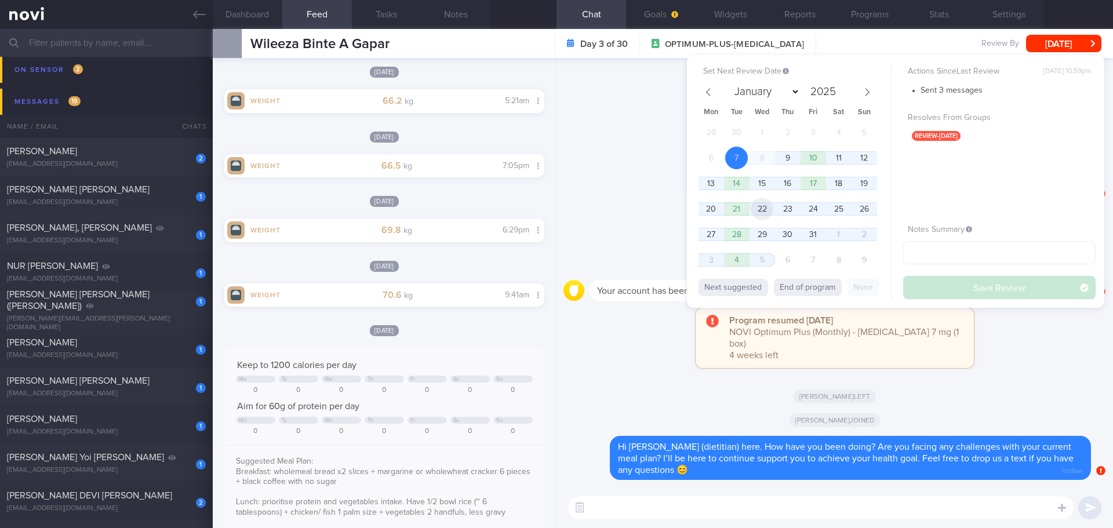
click at [757, 208] on span "22" at bounding box center [762, 209] width 23 height 23
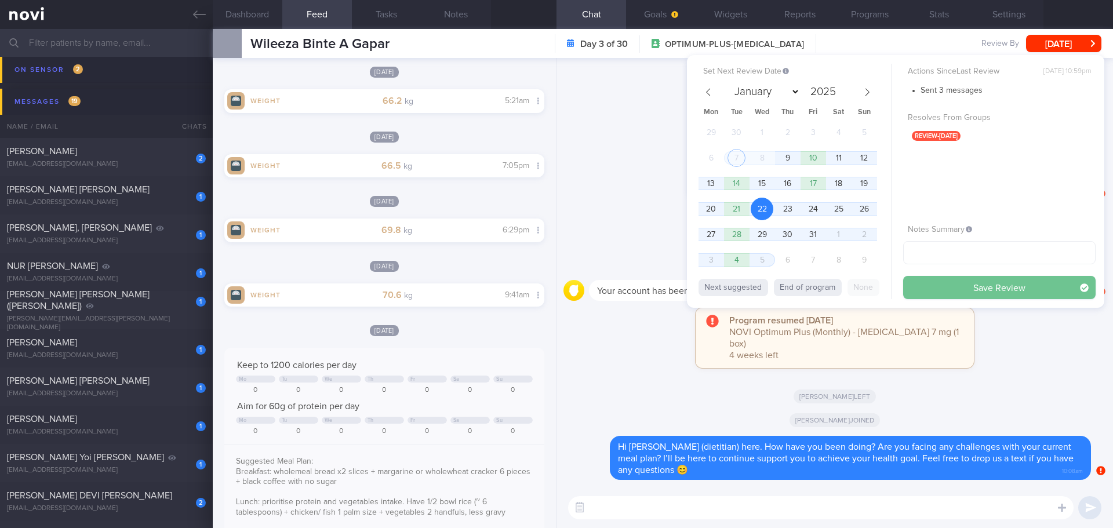
click at [928, 293] on button "Save Review" at bounding box center [999, 287] width 193 height 23
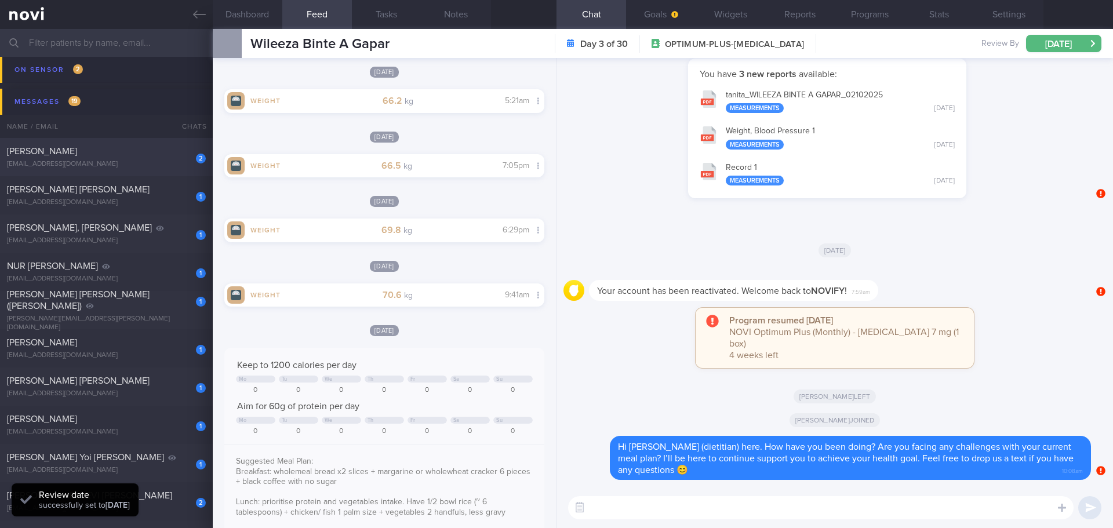
scroll to position [147, 296]
click at [107, 154] on div "[PERSON_NAME]" at bounding box center [105, 152] width 196 height 12
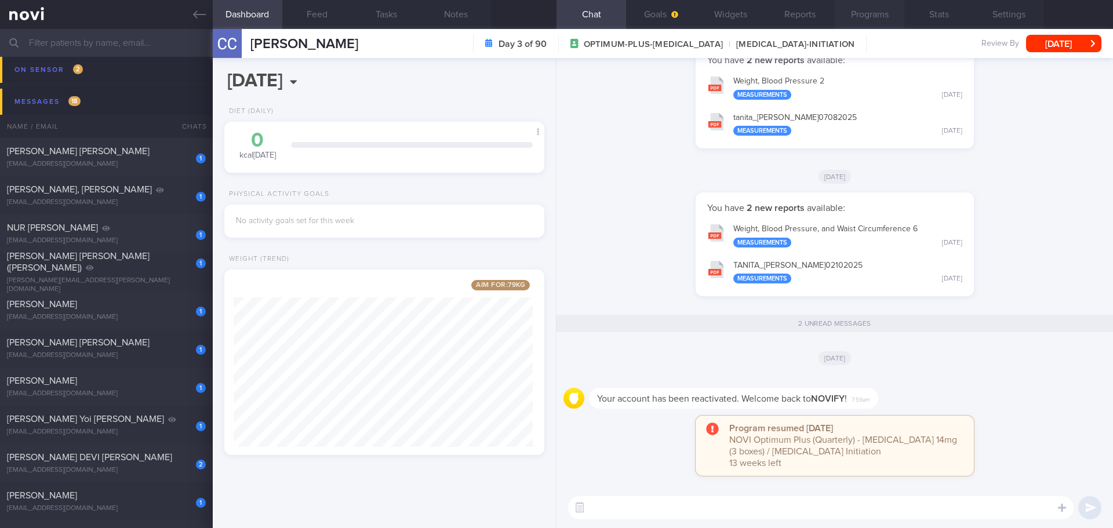
click at [845, 6] on button "Programs" at bounding box center [870, 14] width 70 height 29
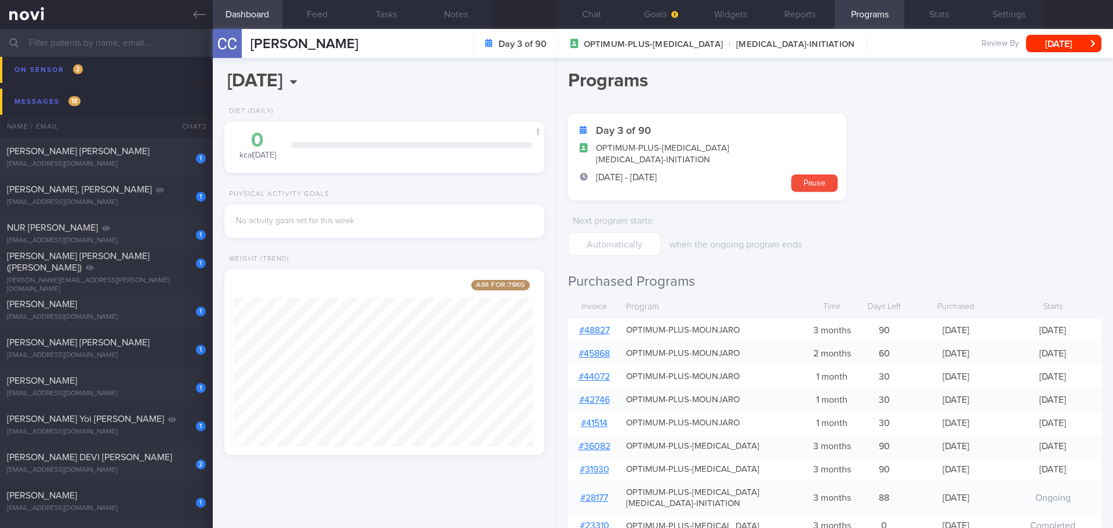
click at [594, 327] on link "# 48827" at bounding box center [594, 330] width 31 height 9
click at [1005, 237] on form "Day 3 of 90 OPTIMUM-PLUS-[MEDICAL_DATA] [MEDICAL_DATA]-INITIATION [DATE] - [DAT…" at bounding box center [834, 185] width 533 height 142
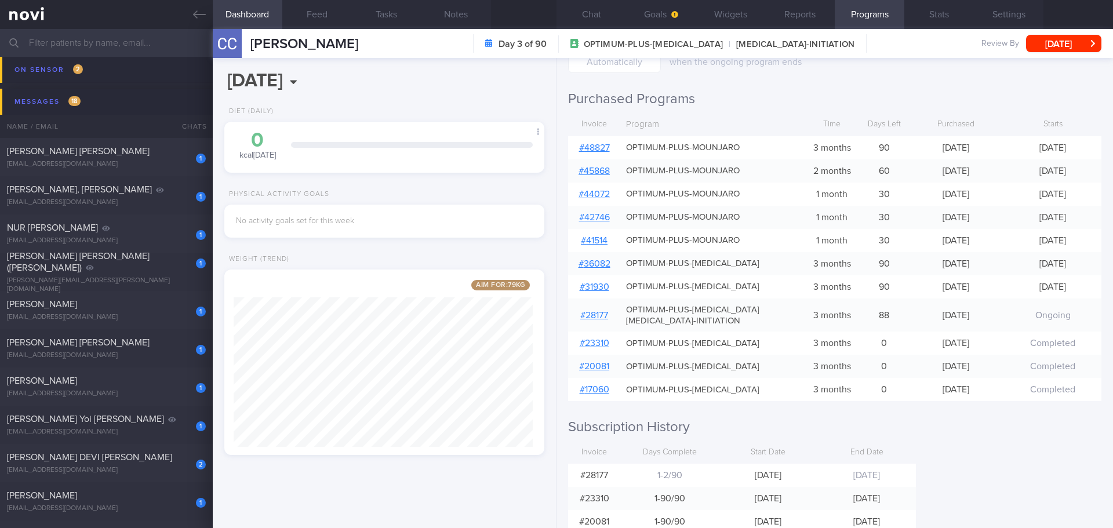
scroll to position [182, 0]
click at [575, 16] on button "Chat" at bounding box center [592, 14] width 70 height 29
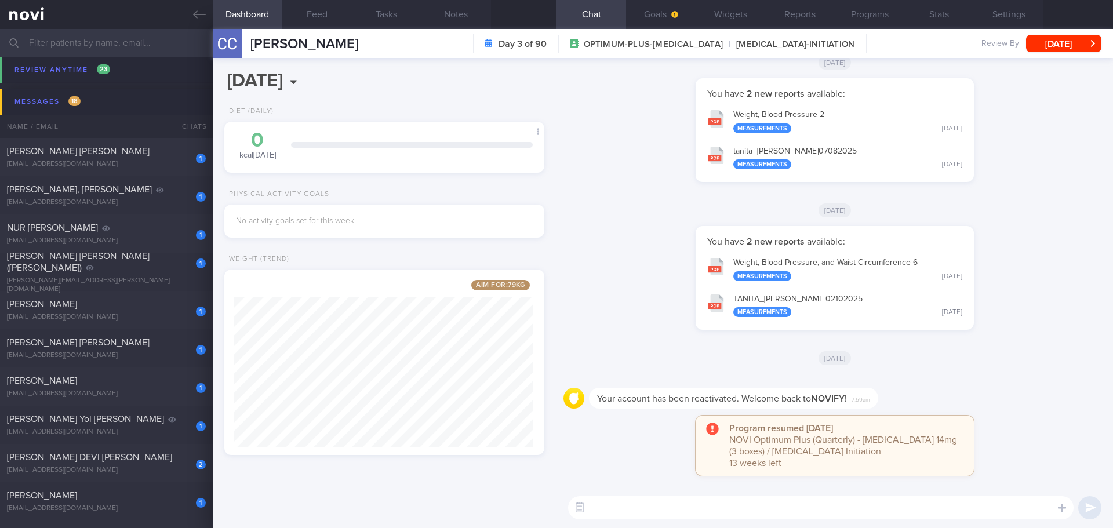
scroll to position [1334, 0]
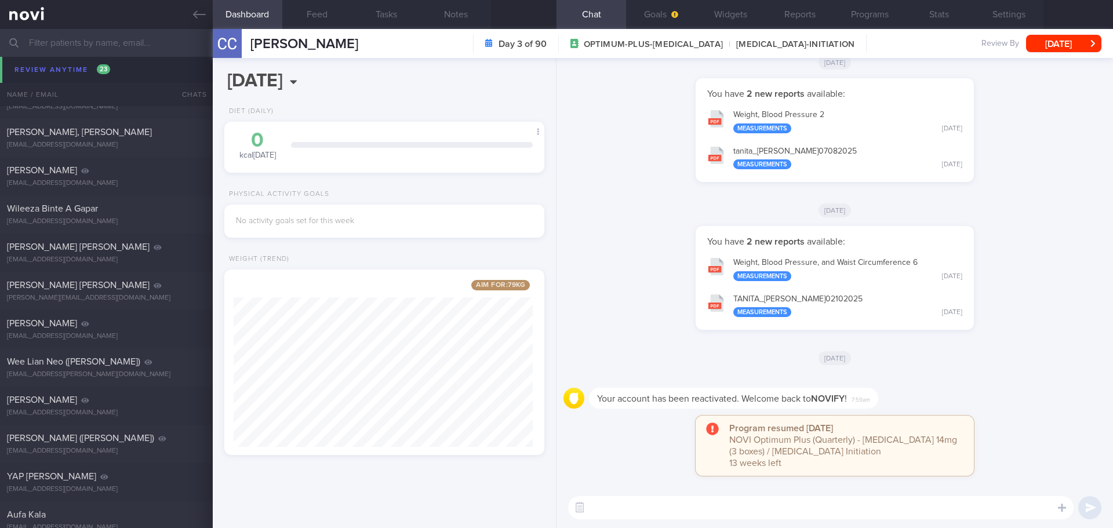
click at [619, 512] on textarea at bounding box center [821, 507] width 506 height 23
click at [729, 503] on textarea at bounding box center [821, 507] width 506 height 23
type textarea "你好，[PERSON_NAME]. 我是营养师[PERSON_NAME]. 你在饮食方面有遇到什么疑问吗？"
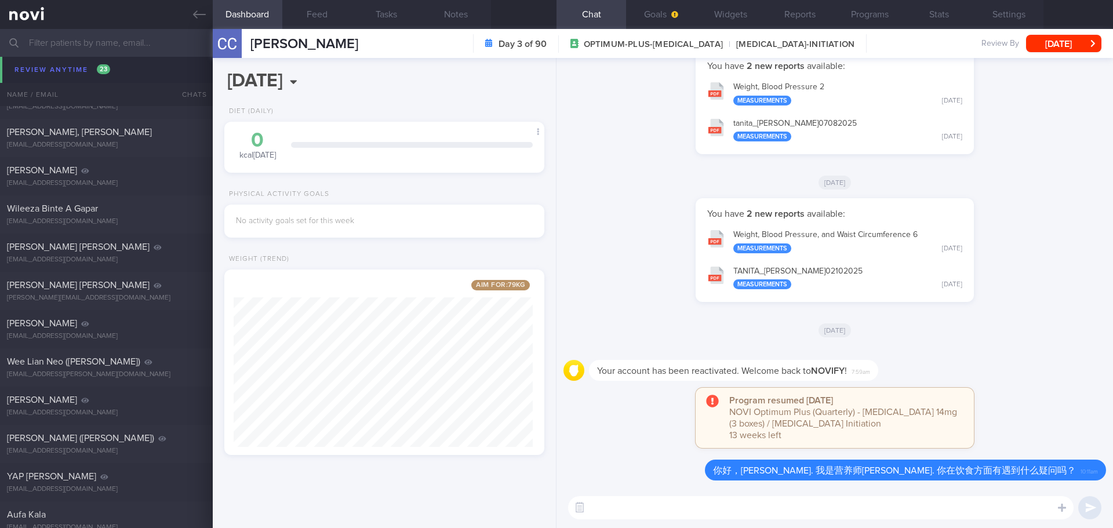
click at [1029, 330] on div "[DATE]" at bounding box center [835, 330] width 543 height 32
click at [1025, 317] on div "[DATE]" at bounding box center [835, 330] width 543 height 32
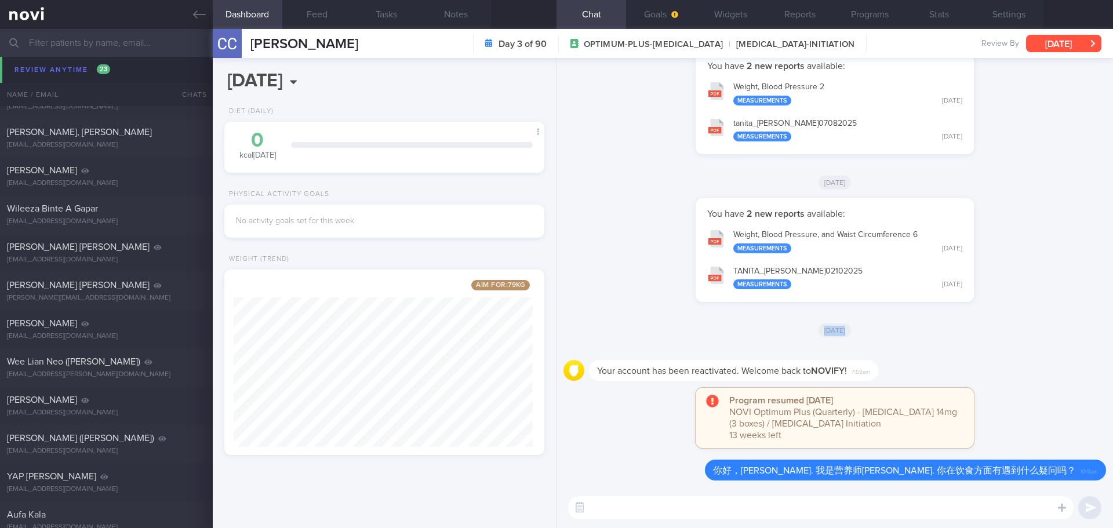
click at [1044, 43] on button "[DATE]" at bounding box center [1063, 43] width 75 height 17
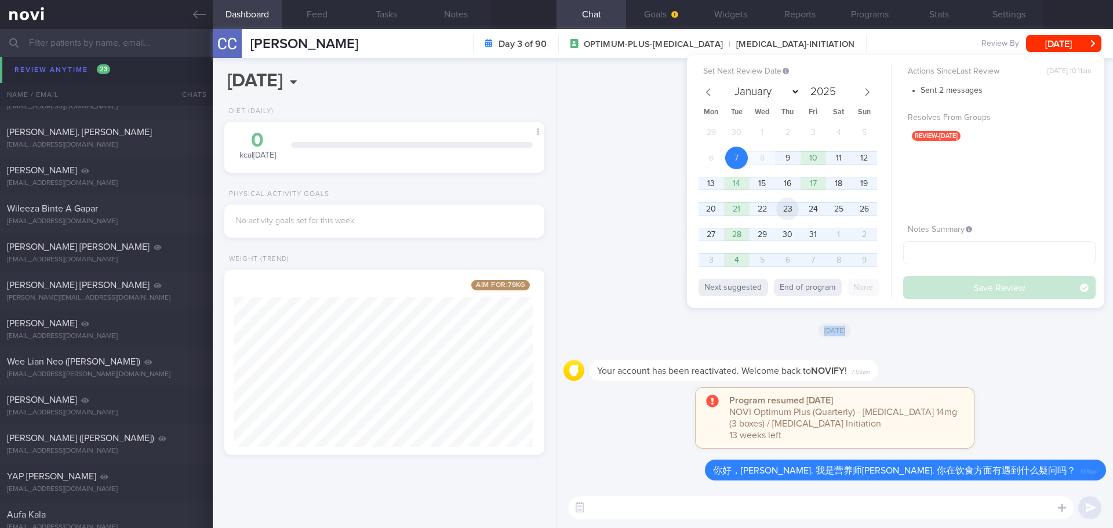
click at [784, 205] on span "23" at bounding box center [787, 209] width 23 height 23
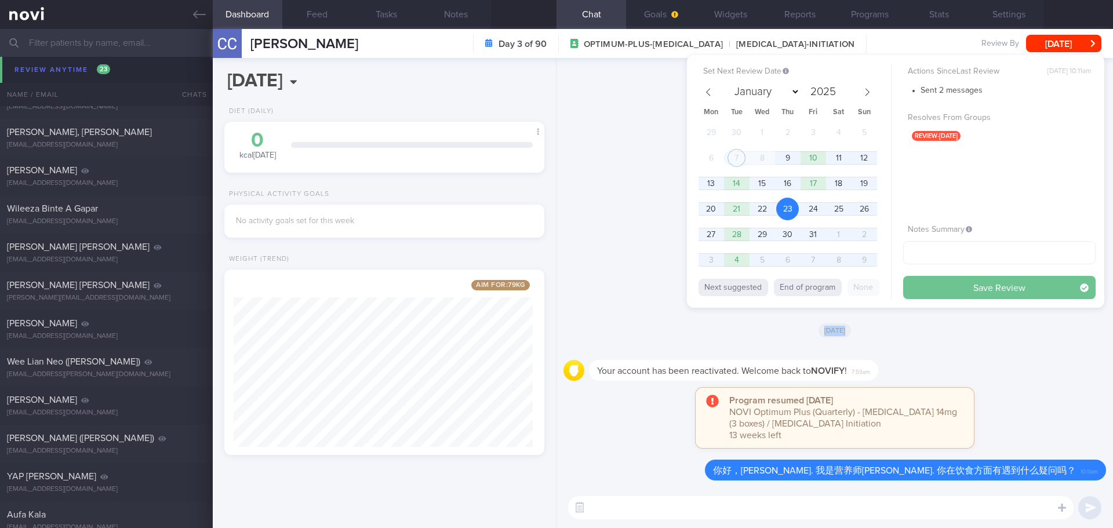
click at [950, 290] on button "Save Review" at bounding box center [999, 287] width 193 height 23
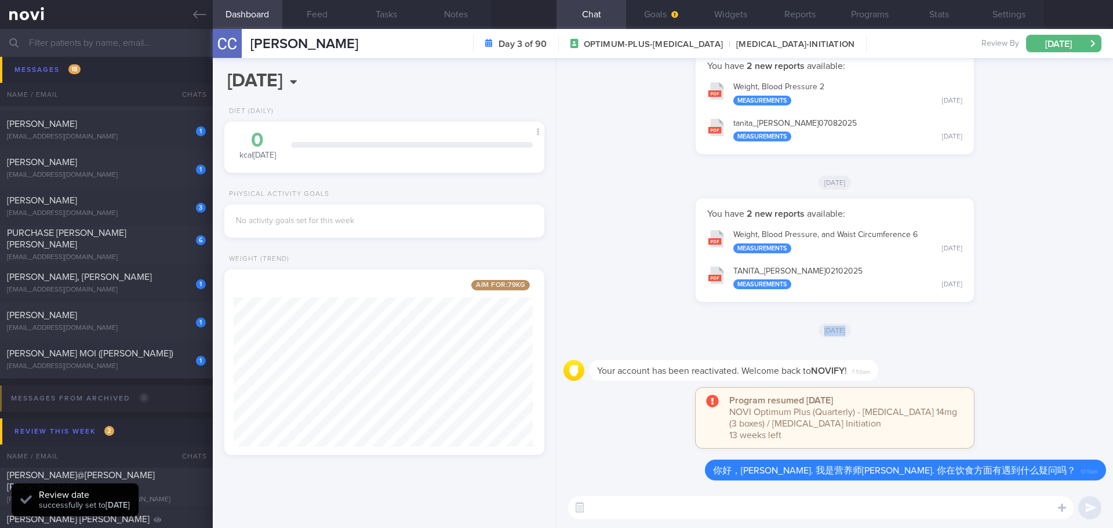
scroll to position [580, 0]
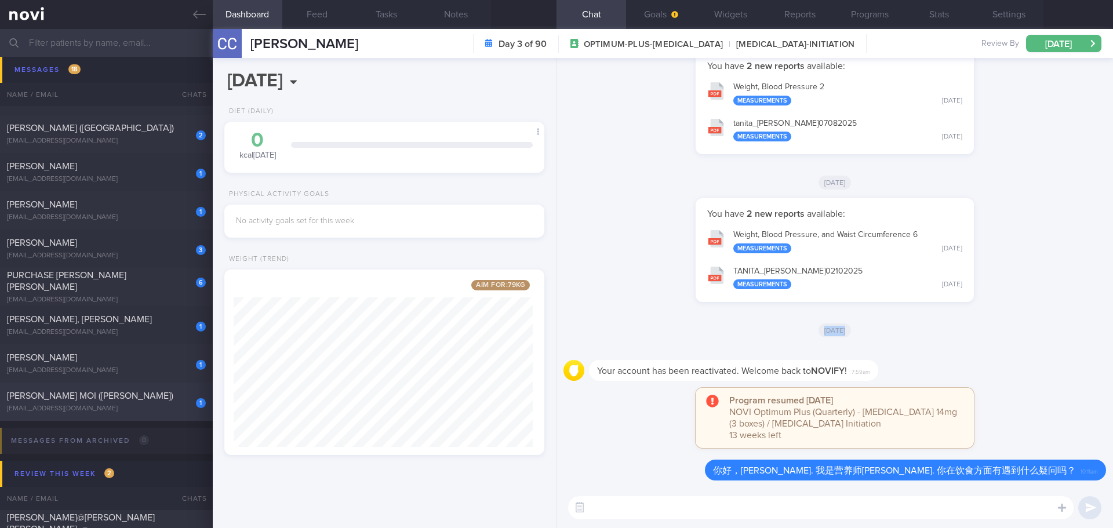
click at [104, 394] on span "[PERSON_NAME] MOI ([PERSON_NAME])" at bounding box center [90, 395] width 166 height 9
type input "[DATE]"
select select "8"
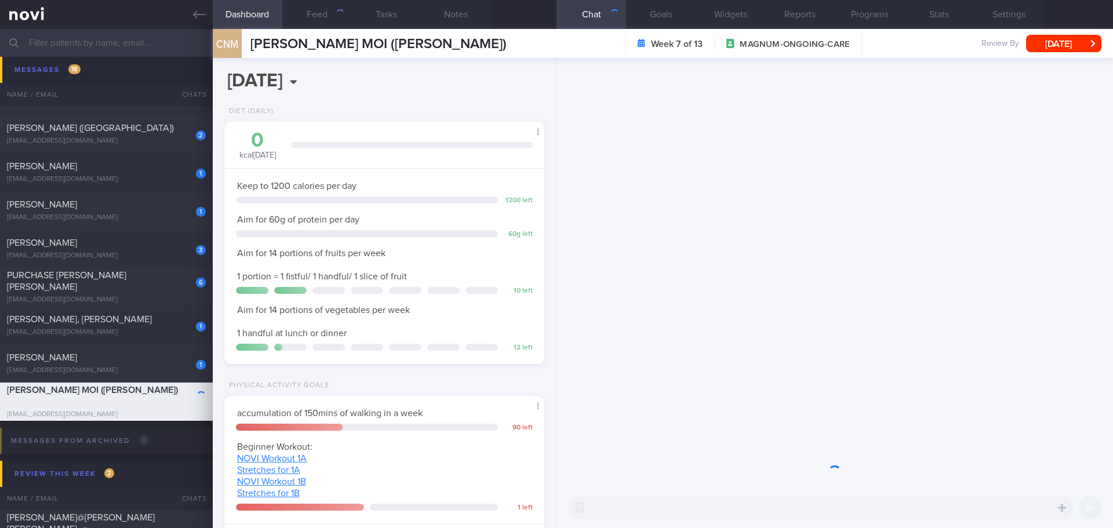
scroll to position [162, 291]
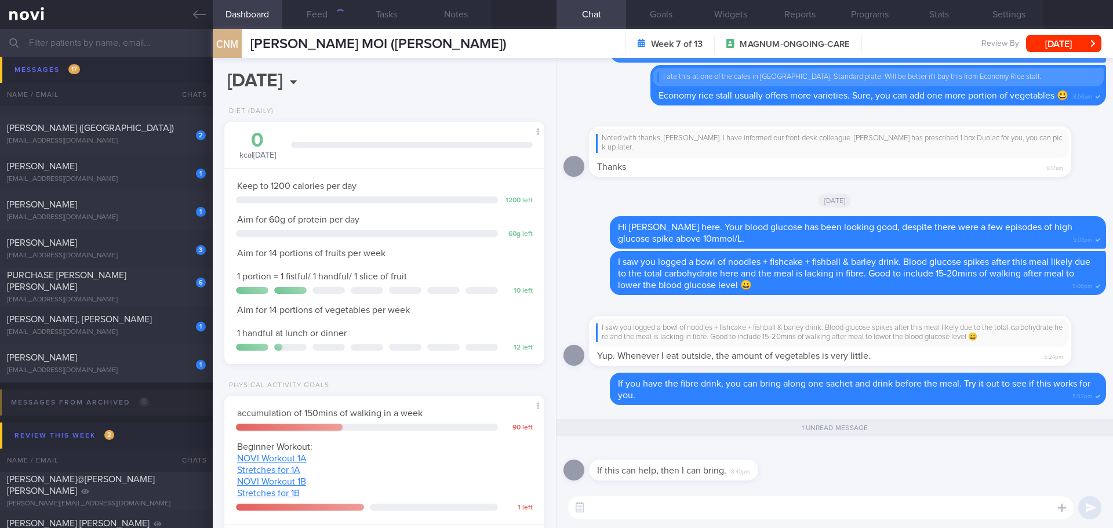
click at [809, 506] on textarea at bounding box center [821, 507] width 506 height 23
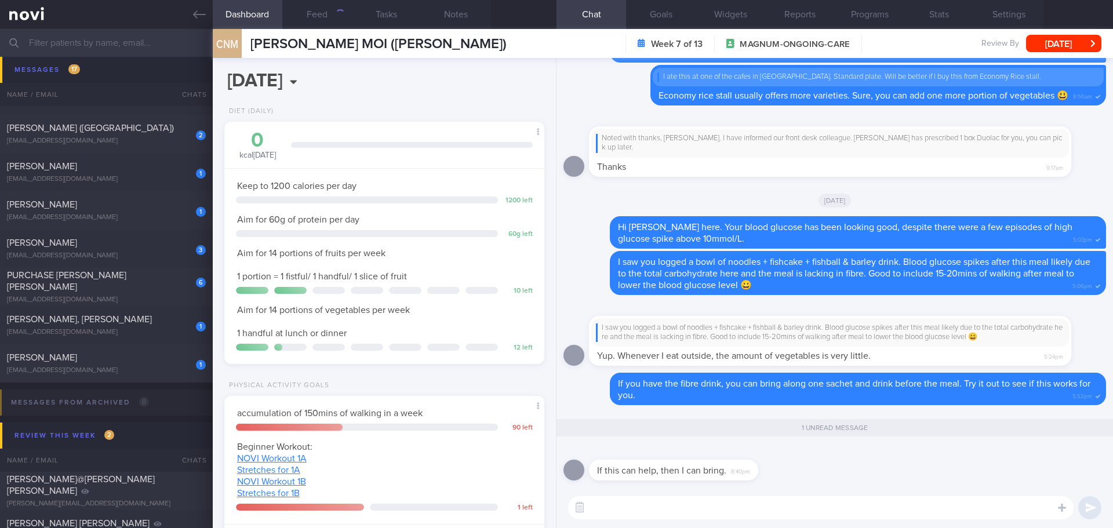
click at [807, 504] on textarea at bounding box center [821, 507] width 506 height 23
click at [785, 507] on textarea at bounding box center [821, 507] width 506 height 23
click at [785, 504] on textarea at bounding box center [821, 507] width 506 height 23
type textarea "L"
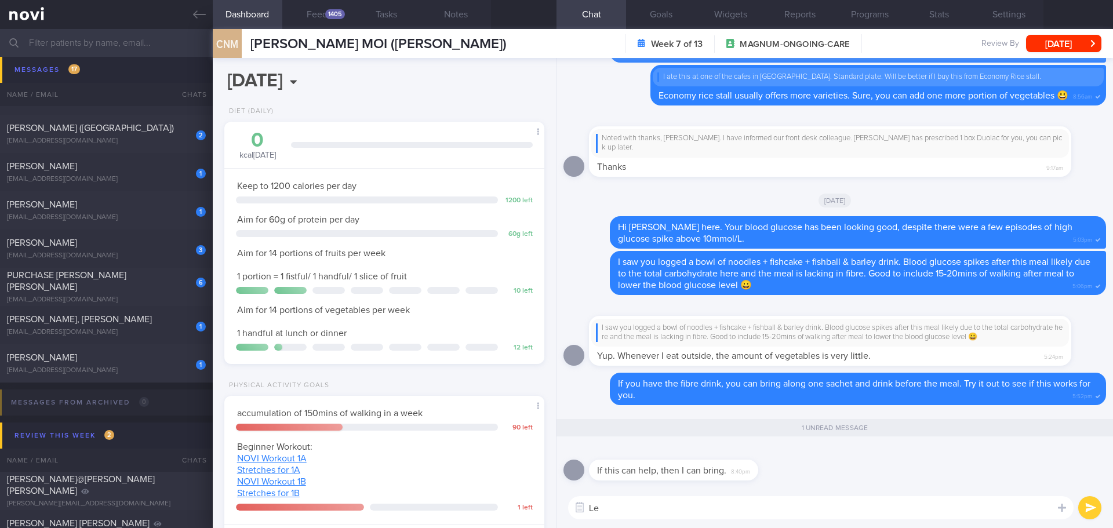
type textarea "L"
type textarea "W"
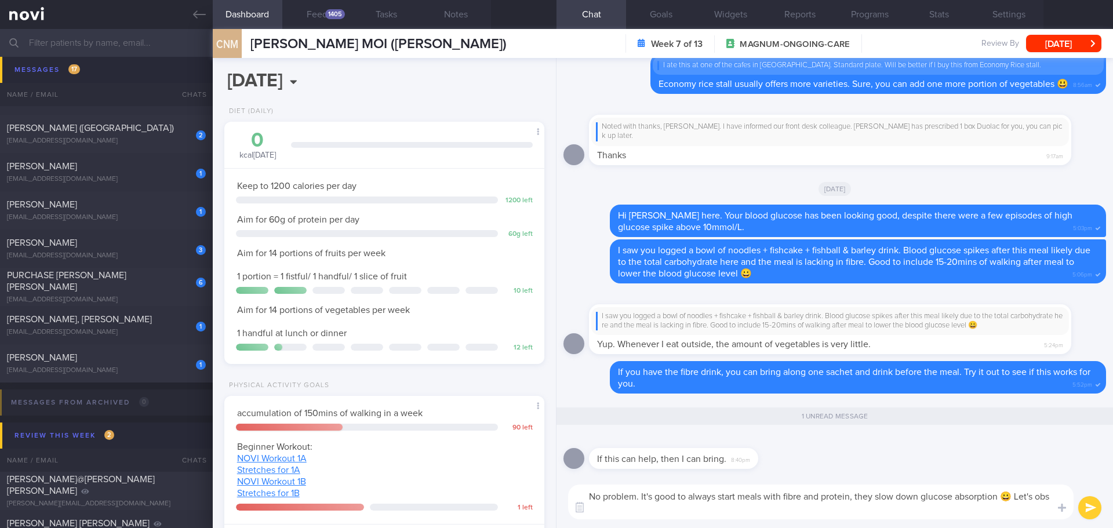
scroll to position [0, 0]
type textarea "No problem. It's good to always start meals with fibre and protein, they slow d…"
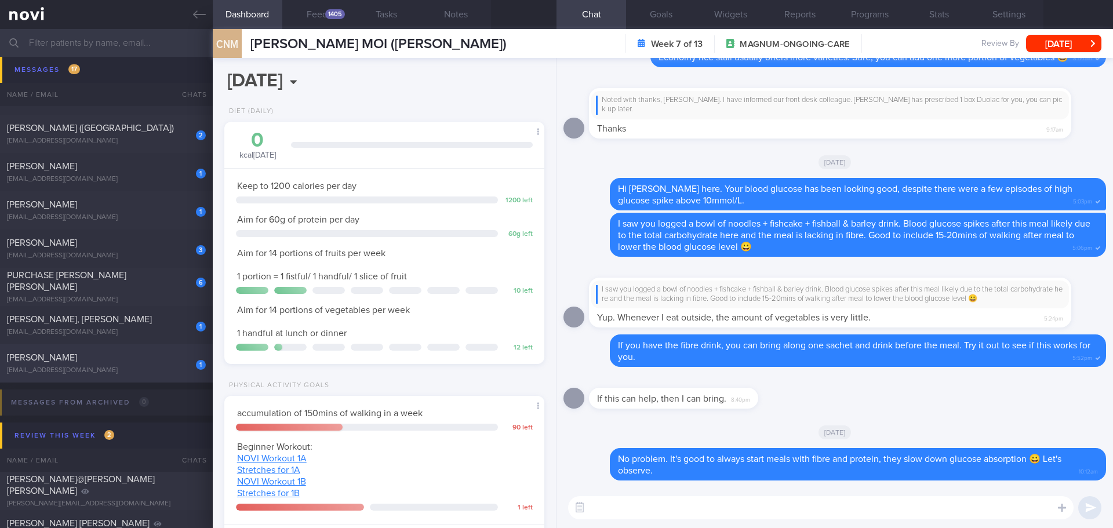
click at [132, 364] on div "1 [PERSON_NAME] [EMAIL_ADDRESS][DOMAIN_NAME]" at bounding box center [106, 363] width 213 height 23
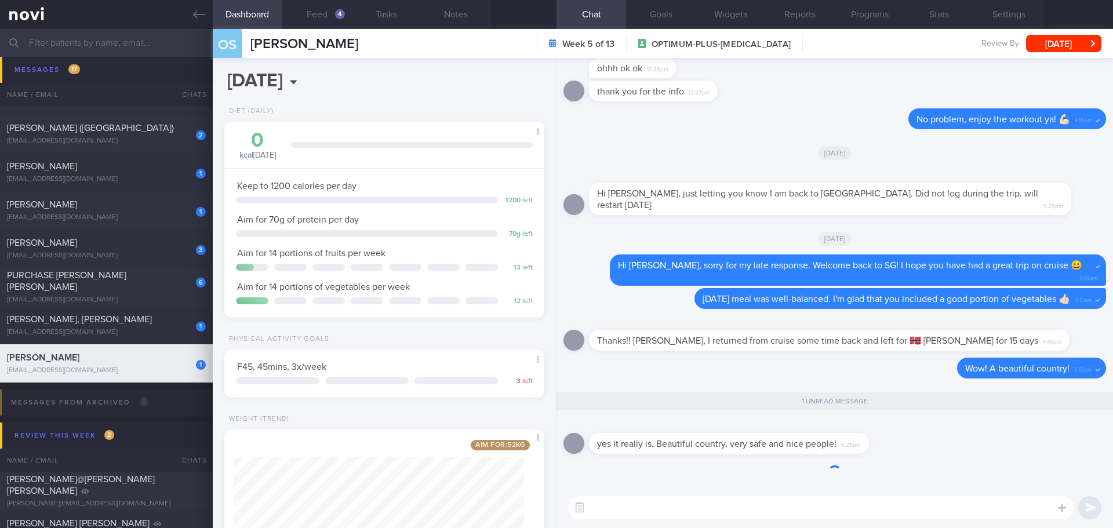
scroll to position [1, 0]
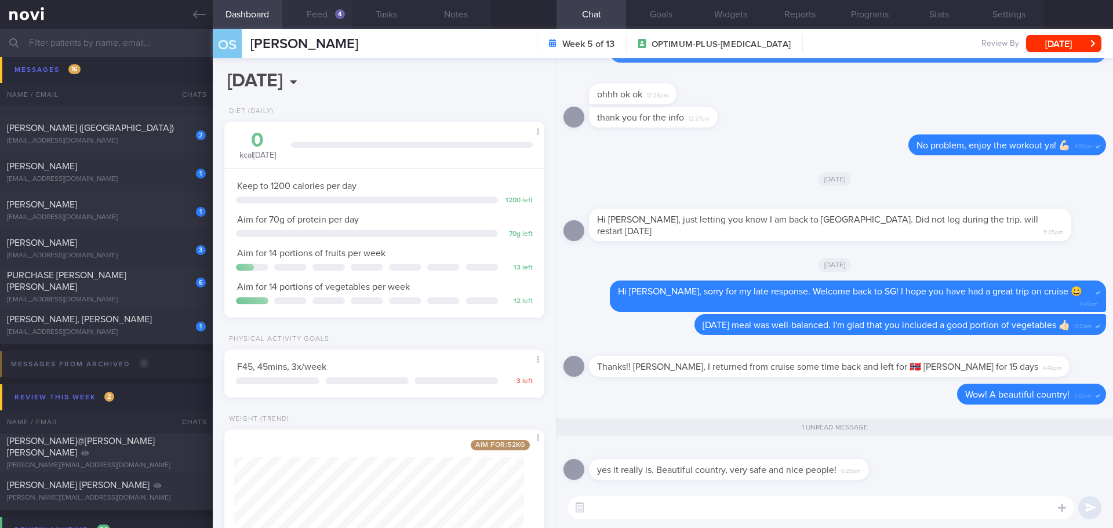
click at [303, 12] on button "Feed 4" at bounding box center [317, 14] width 70 height 29
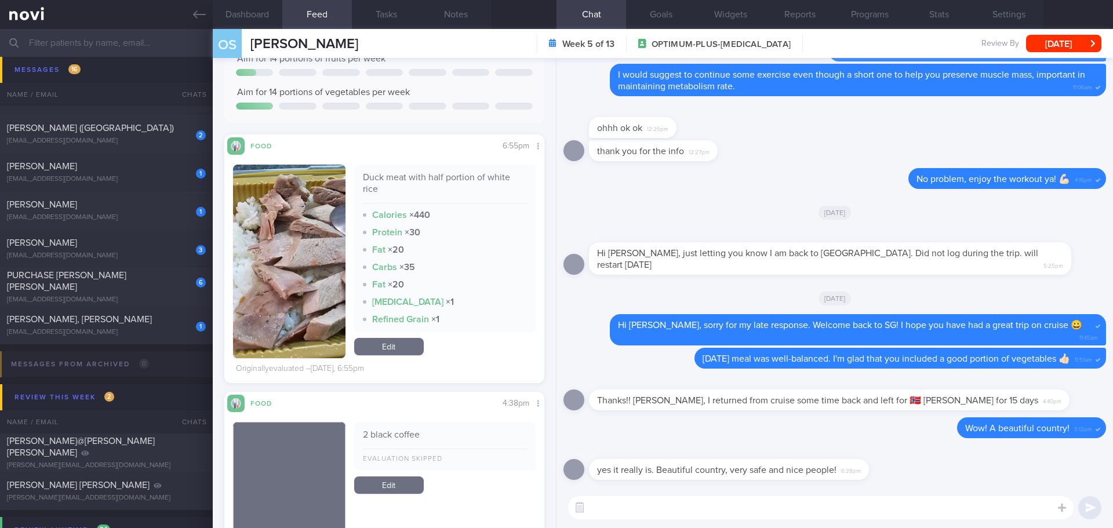
scroll to position [174, 0]
click at [310, 239] on button "button" at bounding box center [289, 263] width 112 height 194
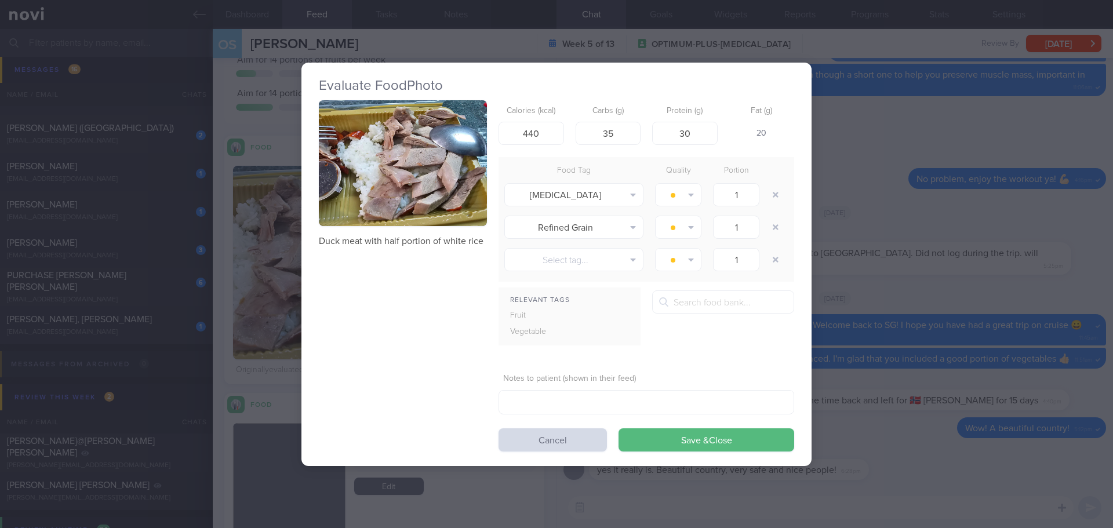
click at [427, 190] on button "button" at bounding box center [403, 163] width 168 height 126
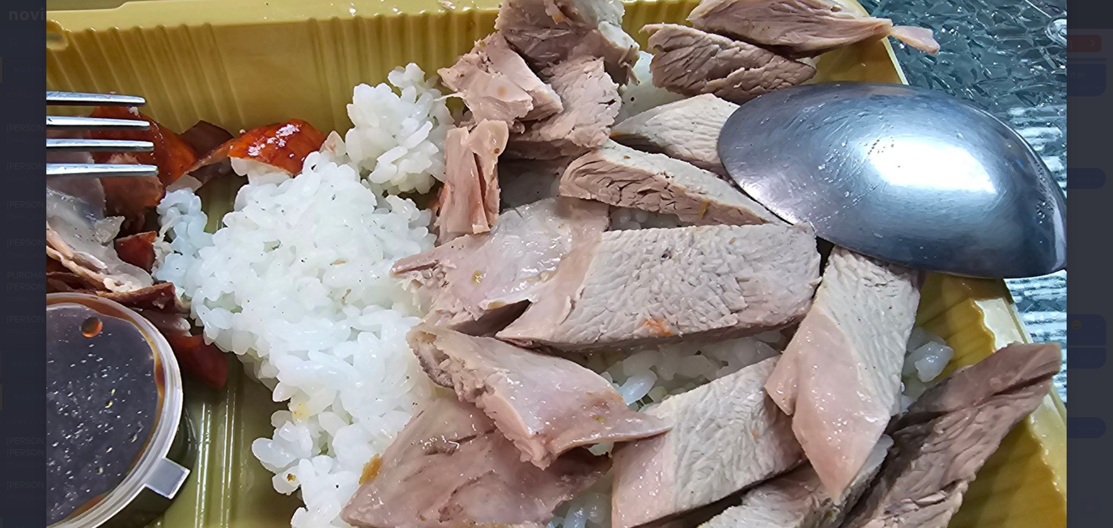
scroll to position [58, 0]
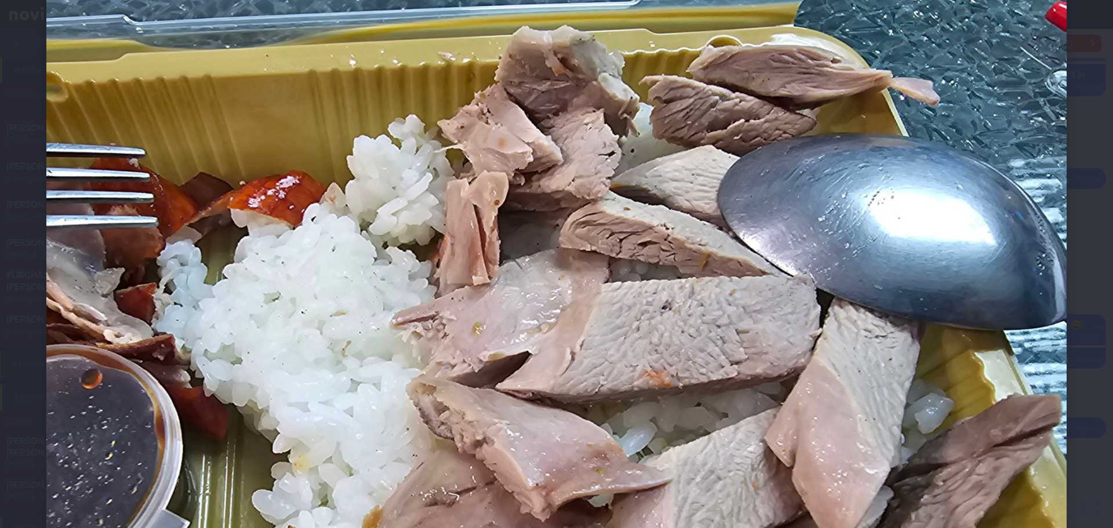
click at [1082, 304] on div at bounding box center [556, 371] width 1113 height 858
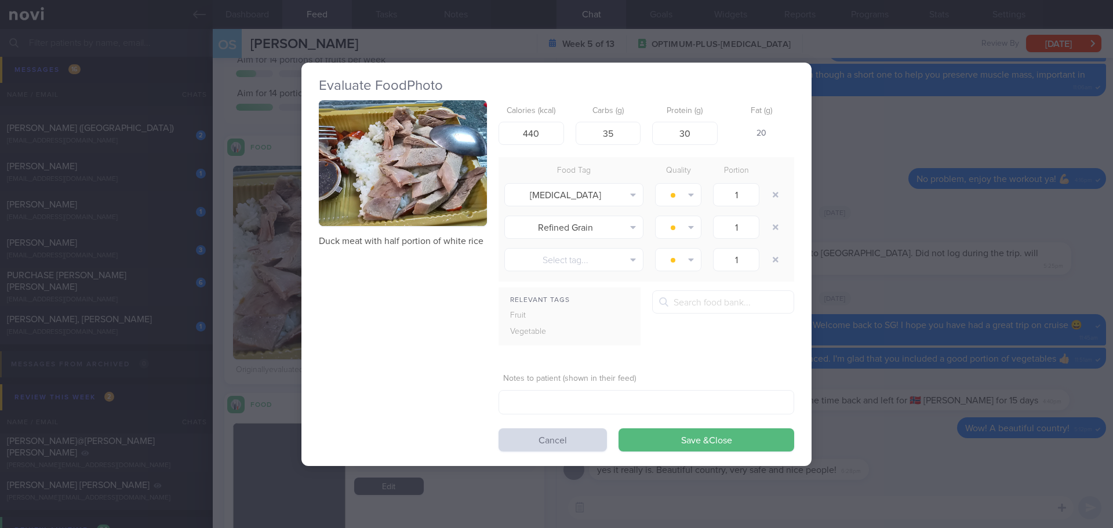
click at [865, 431] on div "Evaluate Food Photo Duck meat with half portion of white rice Calories (kcal) 4…" at bounding box center [556, 264] width 1113 height 528
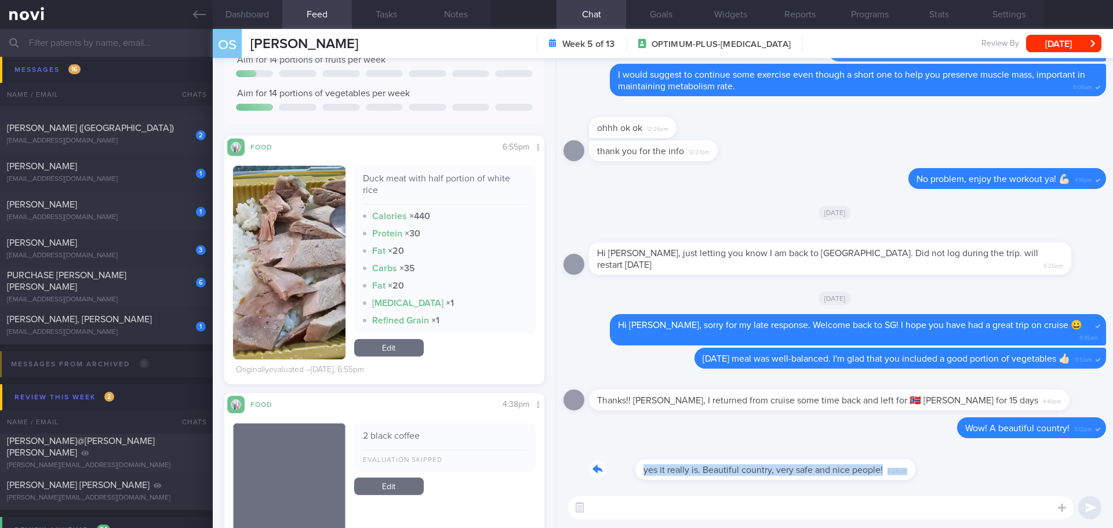
drag, startPoint x: 859, startPoint y: 477, endPoint x: 951, endPoint y: 480, distance: 92.2
click at [951, 480] on div "yes it really is. Beautiful country, very safe and nice people! 6:28pm" at bounding box center [835, 466] width 543 height 42
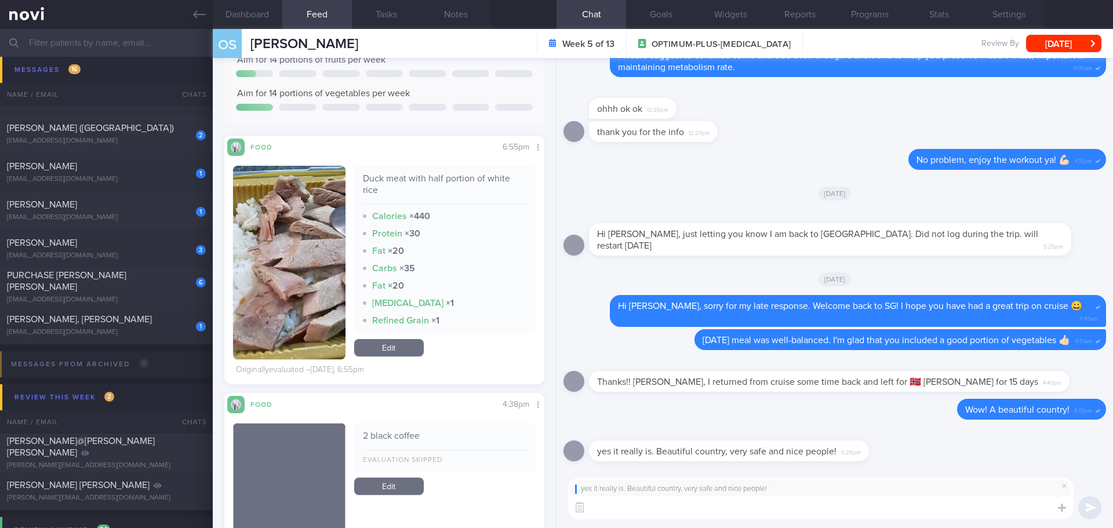
click at [884, 498] on textarea at bounding box center [821, 507] width 506 height 23
click at [882, 501] on textarea at bounding box center [821, 507] width 506 height 23
drag, startPoint x: 604, startPoint y: 511, endPoint x: 590, endPoint y: 514, distance: 14.2
click at [590, 514] on textarea "👍🏻🤩😍" at bounding box center [821, 507] width 506 height 23
type textarea "🤩😍"
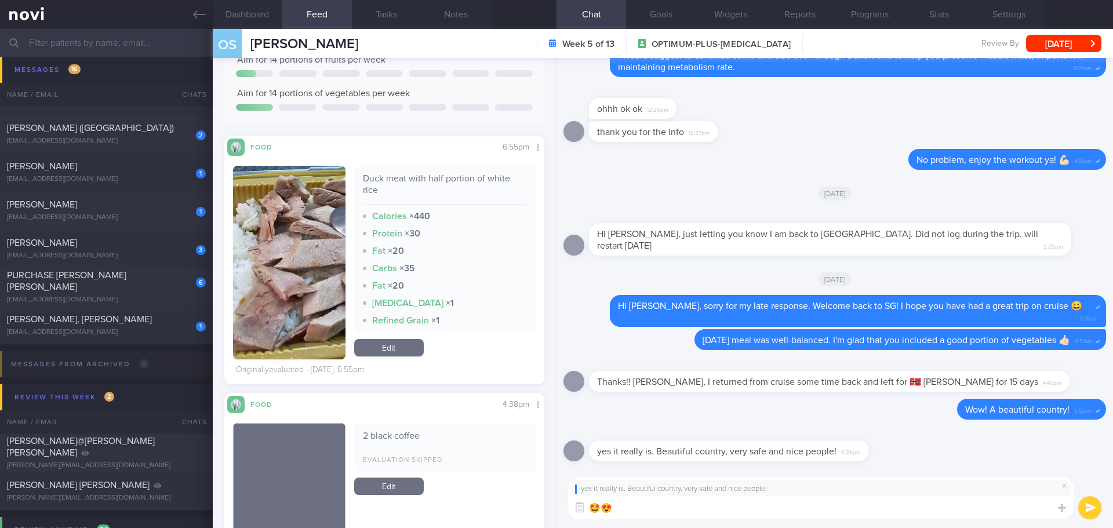
click at [1096, 503] on button "submit" at bounding box center [1089, 507] width 23 height 23
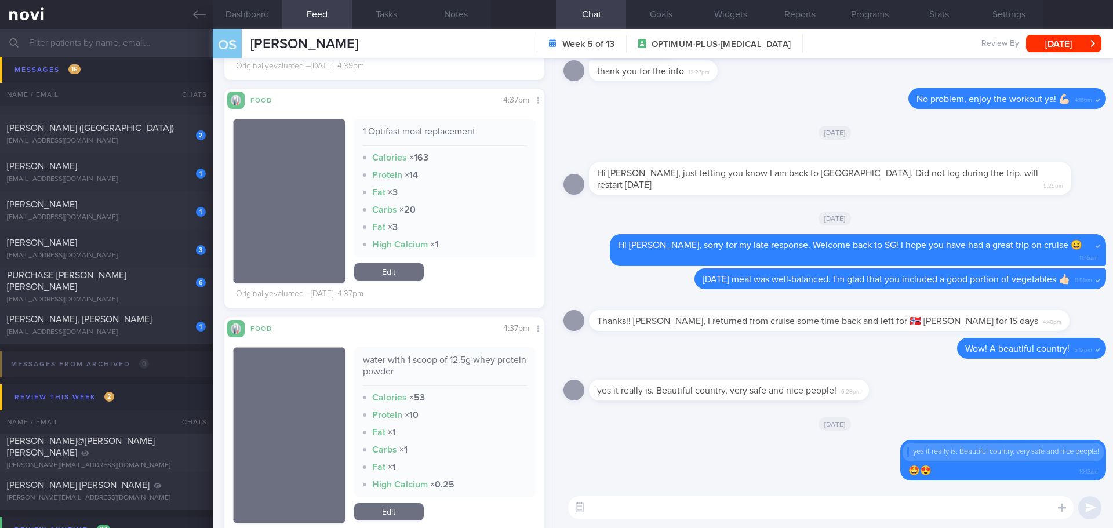
scroll to position [928, 0]
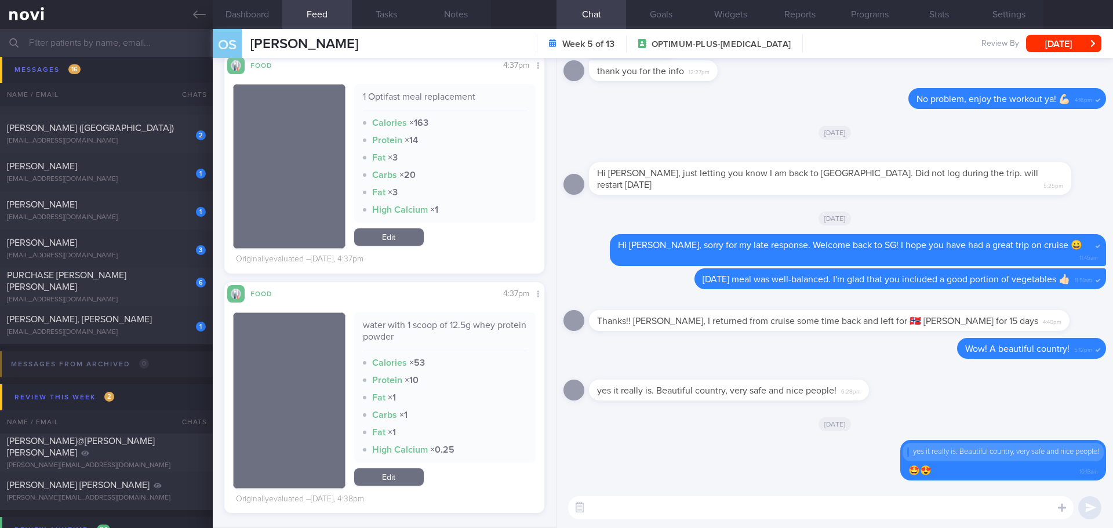
click at [368, 233] on link "Edit" at bounding box center [389, 236] width 70 height 17
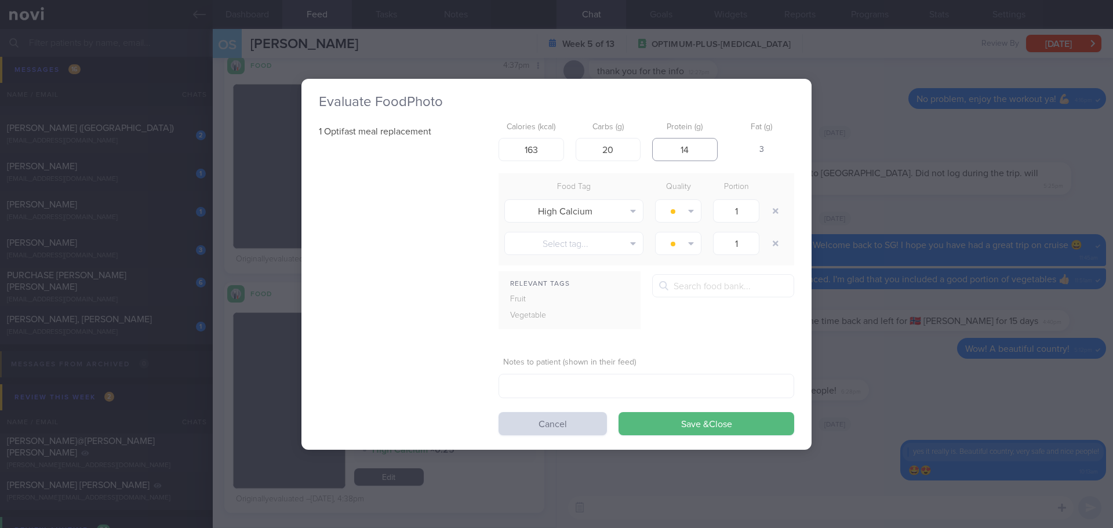
drag, startPoint x: 706, startPoint y: 150, endPoint x: 674, endPoint y: 151, distance: 31.9
click at [674, 151] on input "14" at bounding box center [685, 149] width 66 height 23
type input "20"
drag, startPoint x: 535, startPoint y: 151, endPoint x: 502, endPoint y: 153, distance: 32.6
click at [502, 153] on input "163" at bounding box center [532, 149] width 66 height 23
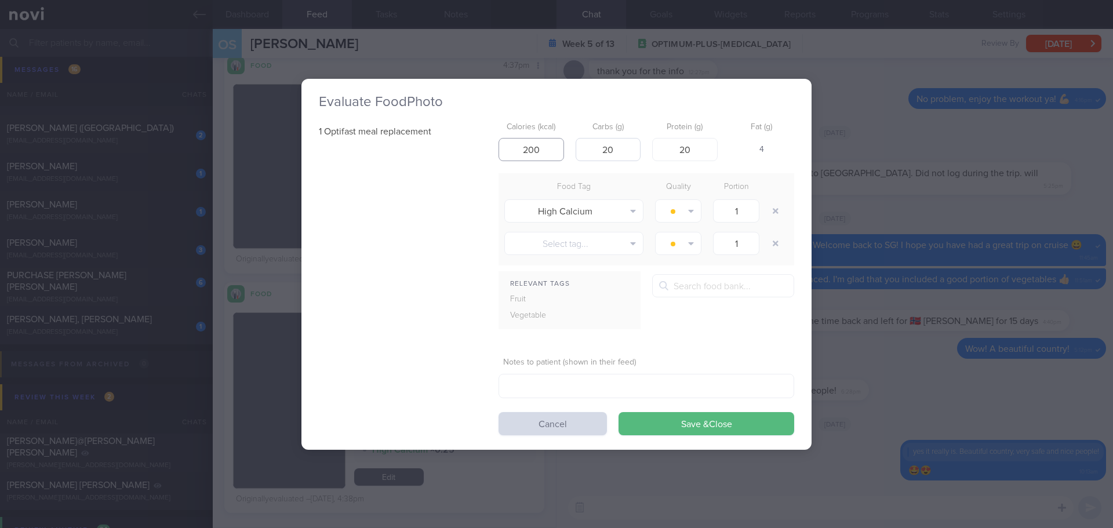
type input "200"
drag, startPoint x: 622, startPoint y: 151, endPoint x: 601, endPoint y: 154, distance: 21.0
click at [601, 154] on input "20" at bounding box center [609, 149] width 66 height 23
click at [688, 423] on button "Save & Close" at bounding box center [707, 423] width 176 height 23
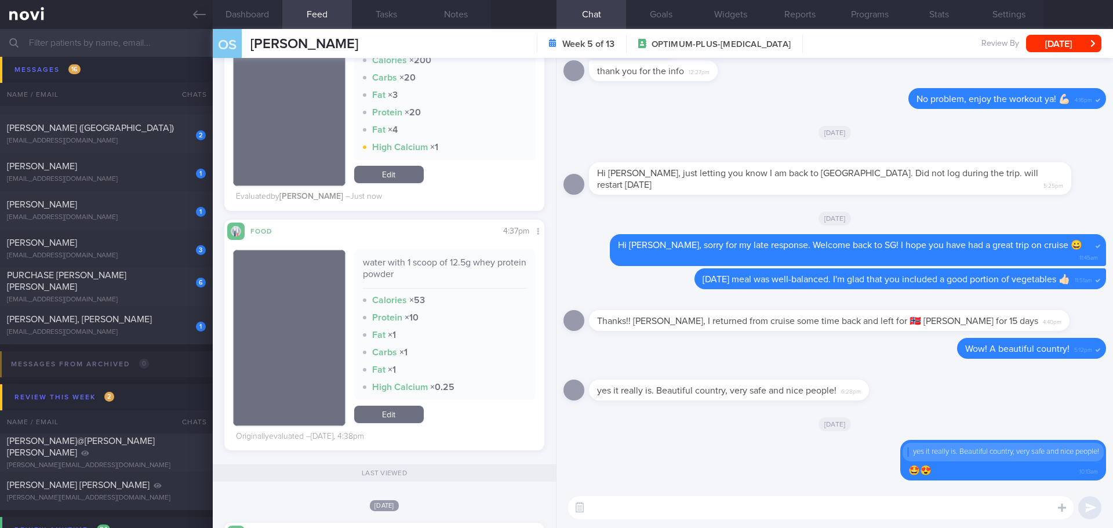
scroll to position [928, 0]
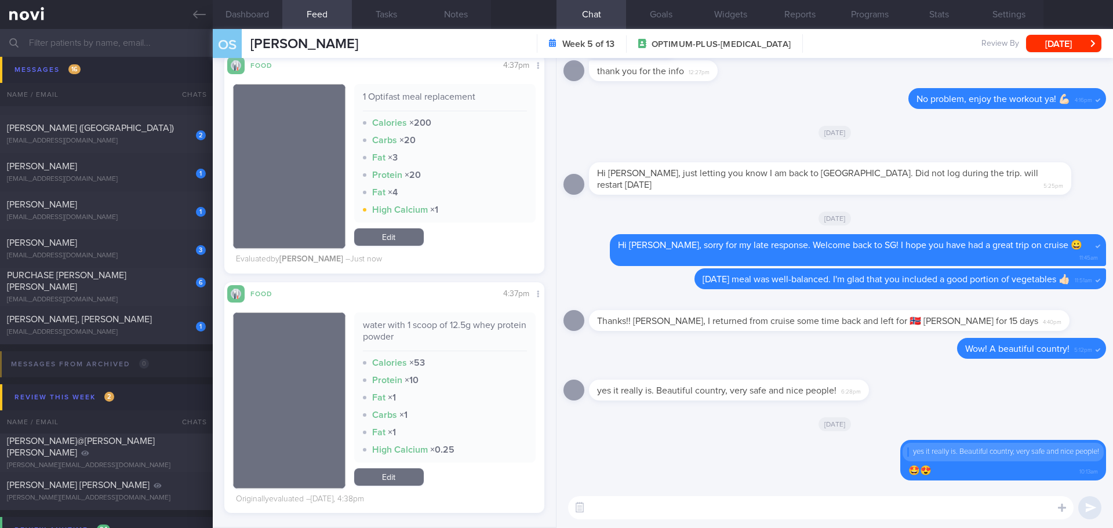
click at [613, 503] on textarea at bounding box center [821, 507] width 506 height 23
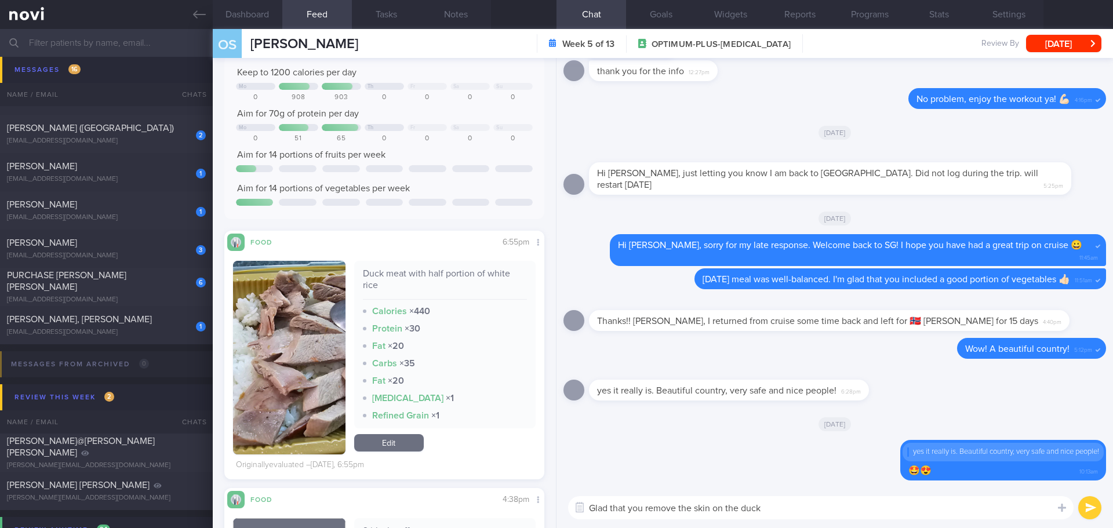
scroll to position [58, 0]
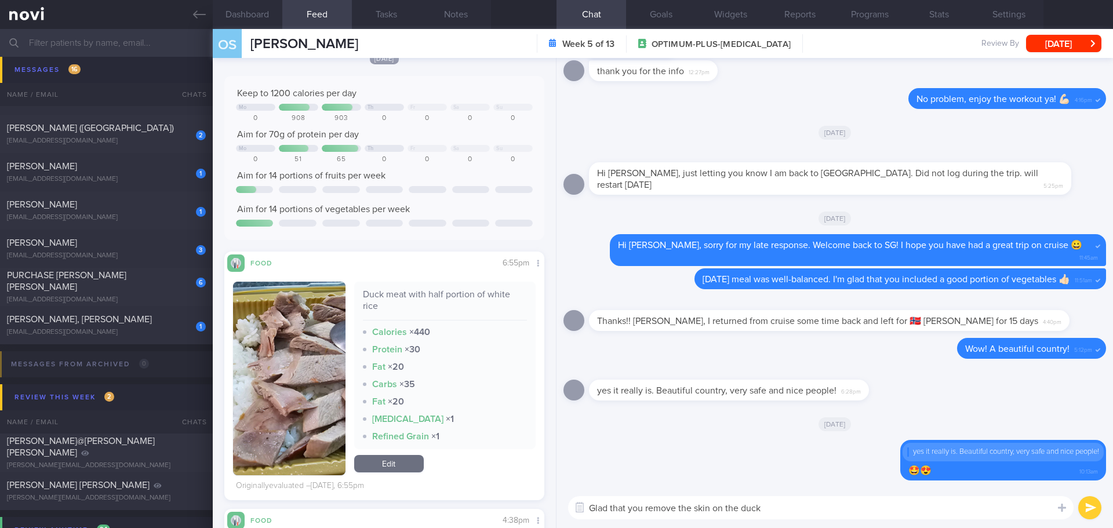
click at [819, 514] on textarea "Glad that you remove the skin on the duck" at bounding box center [821, 507] width 506 height 23
click at [675, 509] on textarea "Glad that you remove the skin on the duck" at bounding box center [821, 507] width 506 height 23
click at [816, 513] on textarea "Glad that you removed the skin on the duck" at bounding box center [821, 507] width 506 height 23
click at [817, 509] on textarea "Glad that you removed the skin on the duck" at bounding box center [821, 507] width 506 height 23
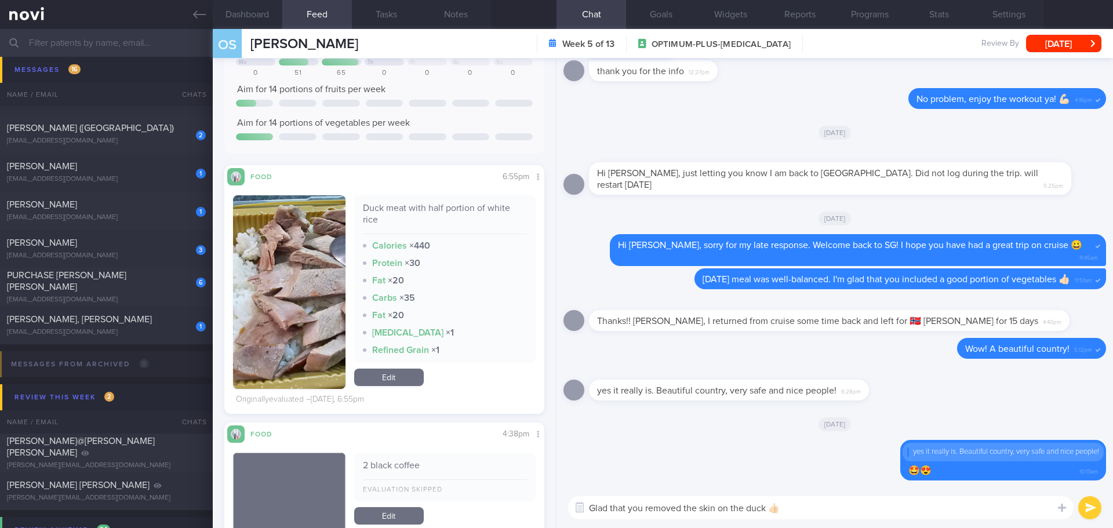
scroll to position [174, 0]
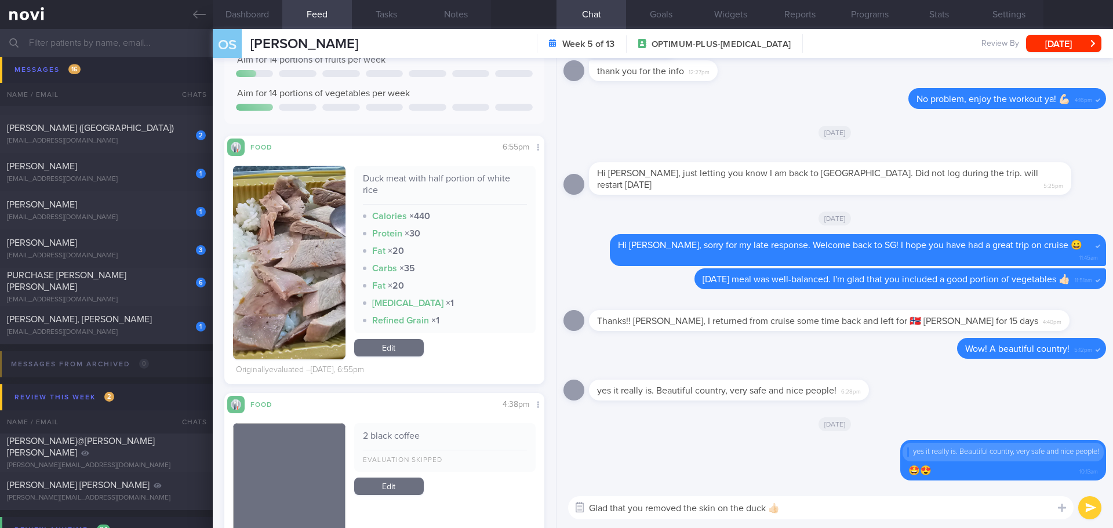
drag, startPoint x: 609, startPoint y: 508, endPoint x: 570, endPoint y: 508, distance: 39.4
click at [570, 508] on div "Food repository Chat Templates Admin [MEDICAL_DATA] Weight Nutrition Physical A…" at bounding box center [835, 508] width 557 height 41
click at [329, 325] on button "button" at bounding box center [289, 263] width 112 height 194
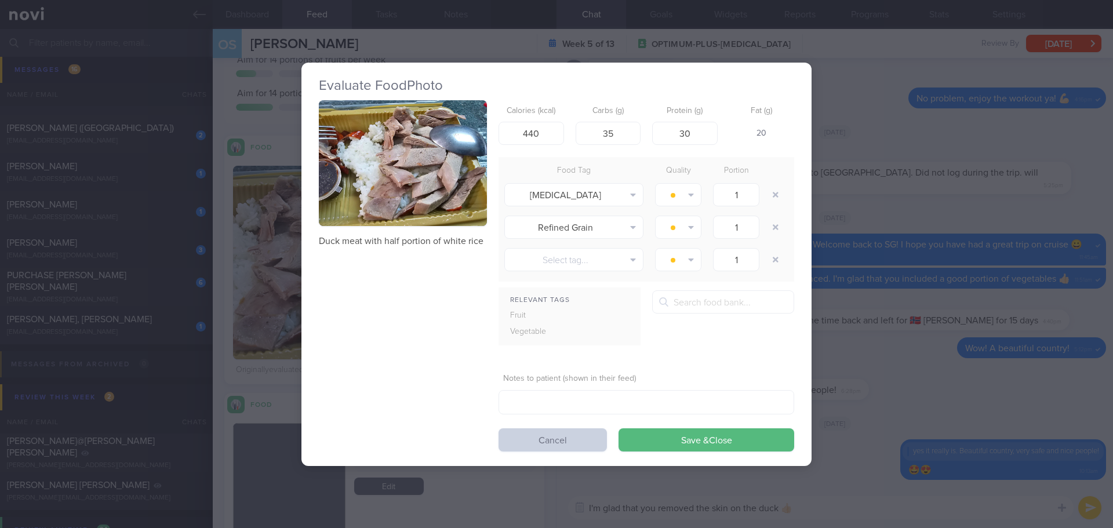
click at [551, 434] on button "Cancel" at bounding box center [553, 439] width 108 height 23
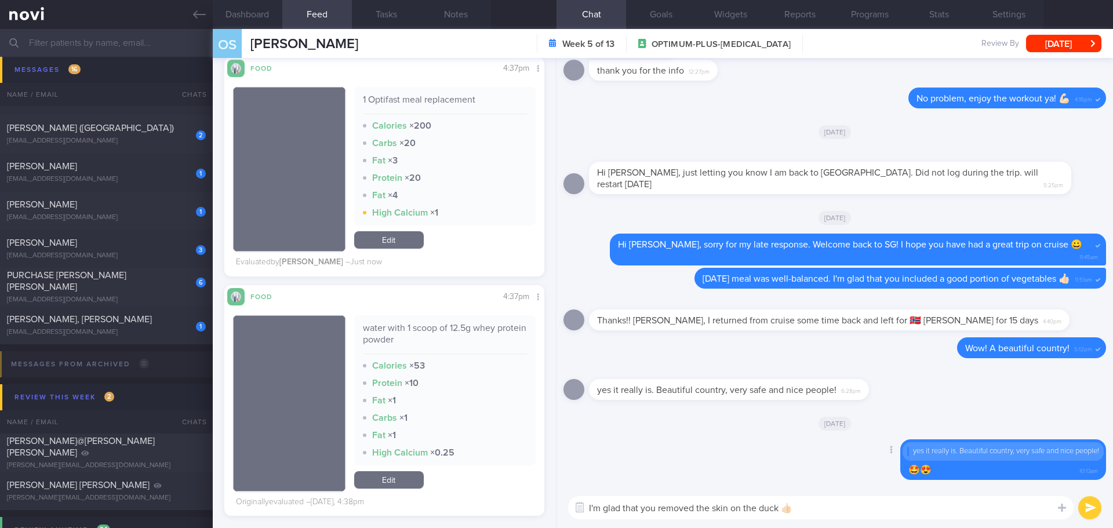
scroll to position [928, 0]
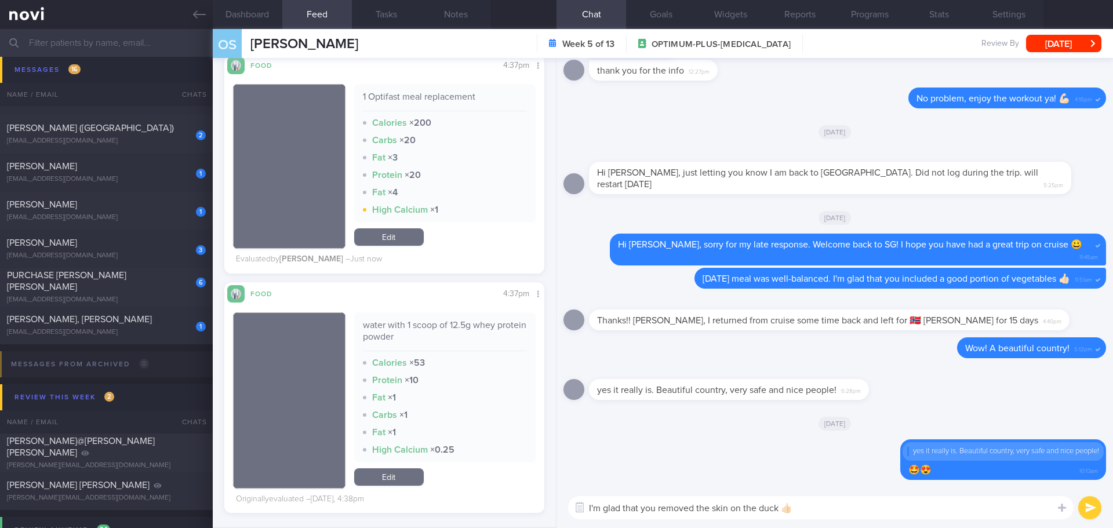
click at [952, 513] on textarea "I'm glad that you removed the skin on the duck 👍🏻" at bounding box center [821, 507] width 506 height 23
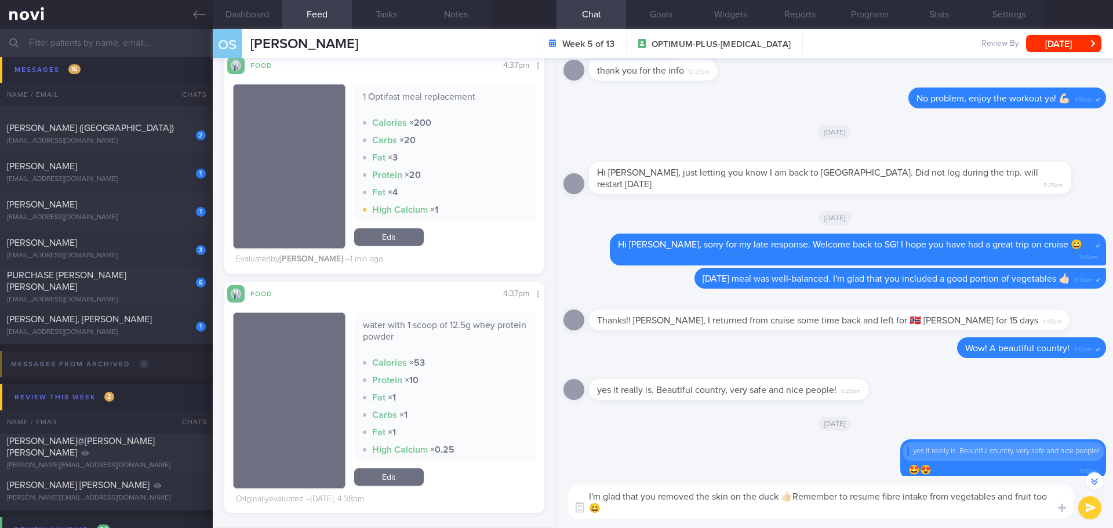
type textarea "I'm glad that you removed the skin on the duck 👍🏻Remember to resume fibre intak…"
click at [1096, 503] on button "submit" at bounding box center [1089, 507] width 23 height 23
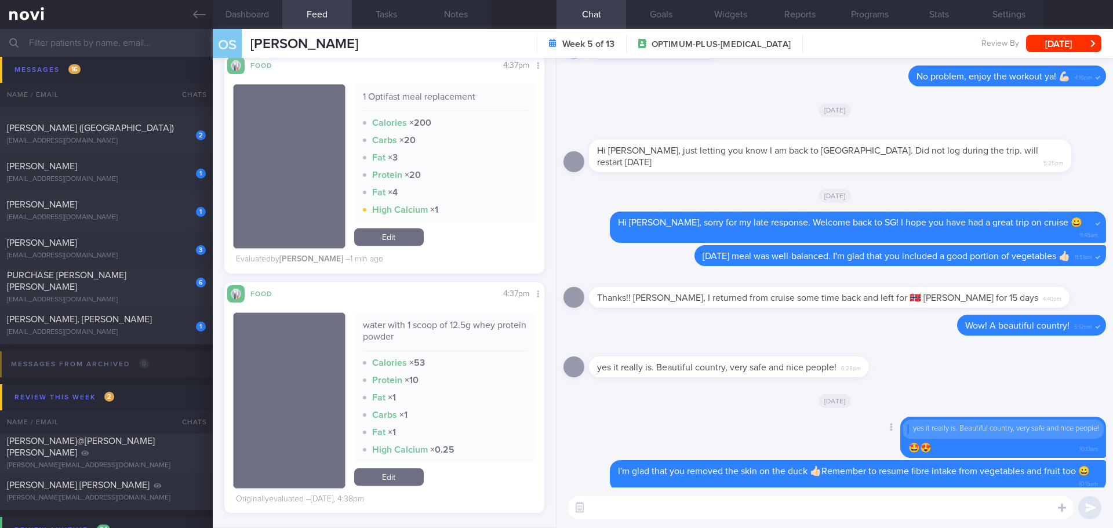
scroll to position [0, 0]
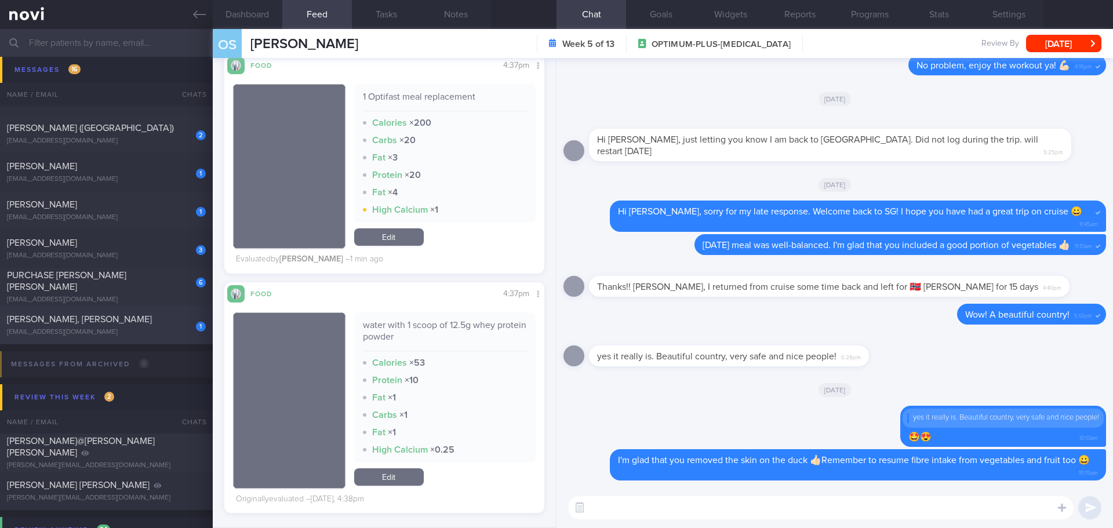
click at [60, 328] on div "1 [PERSON_NAME], [PERSON_NAME] [EMAIL_ADDRESS][DOMAIN_NAME]" at bounding box center [106, 325] width 213 height 23
type input "[DATE]"
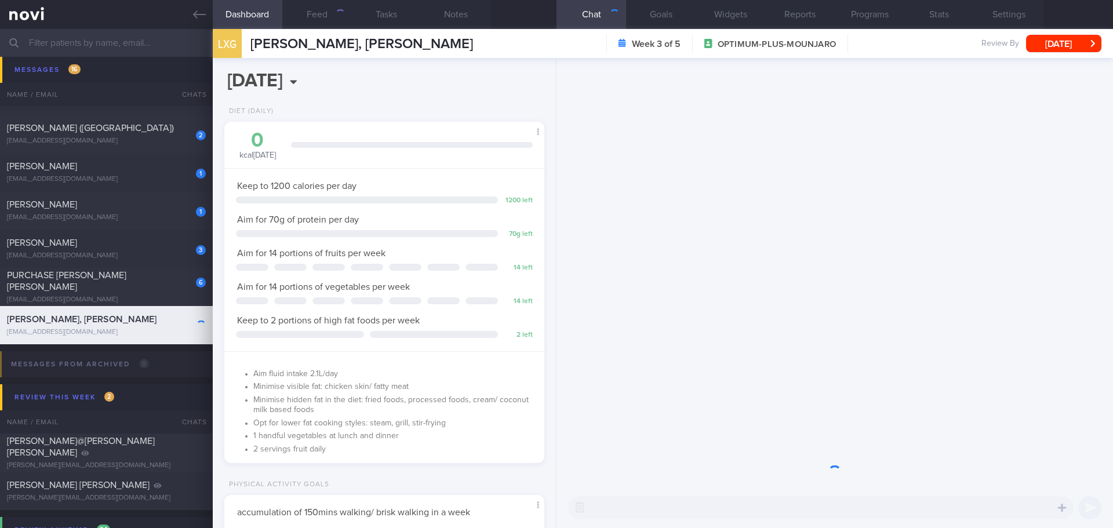
scroll to position [162, 291]
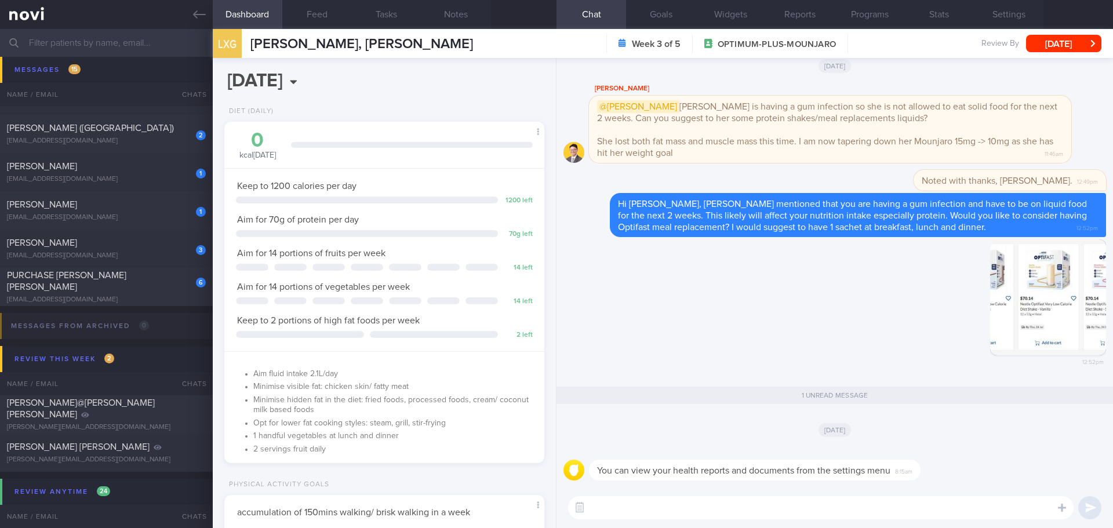
click at [754, 512] on textarea at bounding box center [821, 507] width 506 height 23
click at [753, 503] on textarea at bounding box center [821, 507] width 506 height 23
click at [120, 296] on div "[EMAIL_ADDRESS][DOMAIN_NAME]" at bounding box center [106, 300] width 199 height 9
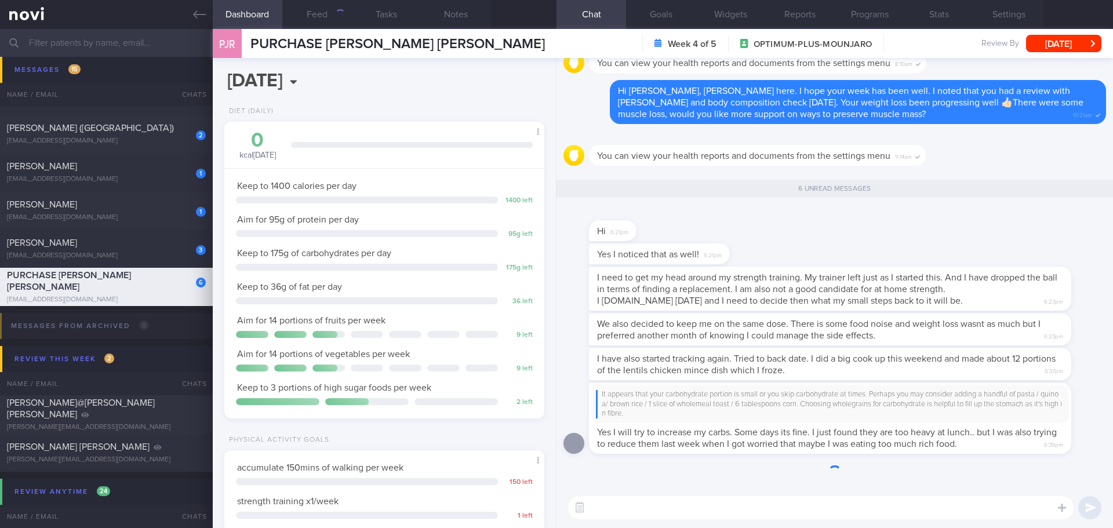
scroll to position [1, 0]
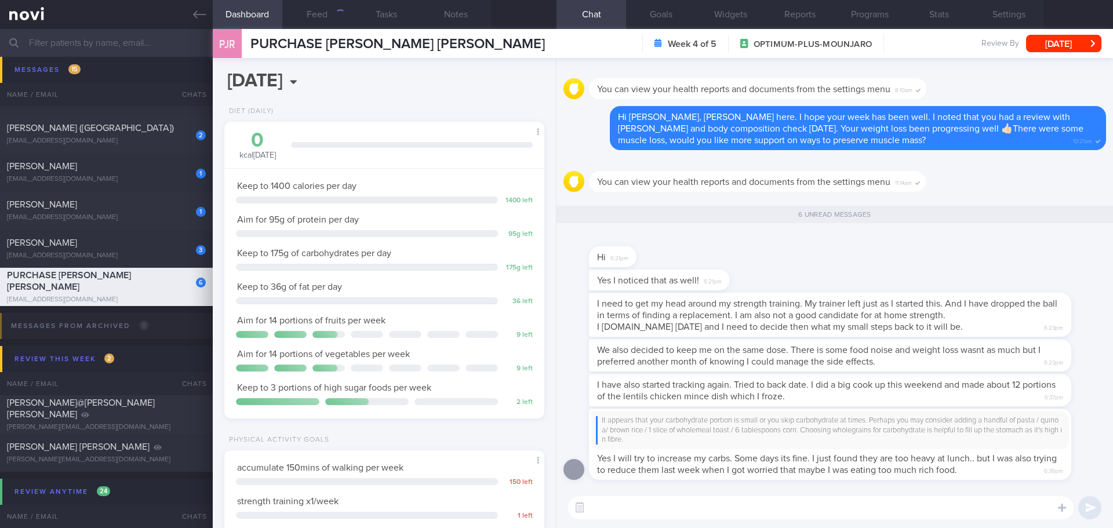
click at [836, 262] on div "Hi 6:21pm" at bounding box center [835, 251] width 543 height 37
click at [876, 20] on button "Programs" at bounding box center [870, 14] width 70 height 29
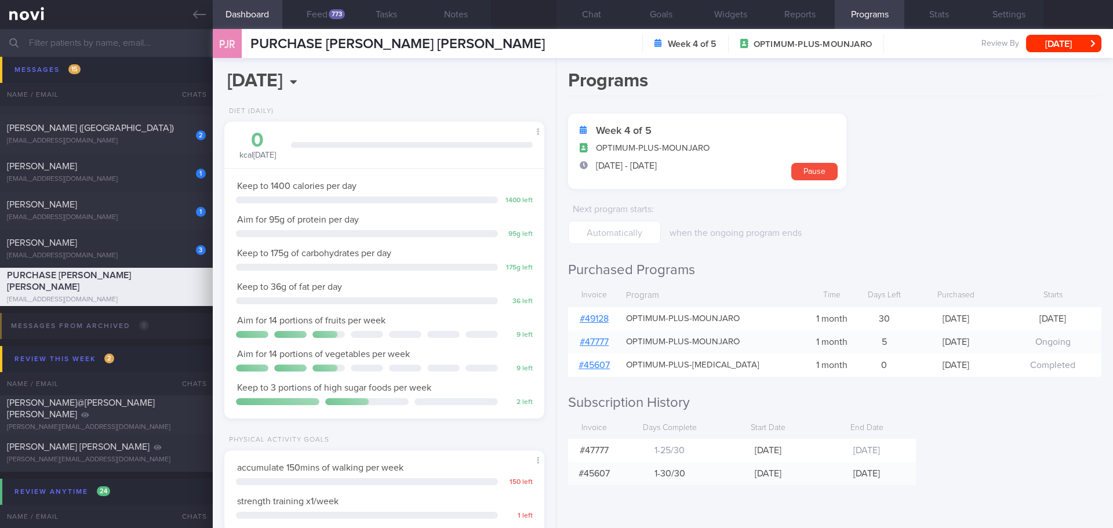
click at [609, 318] on div "# 49128" at bounding box center [594, 318] width 52 height 23
click at [608, 321] on link "# 49128" at bounding box center [594, 318] width 29 height 9
click at [971, 415] on div "Programs Week 4 of 5 OPTIMUM-PLUS-MOUNJARO [DATE] - [DATE] Pause Next program s…" at bounding box center [835, 293] width 557 height 470
click at [583, 23] on button "Chat" at bounding box center [592, 14] width 70 height 29
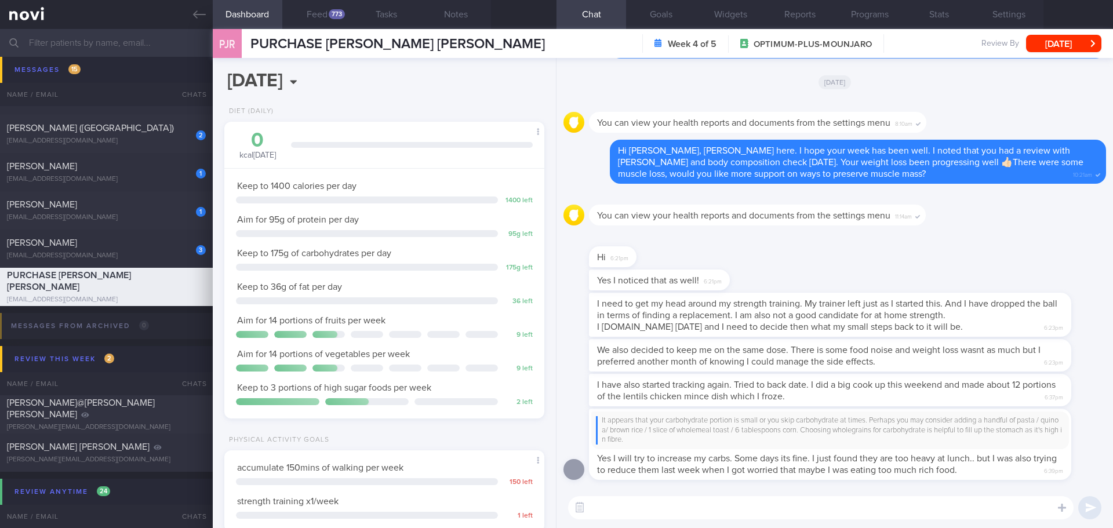
click at [664, 506] on textarea at bounding box center [821, 507] width 506 height 23
drag, startPoint x: 727, startPoint y: 334, endPoint x: 834, endPoint y: 332, distance: 107.3
click at [834, 332] on div "I need to get my head around my strength training. My trainer left just as I st…" at bounding box center [847, 315] width 517 height 44
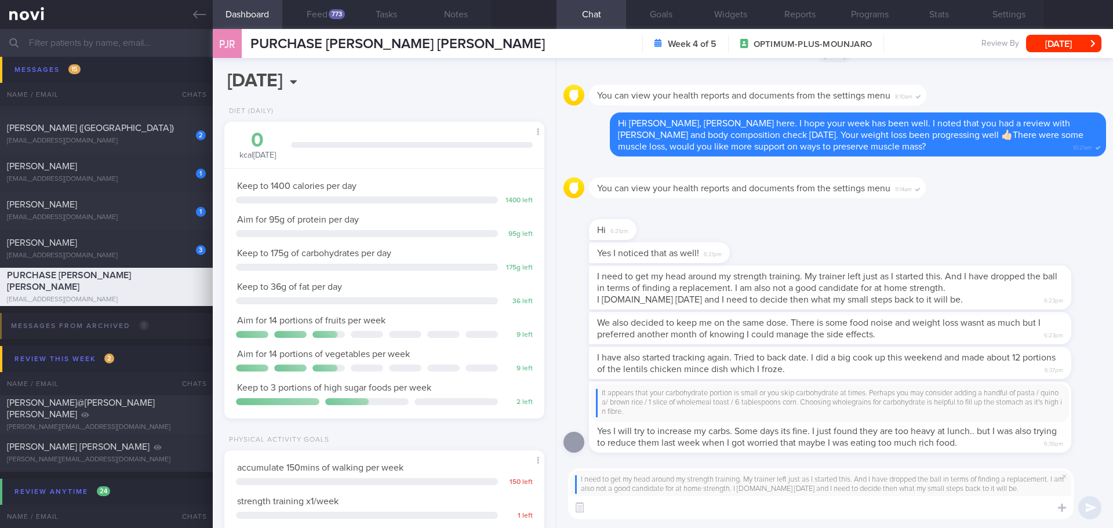
click at [874, 512] on textarea at bounding box center [821, 507] width 506 height 23
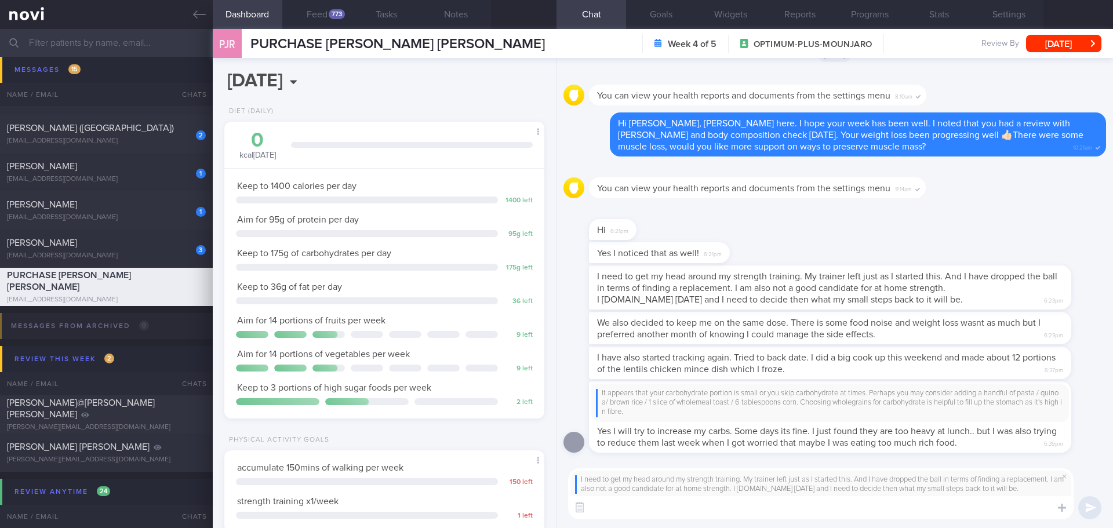
click at [874, 510] on textarea at bounding box center [821, 507] width 506 height 23
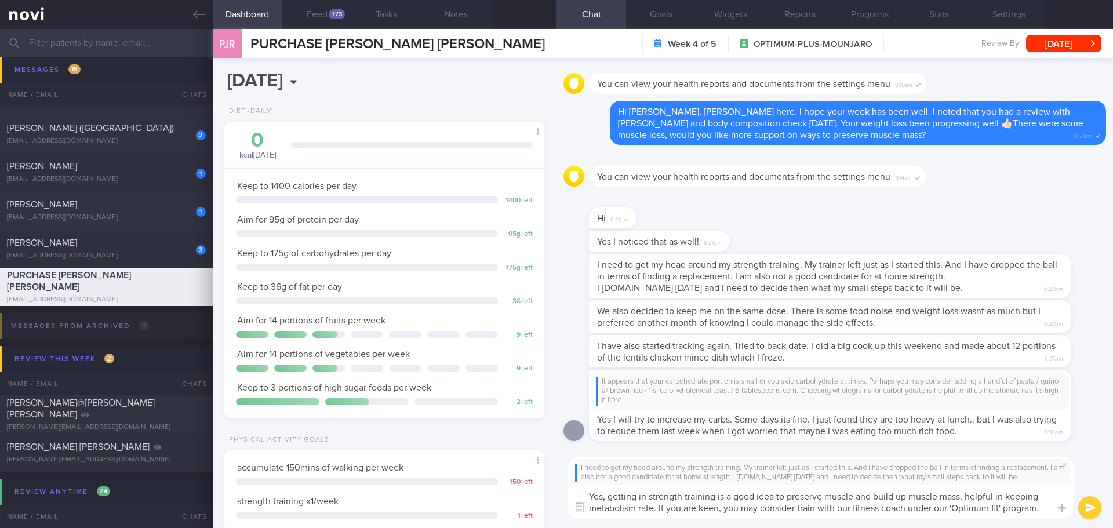
type textarea "Yes, getting in strength training is a good idea to preserve muscle and build u…"
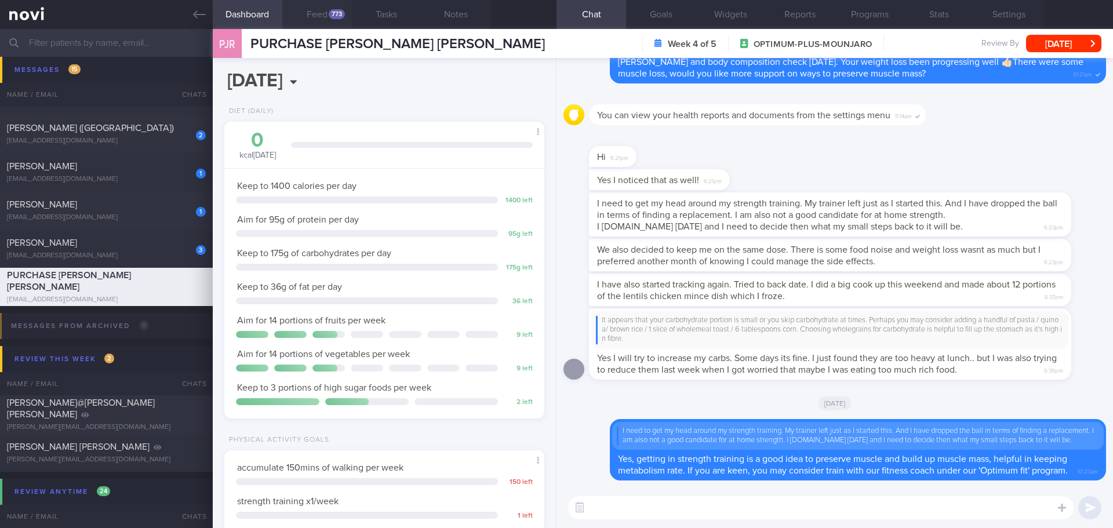
click at [325, 14] on button "Feed 773" at bounding box center [317, 14] width 70 height 29
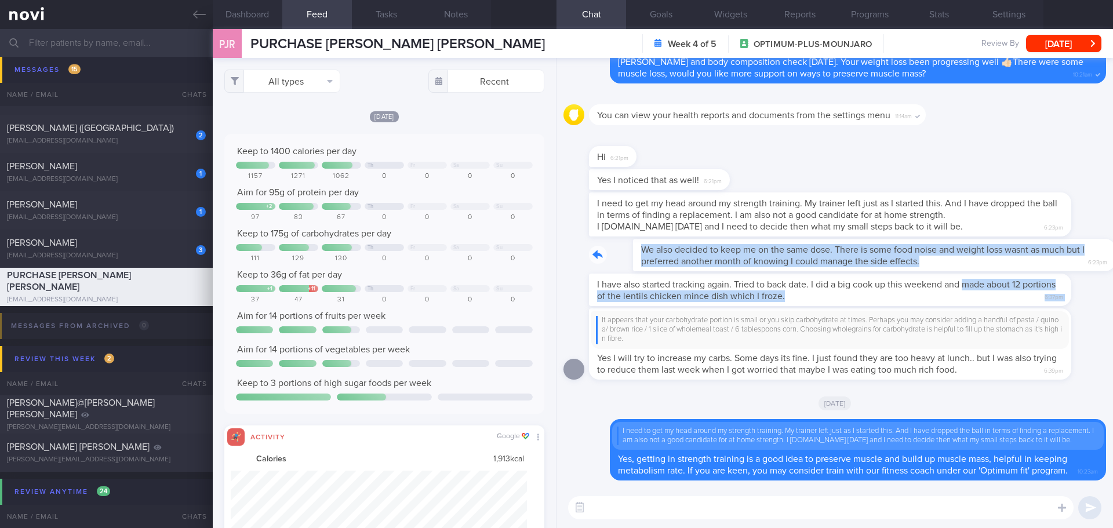
drag, startPoint x: 884, startPoint y: 252, endPoint x: 965, endPoint y: 264, distance: 82.1
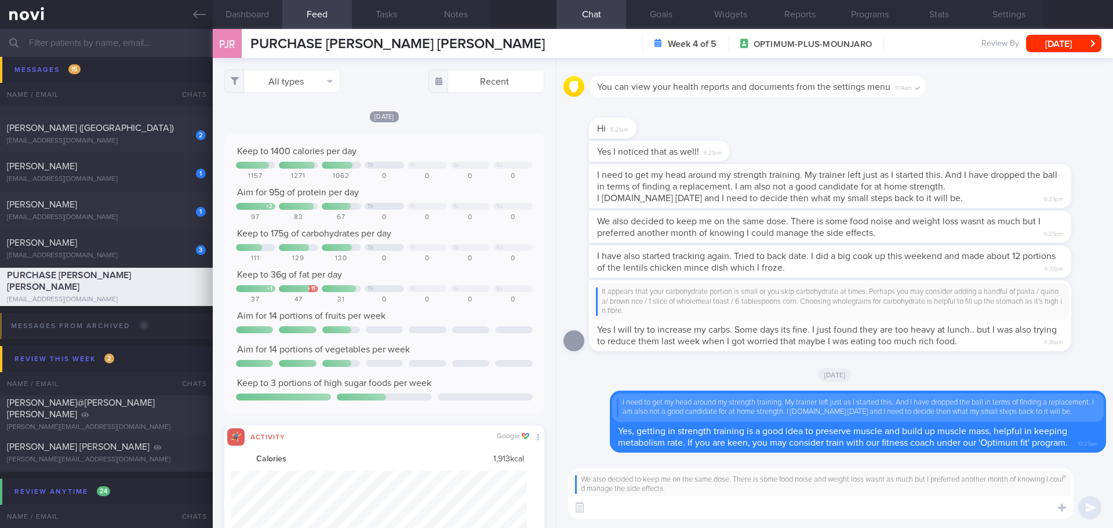
click at [951, 511] on textarea at bounding box center [821, 507] width 506 height 23
click at [873, 507] on textarea at bounding box center [821, 507] width 506 height 23
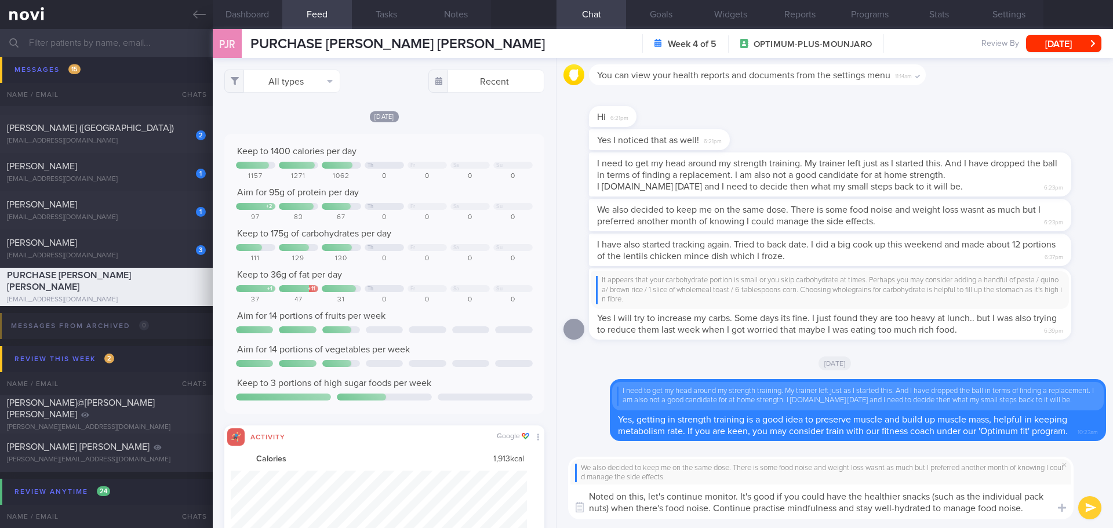
drag, startPoint x: 861, startPoint y: 496, endPoint x: 827, endPoint y: 495, distance: 33.6
click at [827, 495] on textarea "Noted on this, let's continue monitor. It's good if you could have the healthie…" at bounding box center [821, 502] width 506 height 35
click at [1009, 507] on textarea "Noted on this, let's continue monitor. It's good if you could get healthier sna…" at bounding box center [821, 502] width 506 height 35
click at [1010, 510] on textarea "Noted on this, let's continue monitor. It's good if you could get healthier sna…" at bounding box center [821, 502] width 506 height 35
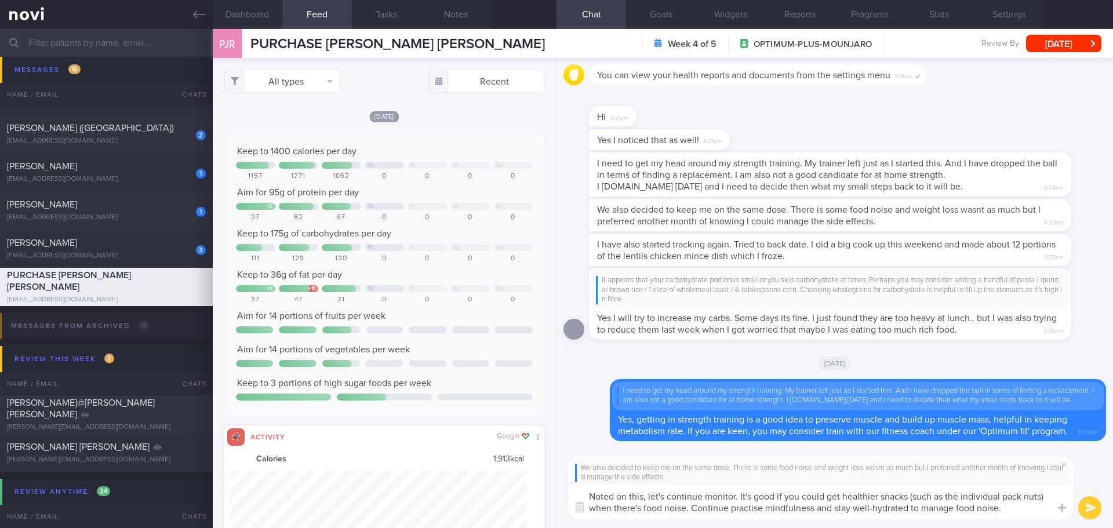
drag, startPoint x: 753, startPoint y: 506, endPoint x: 1025, endPoint y: 513, distance: 271.5
click at [1025, 513] on textarea "Noted on this, let's continue monitor. It's good if you could get healthier sna…" at bounding box center [821, 502] width 506 height 35
click at [1019, 513] on textarea "Noted on this, let's continue monitor. It's good if you could get healthier sna…" at bounding box center [821, 502] width 506 height 35
click at [1019, 510] on textarea "Noted on this, let's continue monitor. It's good if you could get healthier sna…" at bounding box center [821, 502] width 506 height 35
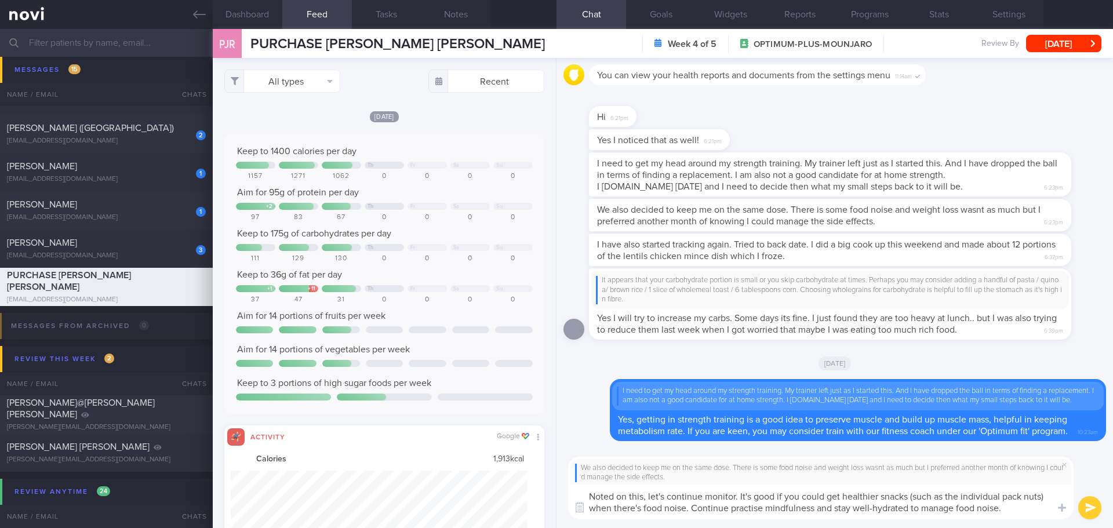
click at [1019, 510] on textarea "Noted on this, let's continue monitor. It's good if you could get healthier sna…" at bounding box center [821, 502] width 506 height 35
click at [1019, 507] on textarea "Noted on this, let's continue monitor. It's good if you could get healthier sna…" at bounding box center [821, 502] width 506 height 35
click at [987, 510] on textarea "Noted on this, let's continue monitor. It's good if you could get healthier sna…" at bounding box center [821, 502] width 506 height 35
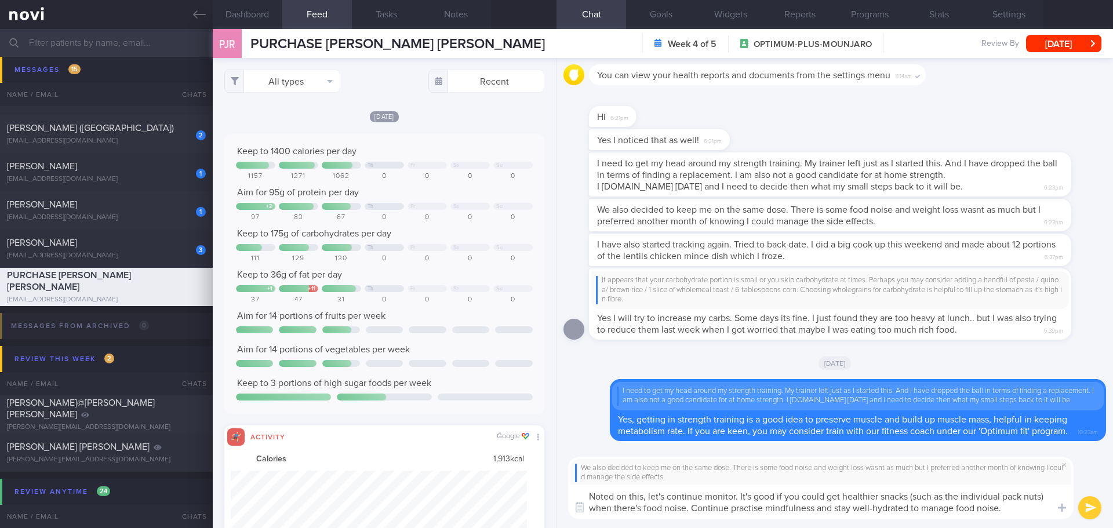
drag, startPoint x: 1007, startPoint y: 510, endPoint x: 910, endPoint y: 508, distance: 97.4
click at [910, 508] on textarea "Noted on this, let's continue monitor. It's good if you could get healthier sna…" at bounding box center [821, 502] width 506 height 35
type textarea "Noted on this, let's continue monitor. It's good if you could get healthier sna…"
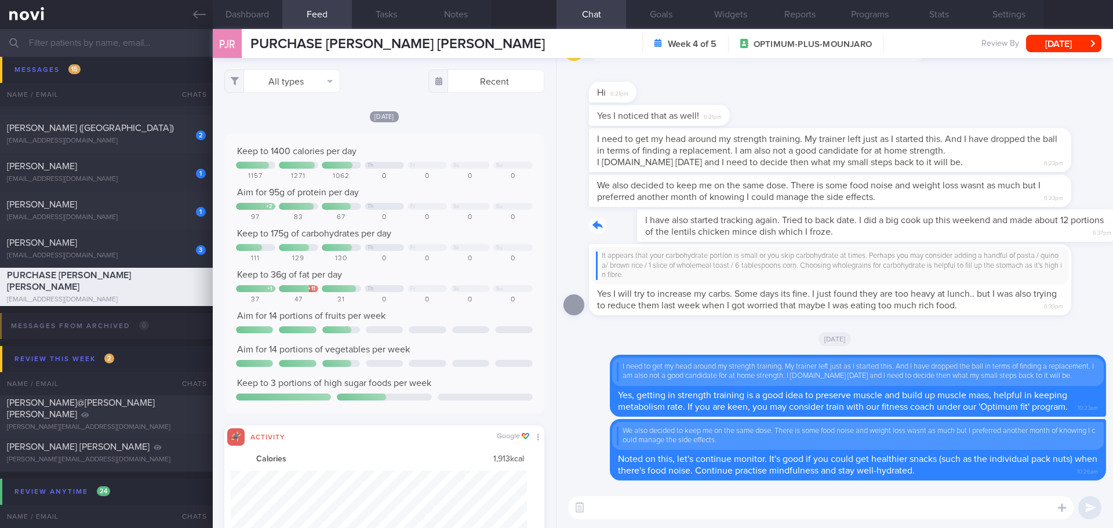
drag, startPoint x: 834, startPoint y: 226, endPoint x: 936, endPoint y: 230, distance: 102.1
click at [936, 230] on div "I have also started tracking again. Tried to back date. I did a big cook up thi…" at bounding box center [847, 225] width 517 height 32
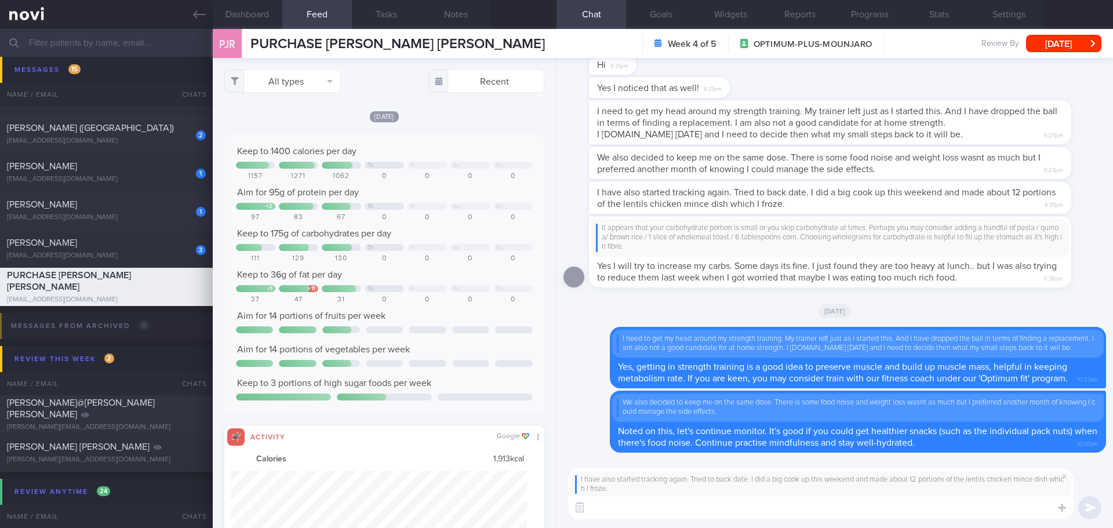
click at [785, 502] on textarea at bounding box center [821, 507] width 506 height 23
click at [784, 503] on textarea at bounding box center [821, 507] width 506 height 23
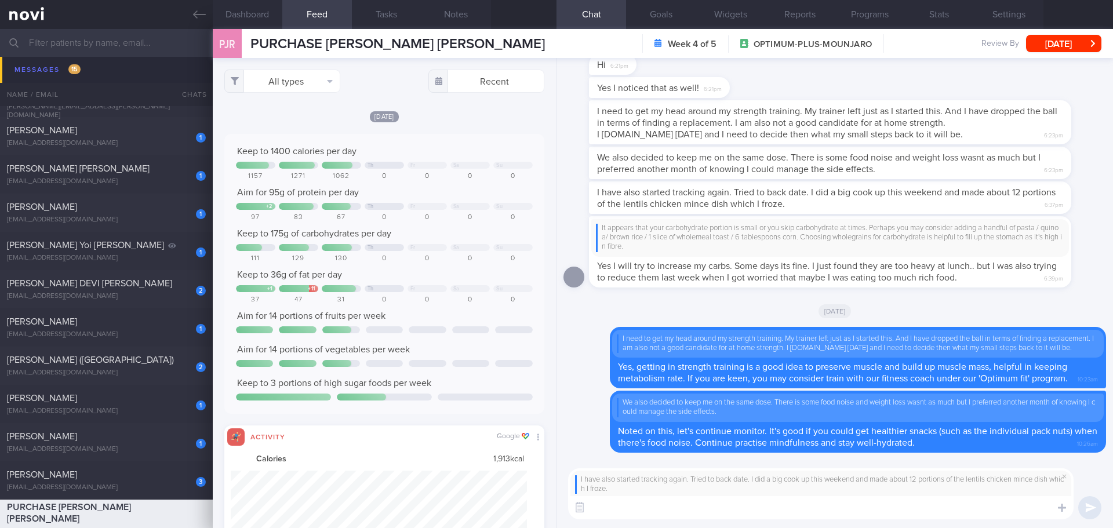
scroll to position [232, 0]
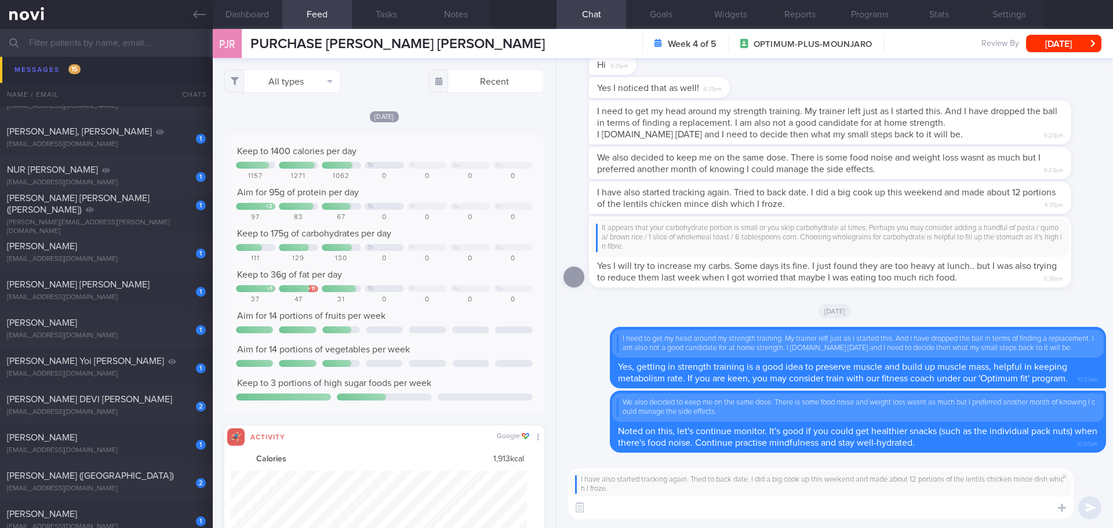
click at [650, 508] on textarea at bounding box center [821, 507] width 506 height 23
type textarea "That's great! Lentils chicken is low in fat, rich in protein."
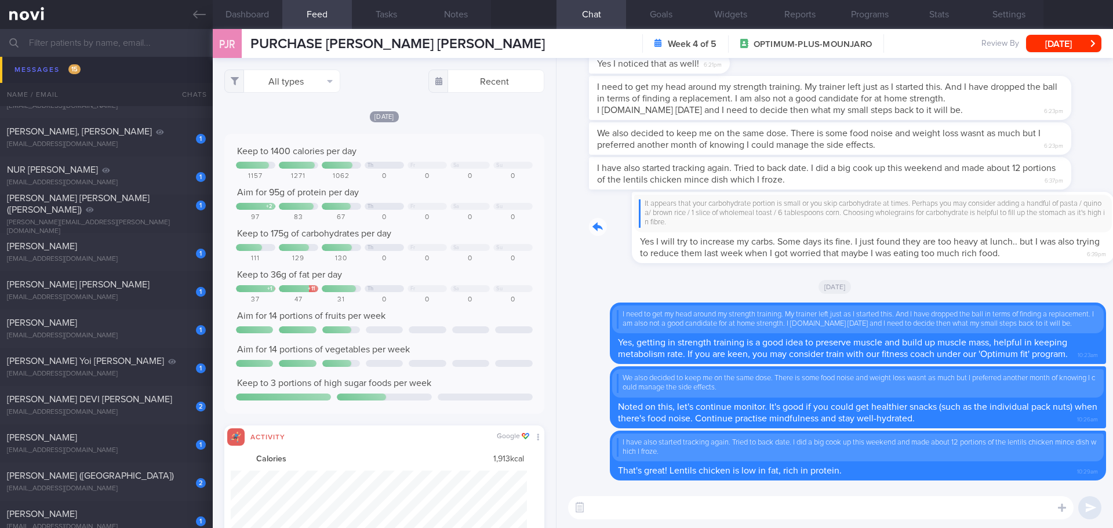
drag, startPoint x: 1003, startPoint y: 245, endPoint x: 1077, endPoint y: 244, distance: 74.2
click at [1077, 244] on div "It appears that your carbohydrate portion is small or you skip carbohydrate at …" at bounding box center [847, 227] width 517 height 71
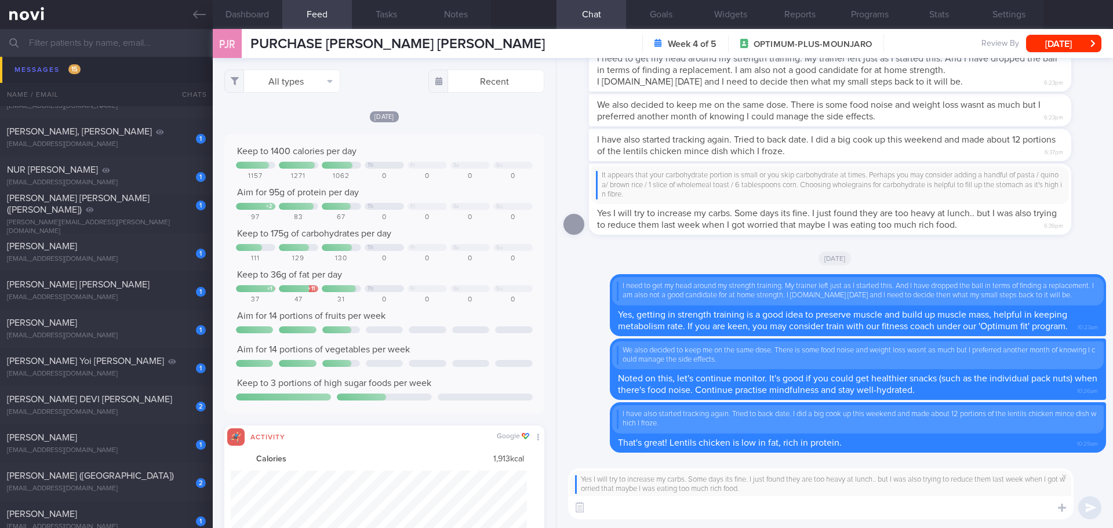
click at [808, 499] on textarea at bounding box center [821, 507] width 506 height 23
type textarea "K"
type textarea "W"
type textarea "y"
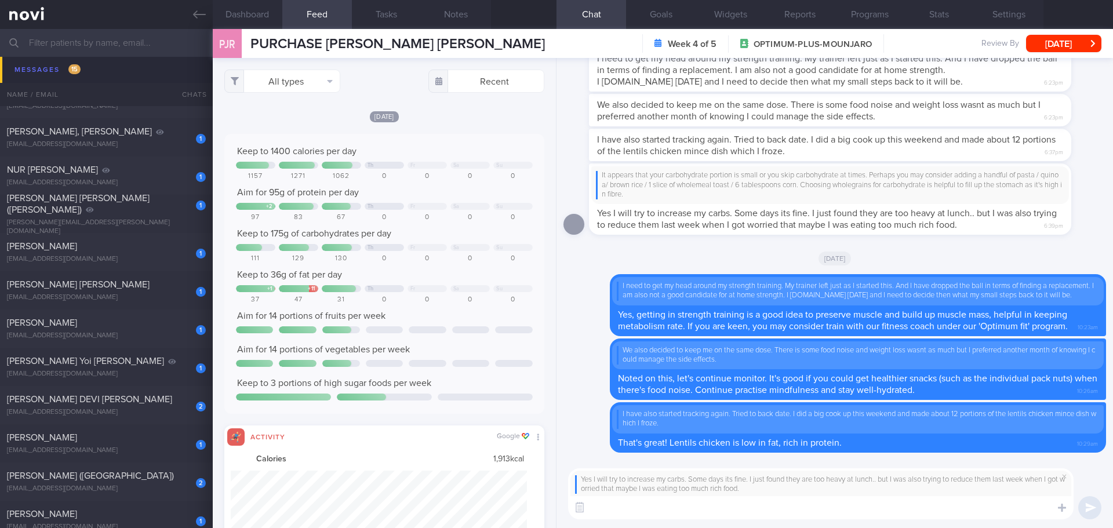
type textarea "Y"
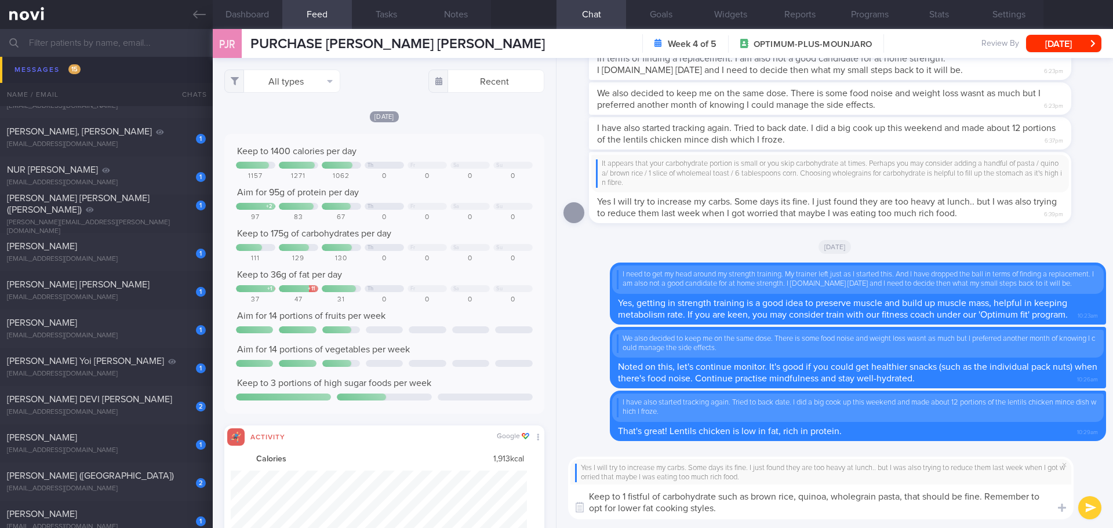
click at [778, 506] on textarea "Keep to 1 fistful of carbohydrate such as brown rice, quinoa, wholegrain pasta,…" at bounding box center [821, 502] width 506 height 35
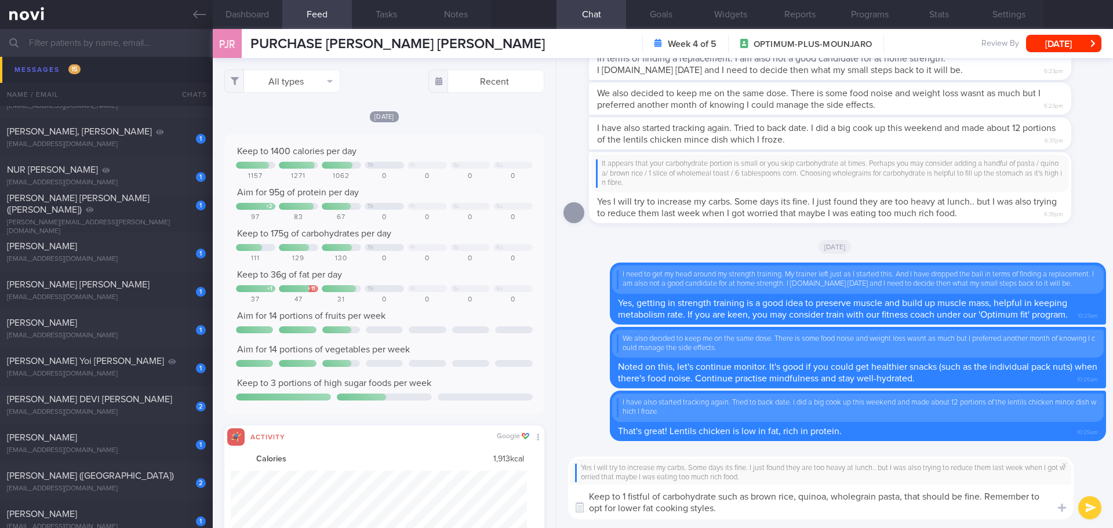
click at [855, 513] on textarea "Keep to 1 fistful of carbohydrate such as brown rice, quinoa, wholegrain pasta,…" at bounding box center [821, 502] width 506 height 35
click at [842, 511] on textarea "Keep to 1 fistful of carbohydrate such as brown rice, quinoa, wholegrain pasta,…" at bounding box center [821, 502] width 506 height 35
click at [940, 509] on textarea "Keep to 1 fistful of carbohydrate such as brown rice, quinoa, wholegrain pasta,…" at bounding box center [821, 502] width 506 height 35
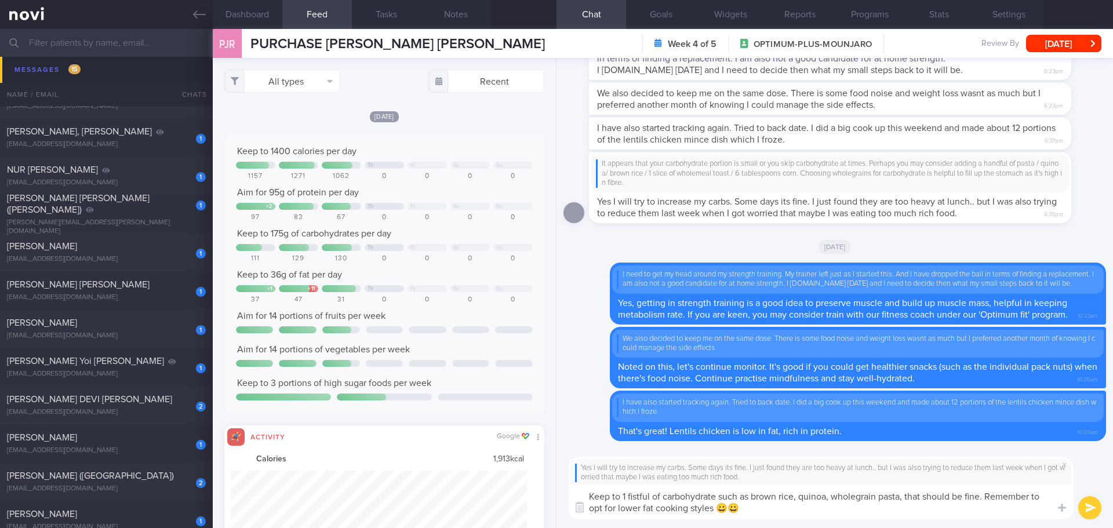
type textarea "Keep to 1 fistful of carbohydrate such as brown rice, quinoa, wholegrain pasta,…"
click at [1092, 501] on button "submit" at bounding box center [1089, 507] width 23 height 23
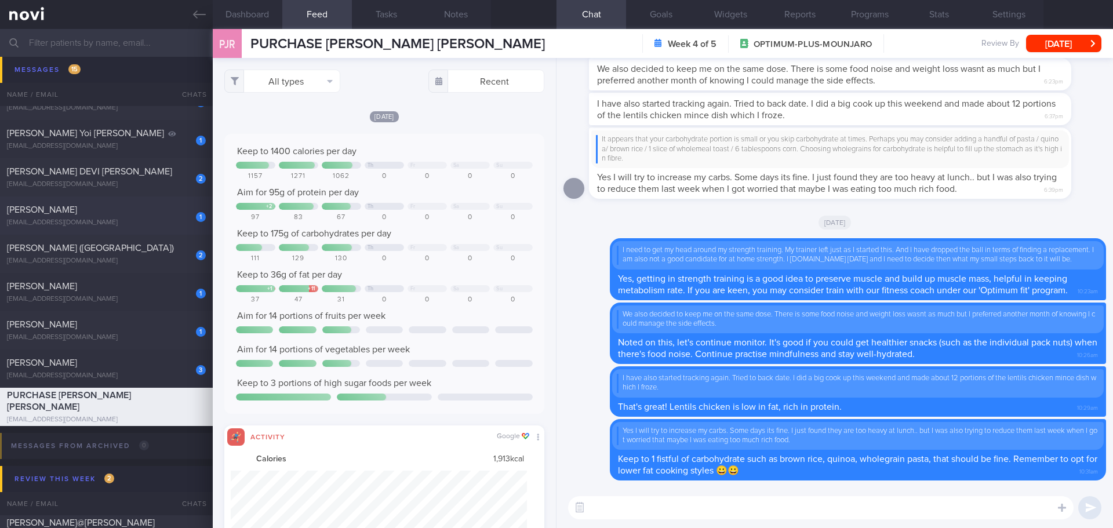
scroll to position [464, 0]
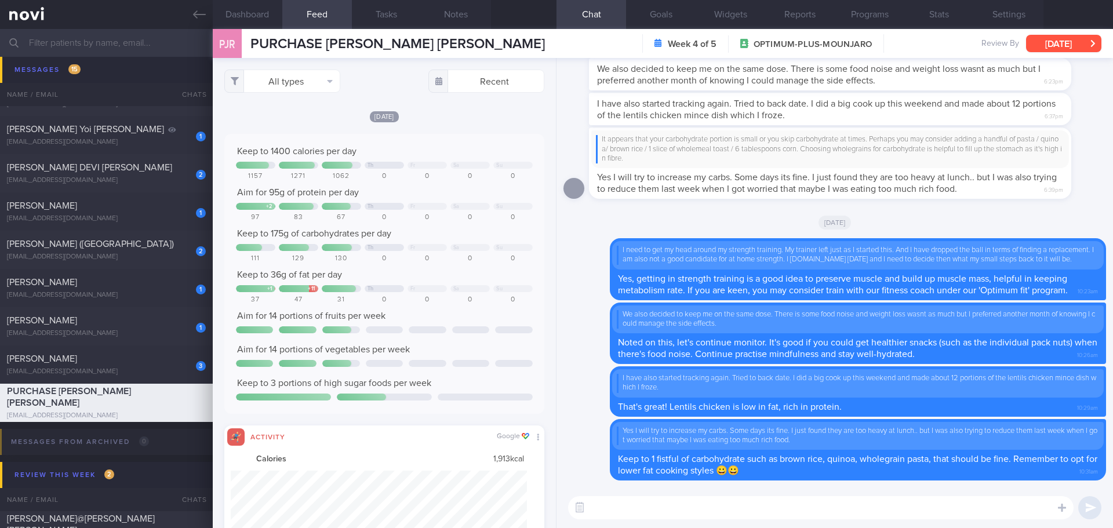
click at [1070, 43] on button "[DATE]" at bounding box center [1063, 43] width 75 height 17
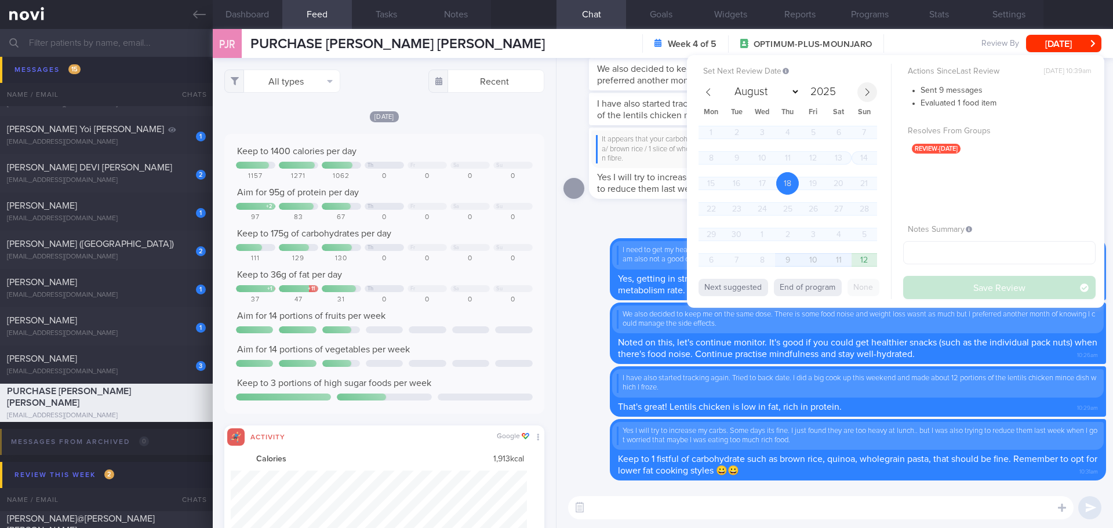
click at [865, 95] on icon at bounding box center [867, 92] width 8 height 8
select select "9"
click at [764, 210] on span "22" at bounding box center [762, 209] width 23 height 23
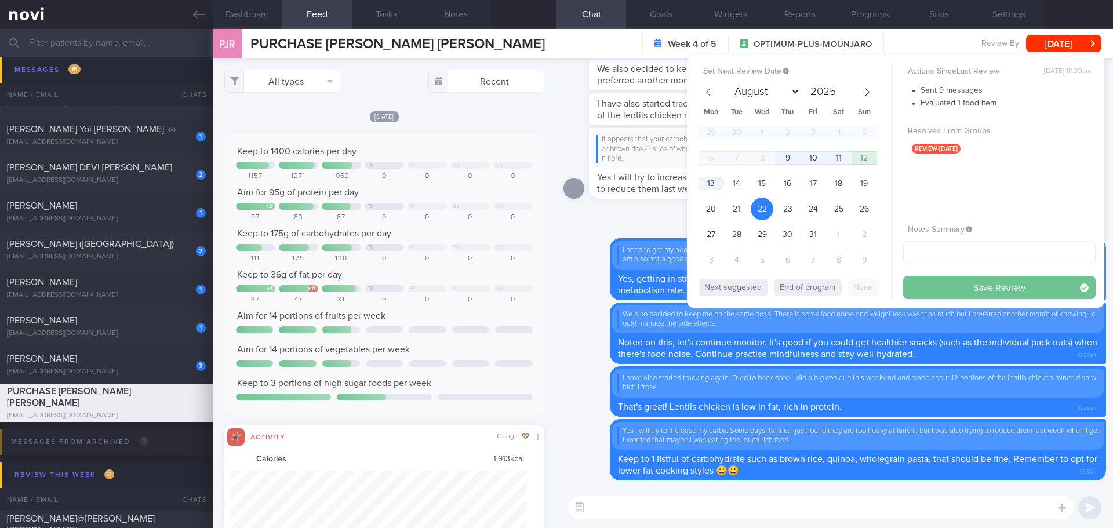
click at [958, 288] on button "Save Review" at bounding box center [999, 287] width 193 height 23
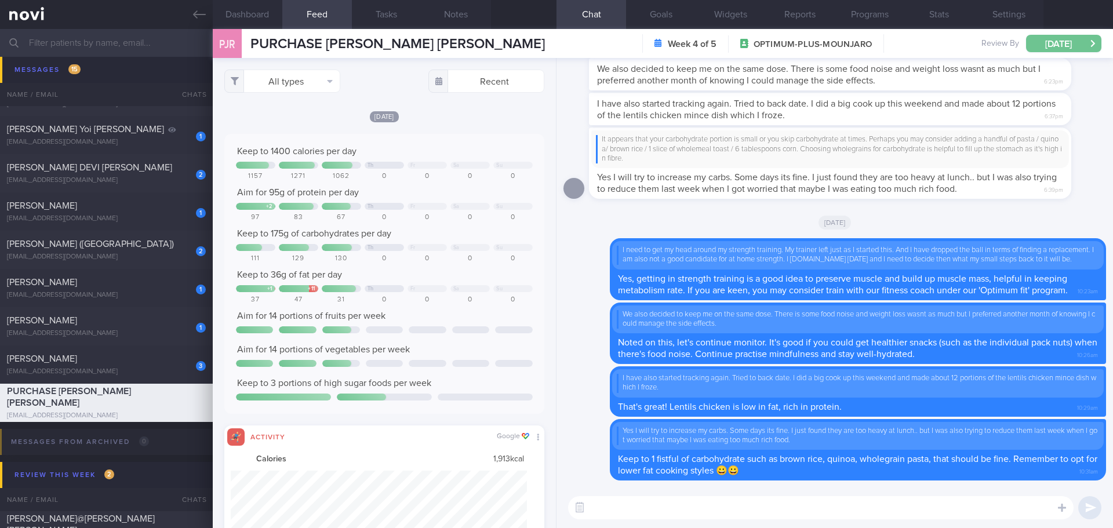
click at [1050, 49] on button "[DATE]" at bounding box center [1063, 43] width 75 height 17
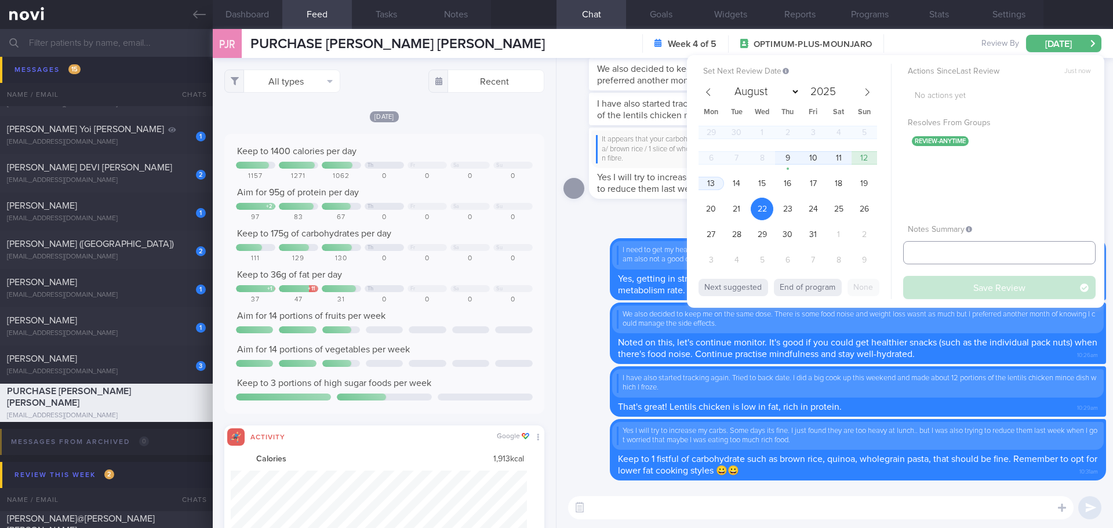
drag, startPoint x: 957, startPoint y: 256, endPoint x: 848, endPoint y: 195, distance: 125.1
click at [955, 255] on input "text" at bounding box center [999, 252] width 193 height 23
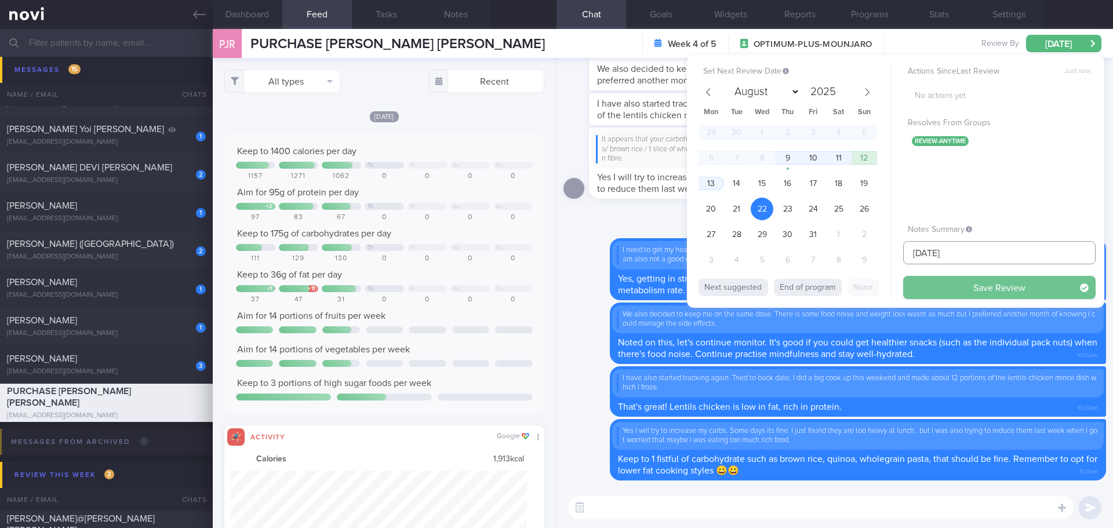
type input "[DATE]"
click at [959, 285] on button "Save Review" at bounding box center [999, 287] width 193 height 23
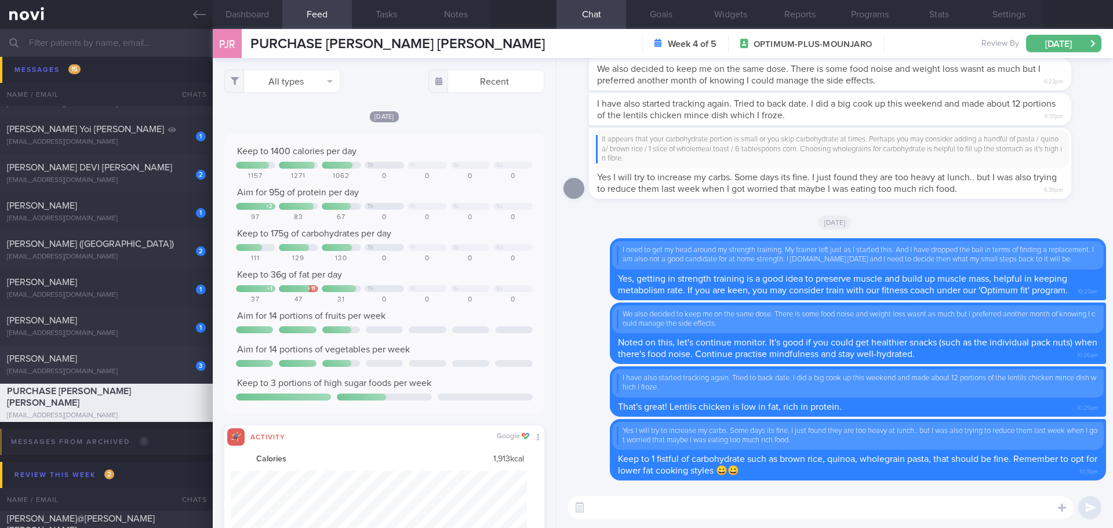
drag, startPoint x: 34, startPoint y: 358, endPoint x: 1, endPoint y: 358, distance: 32.5
click at [34, 358] on span "[PERSON_NAME]" at bounding box center [42, 358] width 70 height 9
select select "8"
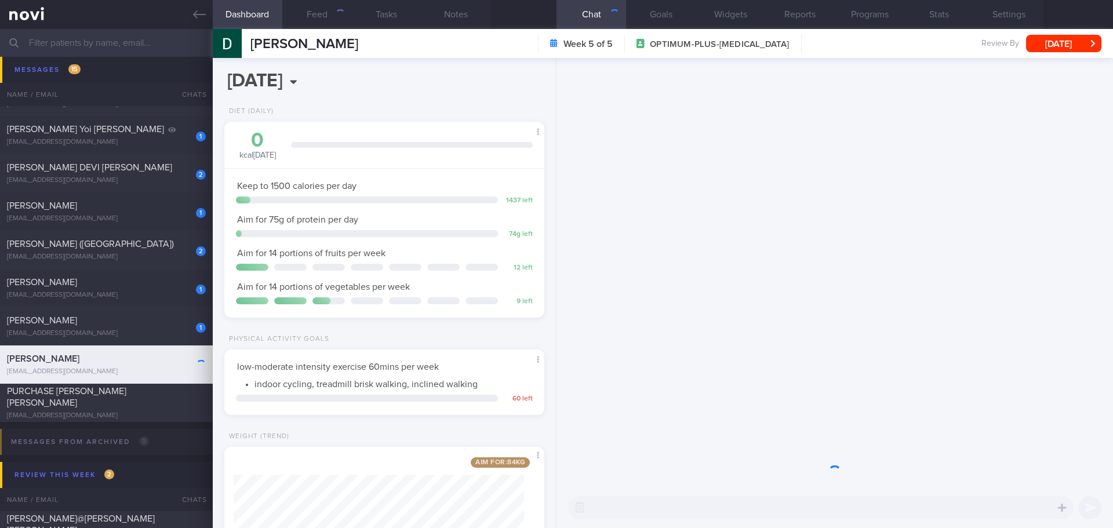
scroll to position [162, 291]
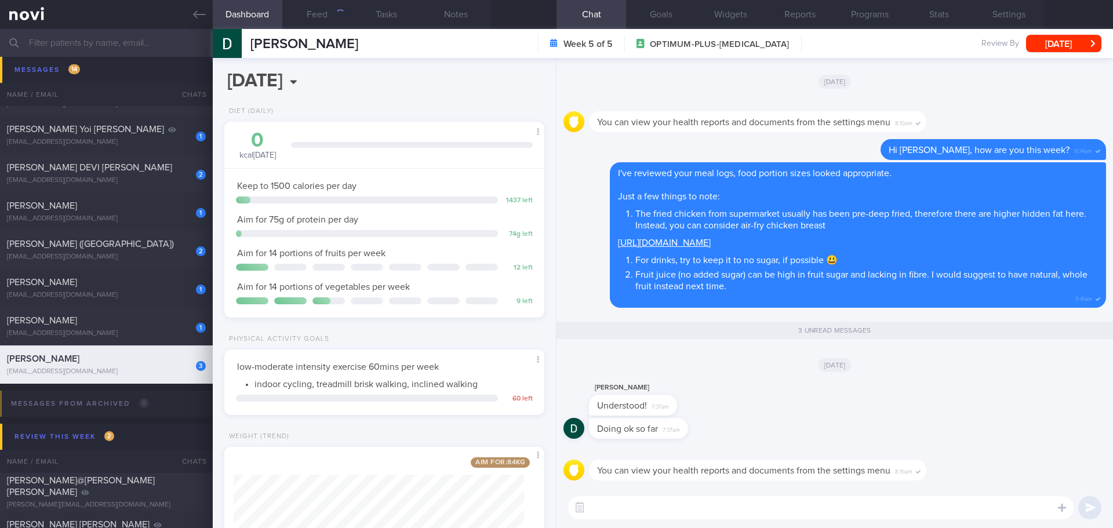
click at [757, 431] on div "Doing ok so far 7:37am" at bounding box center [835, 432] width 543 height 28
click at [744, 428] on div "Doing ok so far 7:37am" at bounding box center [835, 432] width 543 height 28
drag, startPoint x: 745, startPoint y: 424, endPoint x: 744, endPoint y: 419, distance: 5.8
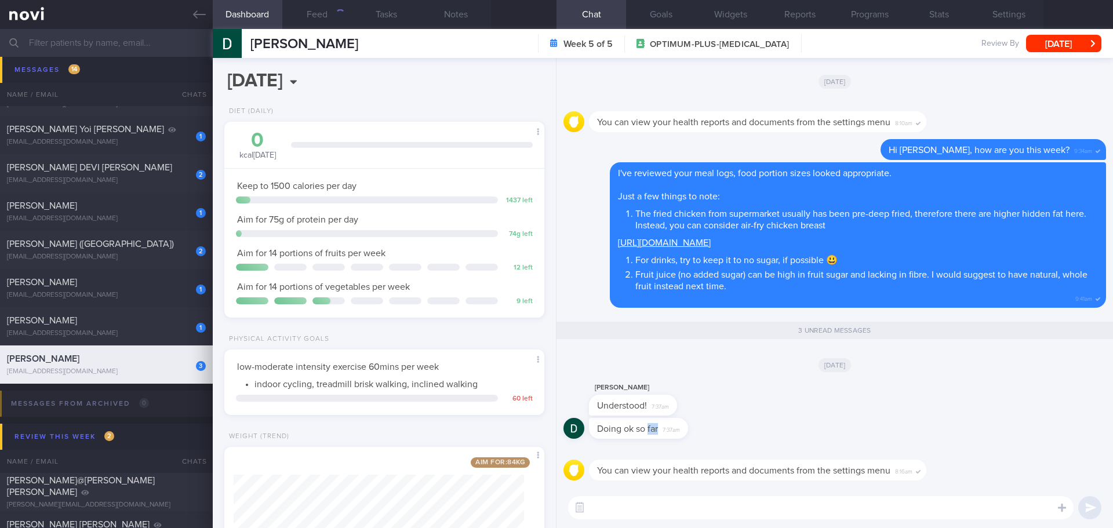
click at [745, 424] on div "Doing ok so far 7:37am" at bounding box center [835, 432] width 543 height 28
click at [330, 23] on button "Feed" at bounding box center [317, 14] width 70 height 29
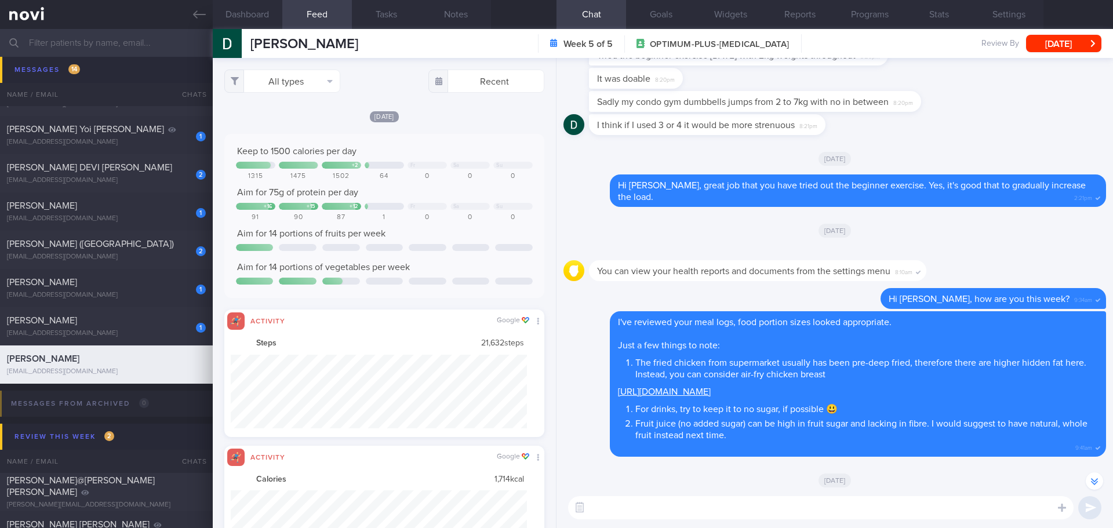
scroll to position [74, 297]
